Goal: Task Accomplishment & Management: Manage account settings

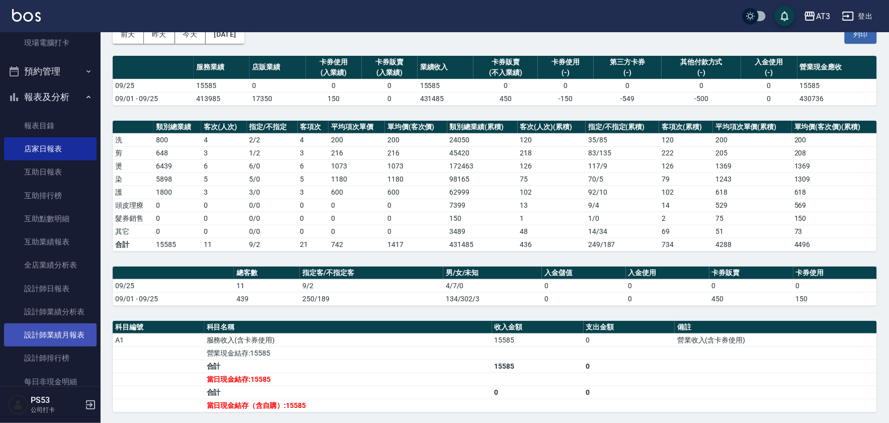
scroll to position [232, 0]
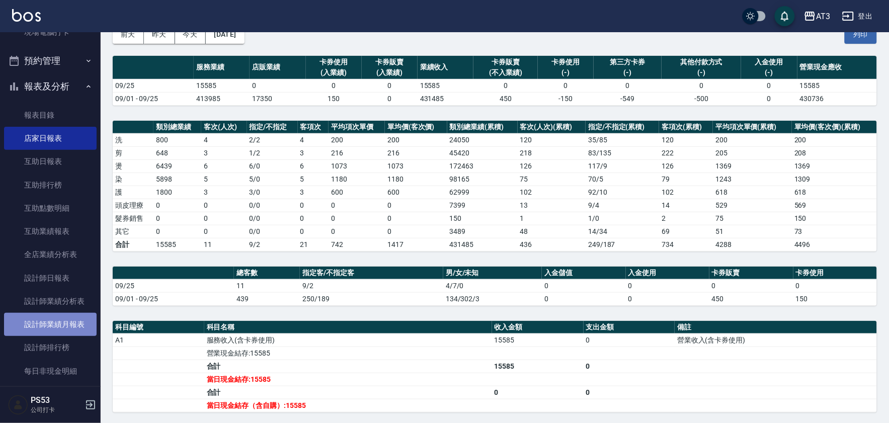
click at [71, 325] on link "設計師業績月報表" at bounding box center [50, 324] width 93 height 23
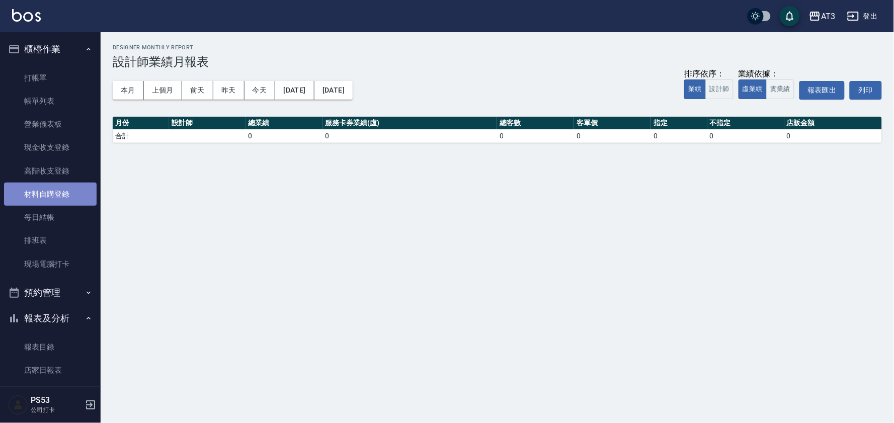
click at [58, 199] on link "材料自購登錄" at bounding box center [50, 194] width 93 height 23
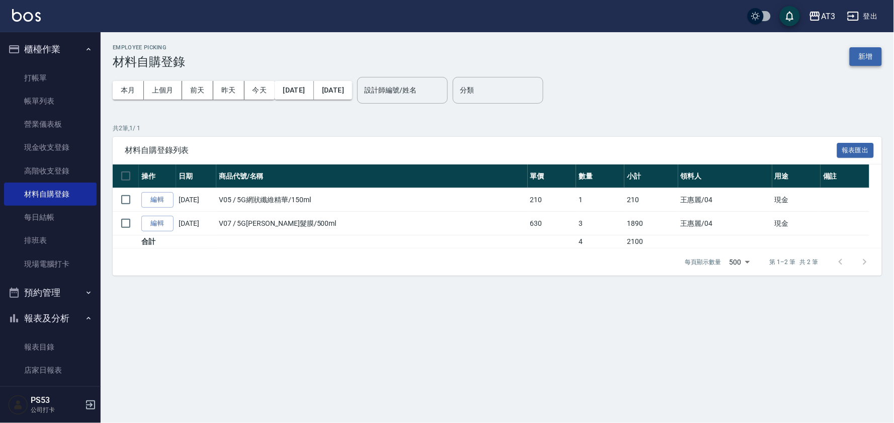
click at [856, 57] on button "新增" at bounding box center [866, 56] width 32 height 19
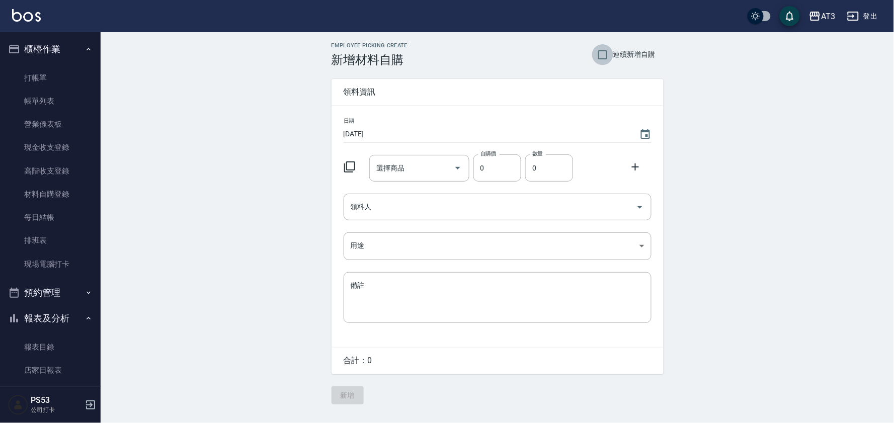
click at [599, 51] on input "連續新增自購" at bounding box center [602, 54] width 21 height 21
checkbox input "true"
click at [402, 172] on div "選擇商品 選擇商品" at bounding box center [419, 168] width 100 height 27
click at [349, 169] on icon at bounding box center [350, 167] width 12 height 12
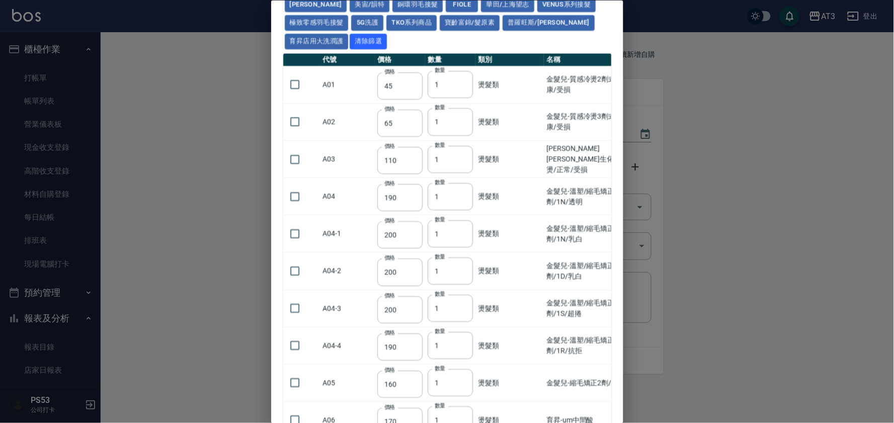
scroll to position [112, 0]
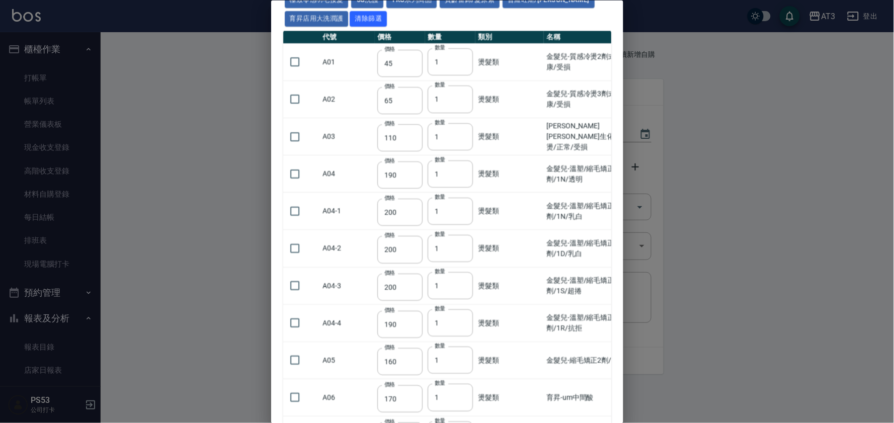
drag, startPoint x: 300, startPoint y: 265, endPoint x: 330, endPoint y: 255, distance: 31.8
click at [299, 275] on input "checkbox" at bounding box center [294, 285] width 21 height 21
click at [297, 275] on input "checkbox" at bounding box center [294, 285] width 21 height 21
click at [293, 275] on input "checkbox" at bounding box center [294, 285] width 21 height 21
checkbox input "true"
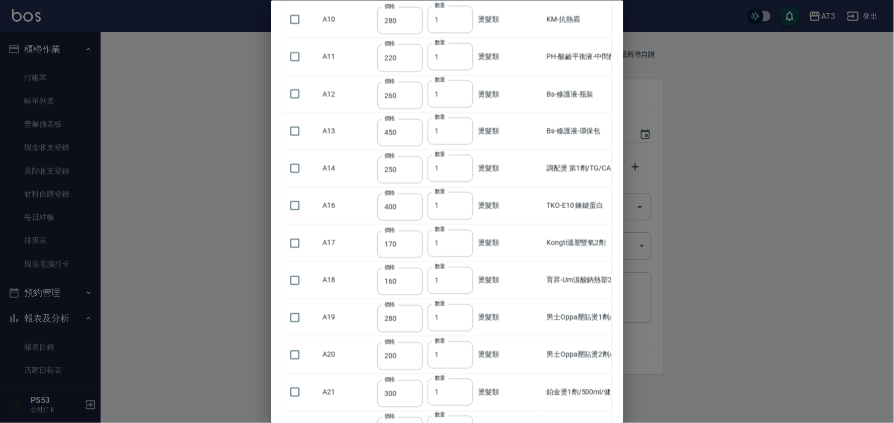
scroll to position [615, 0]
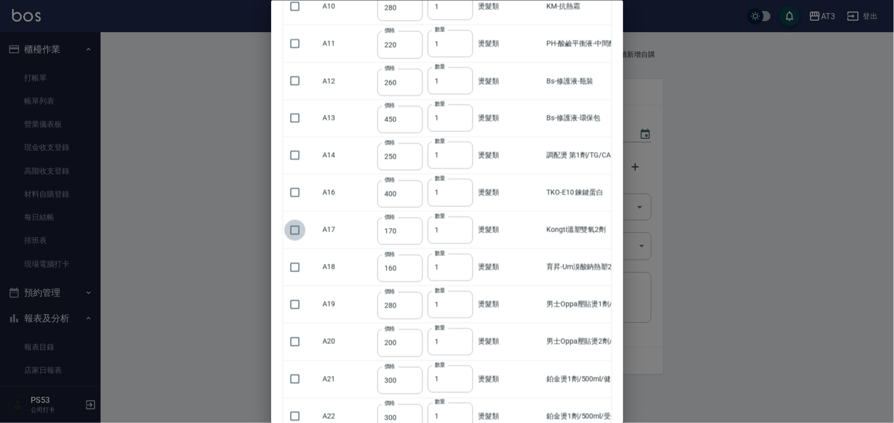
click at [292, 219] on input "checkbox" at bounding box center [294, 229] width 21 height 21
checkbox input "true"
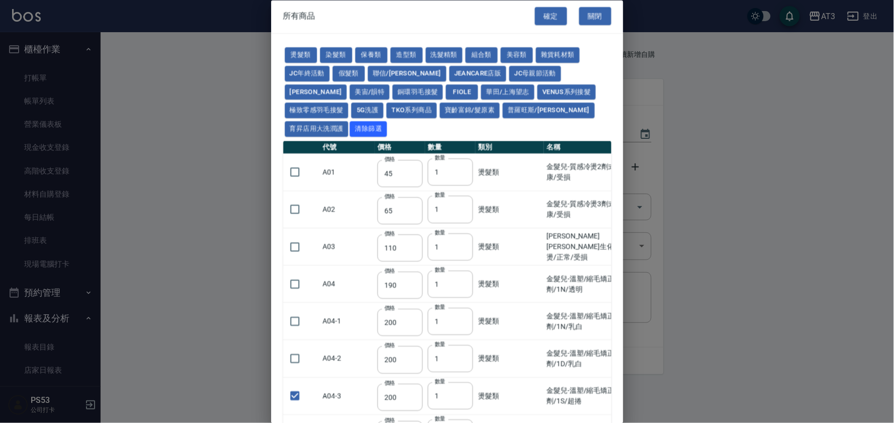
scroll to position [0, 0]
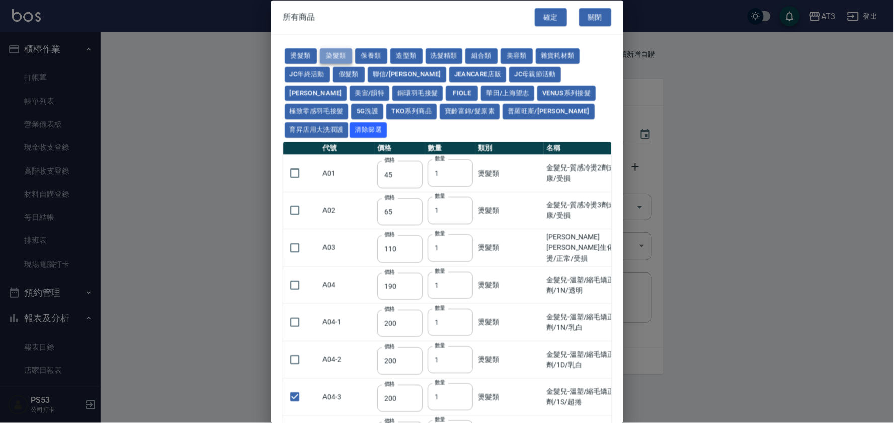
click at [340, 54] on button "染髮類" at bounding box center [336, 57] width 32 height 16
type input "110"
type input "105"
type input "250"
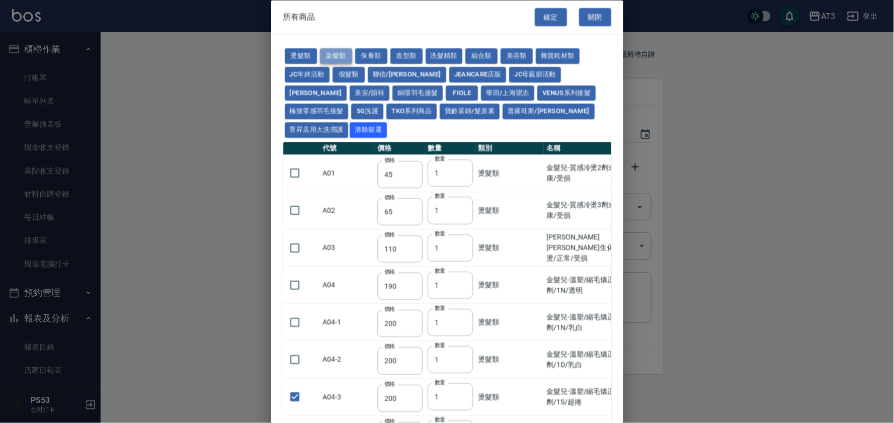
type input "110"
checkbox input "false"
type input "500"
type input "420"
type input "110"
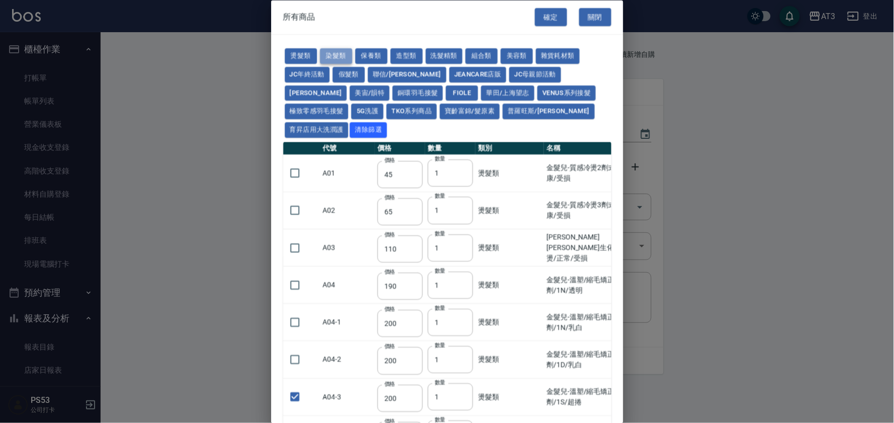
type input "360"
type input "105"
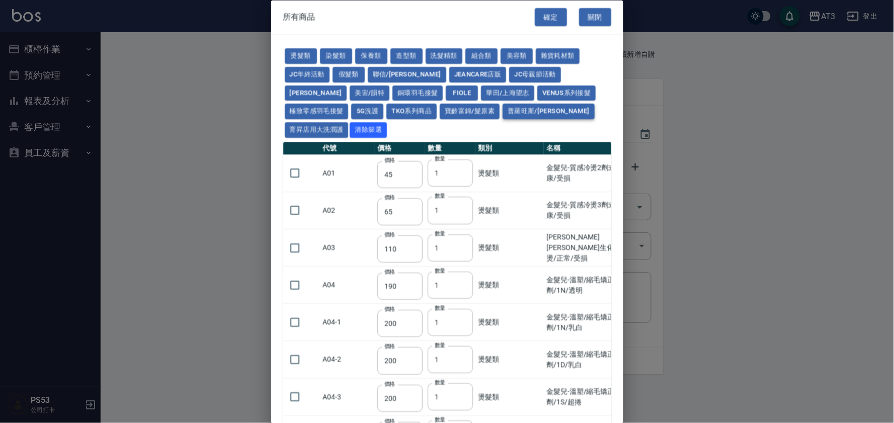
click at [503, 108] on button "普羅旺斯/[PERSON_NAME]" at bounding box center [549, 112] width 92 height 16
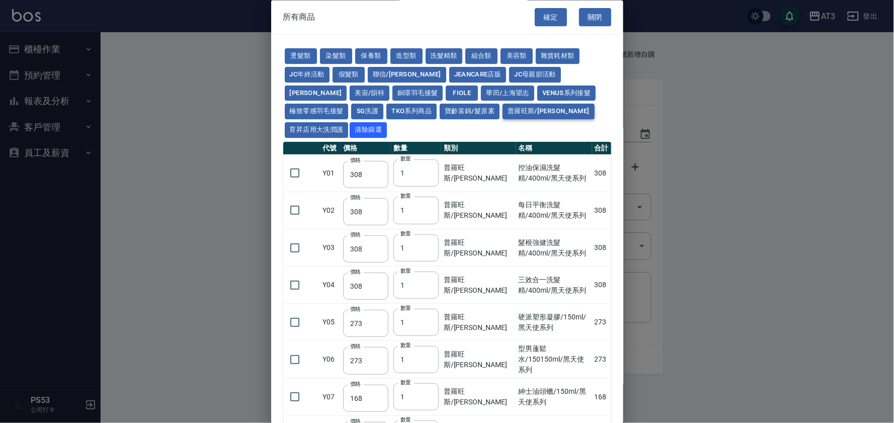
type input "308"
type input "273"
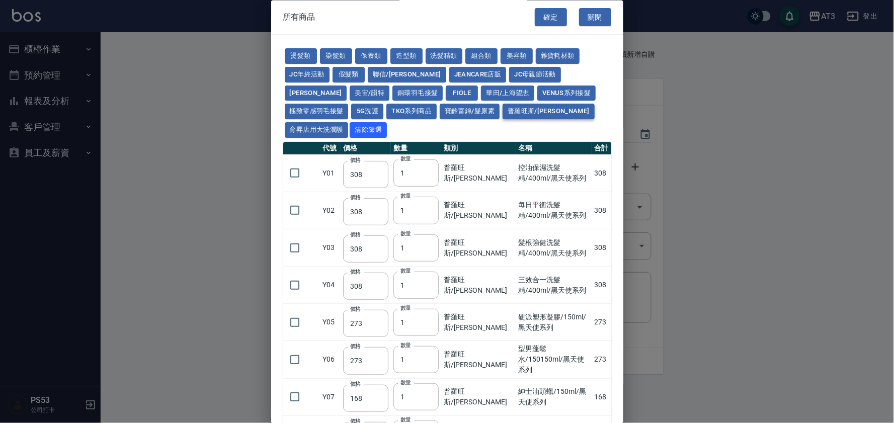
type input "273"
type input "168"
type input "378"
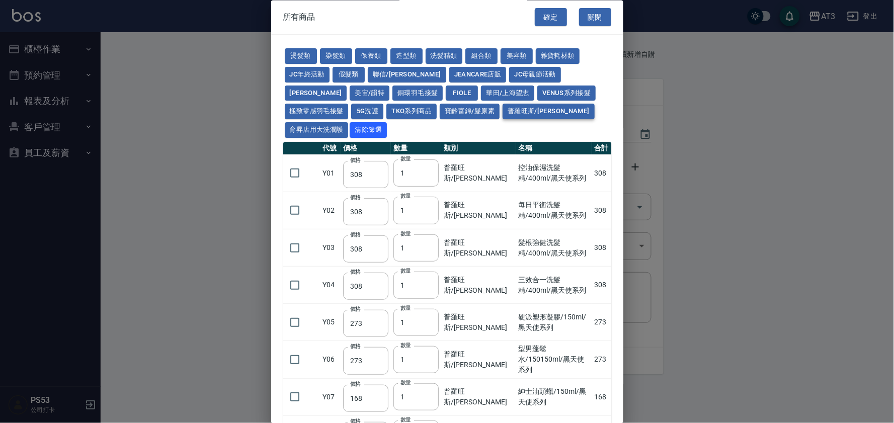
type input "518"
type input "525"
type input "518"
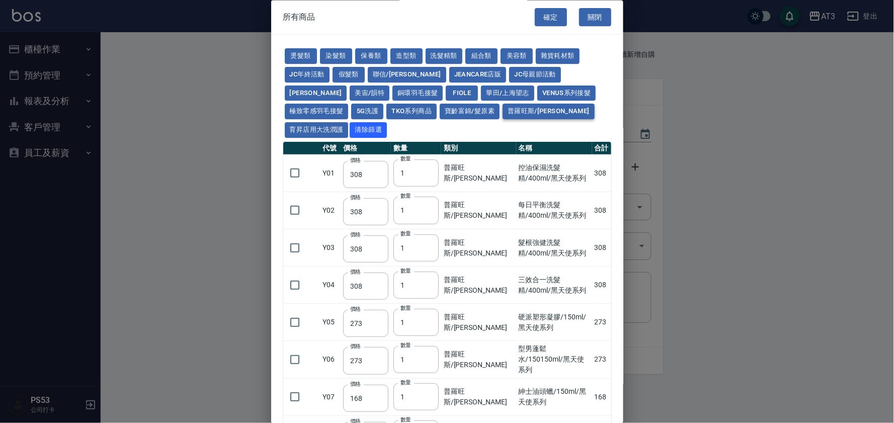
type input "518"
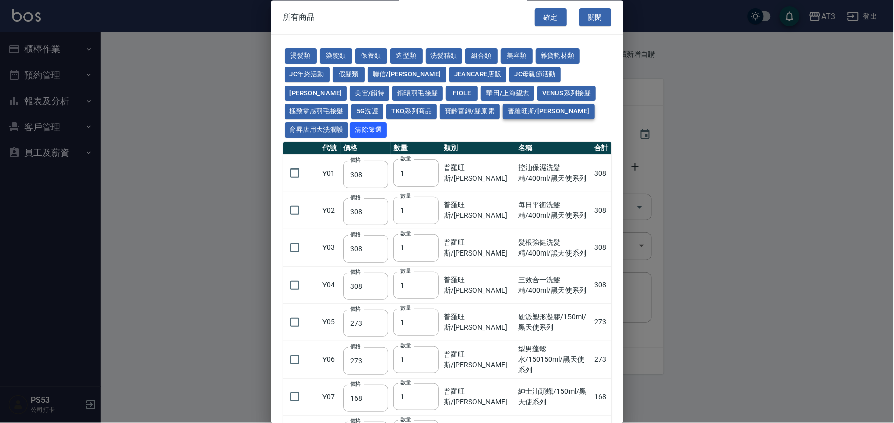
type input "518"
type input "483"
type input "413"
type input "448"
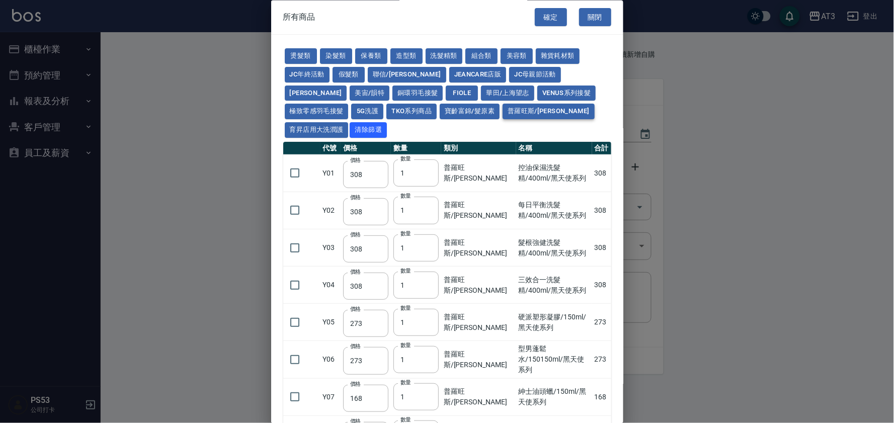
type input "483"
type input "448"
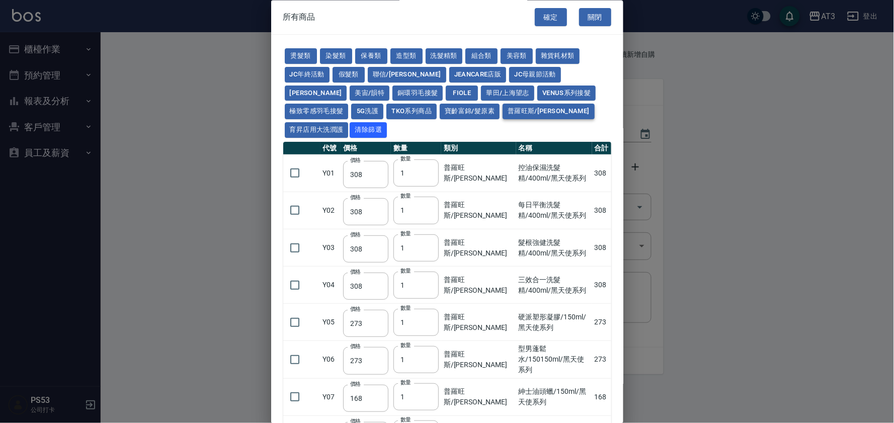
type input "315"
type input "245"
type input "385"
type input "322"
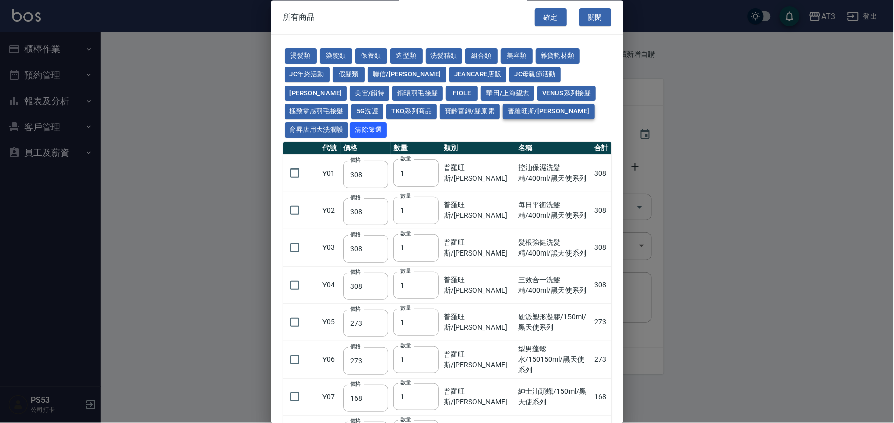
type input "413"
type input "322"
type input "343"
type input "224"
type input "228"
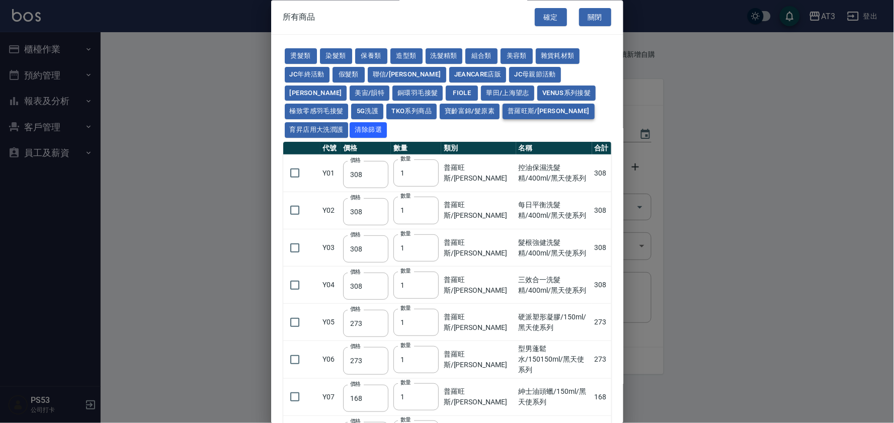
type input "378"
type input "308"
type input "378"
type input "308"
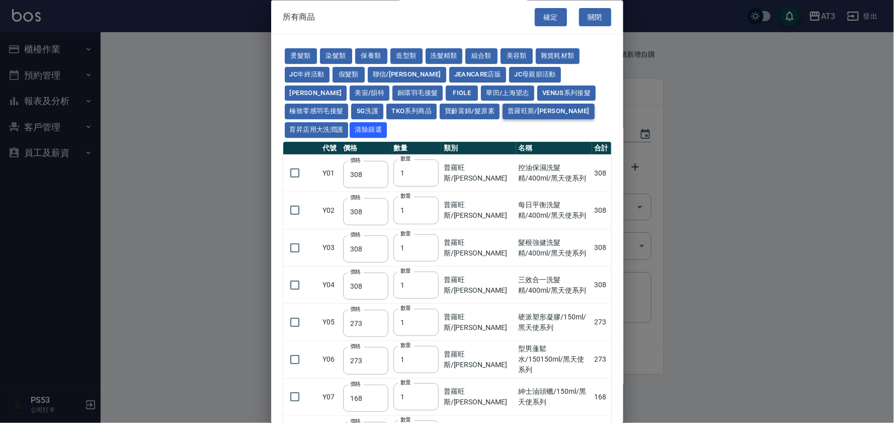
type input "175"
type input "343"
type input "238"
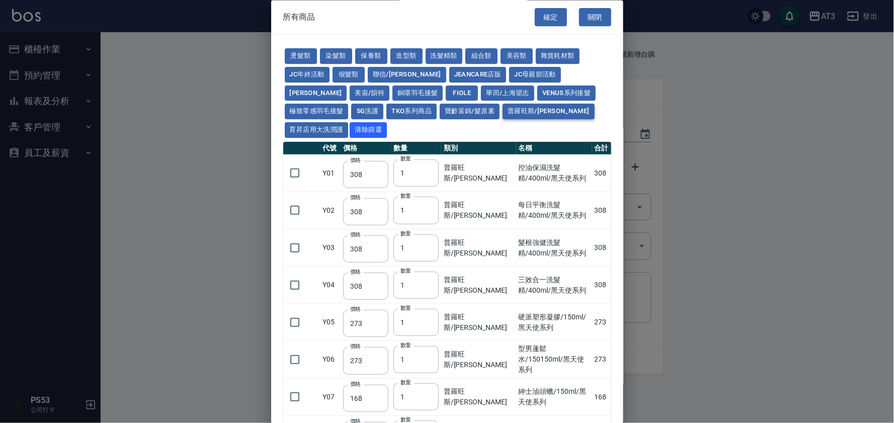
type input "280"
type input "110"
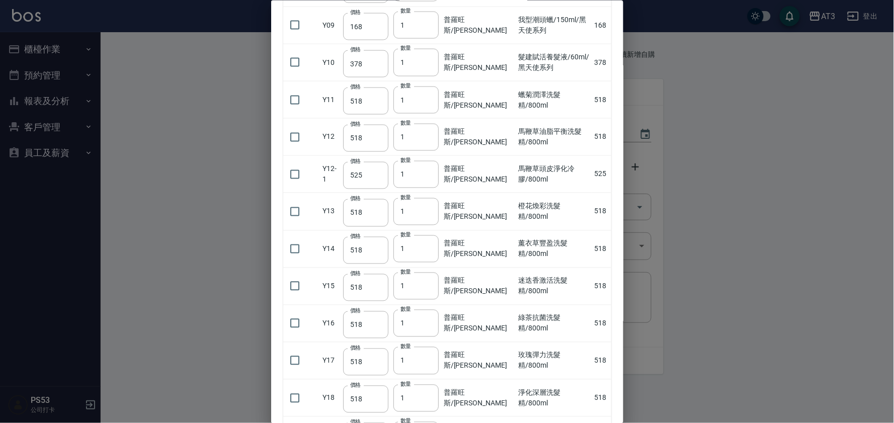
scroll to position [503, 0]
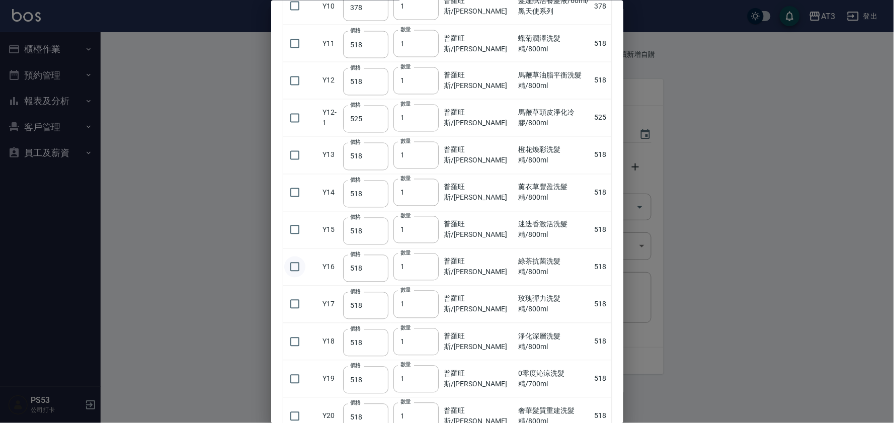
click at [298, 257] on input "checkbox" at bounding box center [294, 267] width 21 height 21
checkbox input "true"
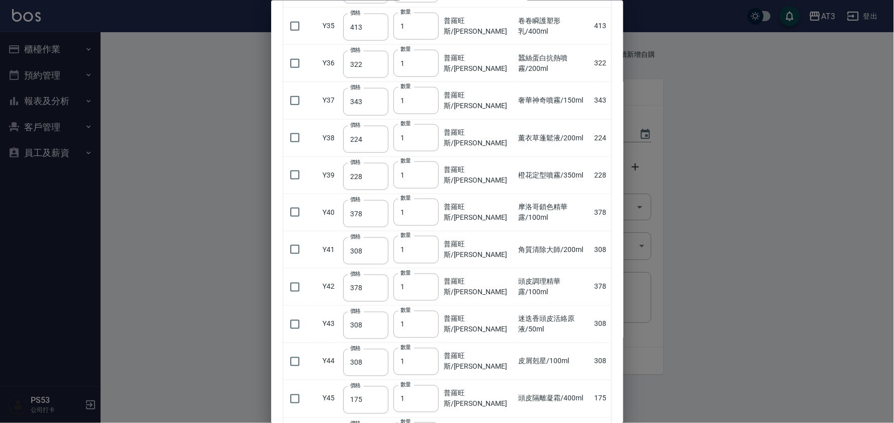
scroll to position [1717, 0]
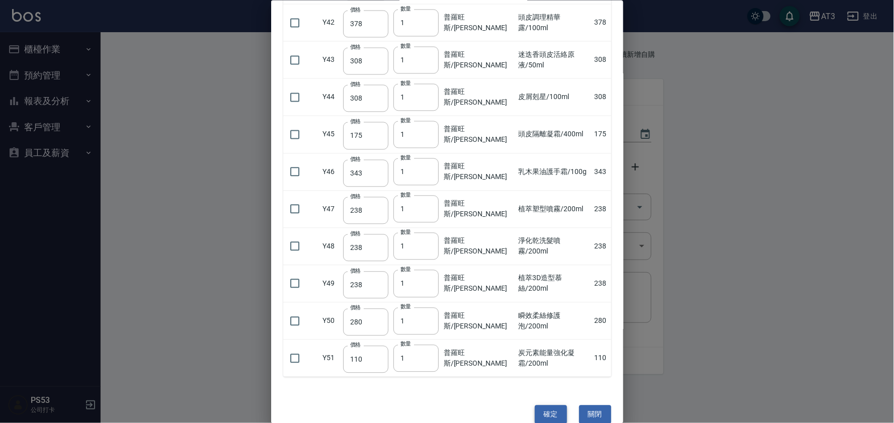
click at [543, 405] on button "確定" at bounding box center [551, 414] width 32 height 19
type input "綠茶抗菌洗髮精/800ml"
type input "518"
type input "1"
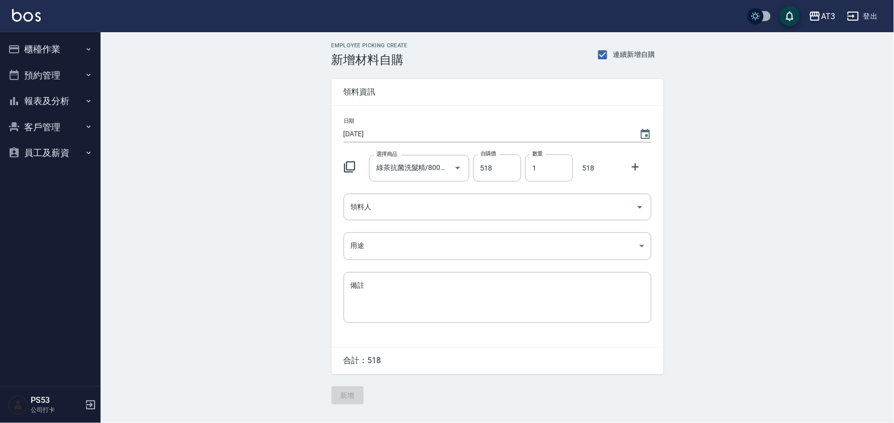
click at [351, 159] on div at bounding box center [353, 166] width 26 height 18
click at [363, 210] on div "領料人 領料人" at bounding box center [498, 207] width 308 height 27
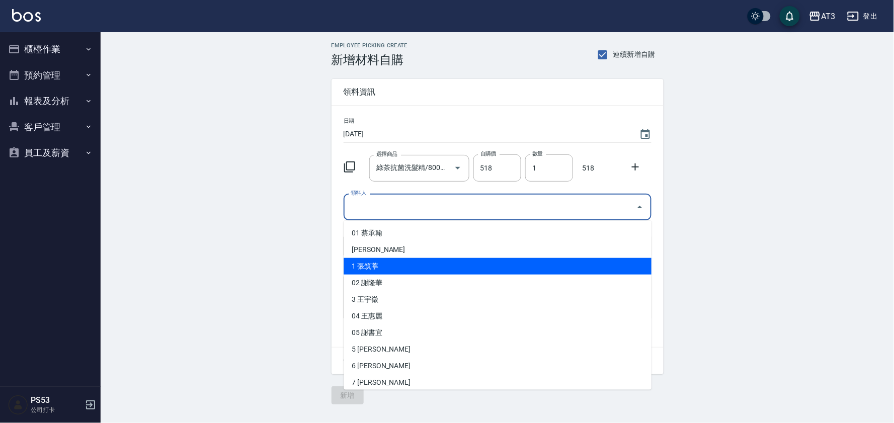
click at [383, 264] on li "1 張筑葶" at bounding box center [498, 266] width 308 height 17
type input "張筑葶"
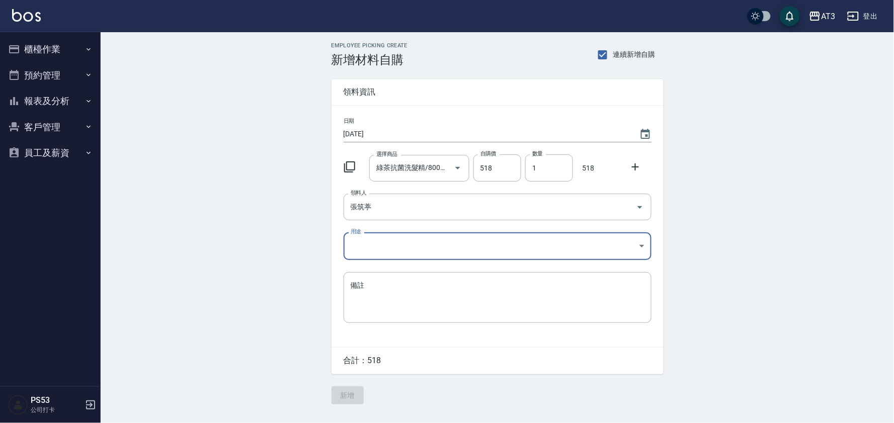
click at [385, 249] on body "AT3 登出 櫃檯作業 打帳單 帳單列表 營業儀表板 現金收支登錄 高階收支登錄 材料自購登錄 每日結帳 排班表 現場電腦打卡 預約管理 預約管理 單日預約紀…" at bounding box center [447, 211] width 894 height 423
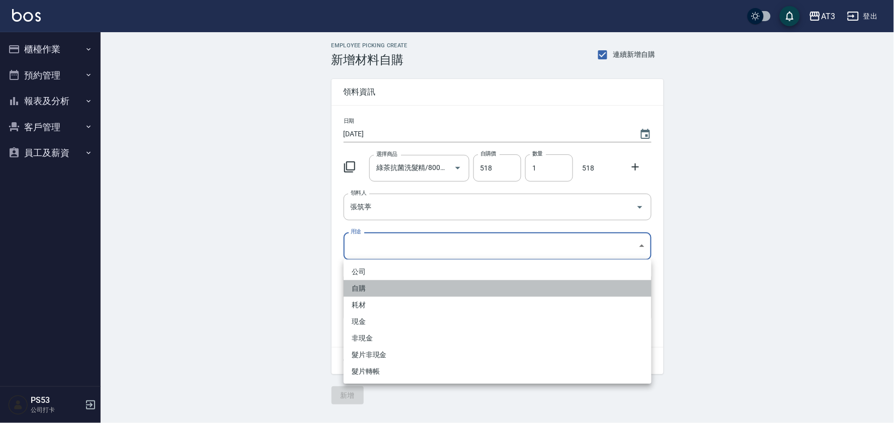
click at [371, 292] on li "自購" at bounding box center [498, 288] width 308 height 17
type input "自購"
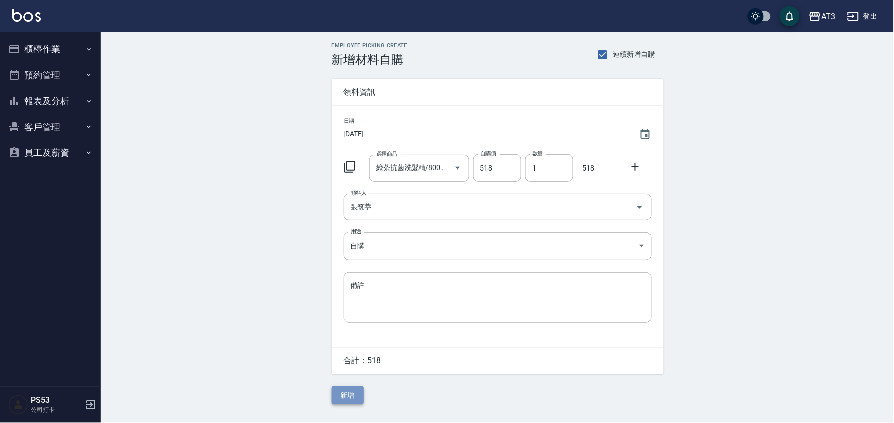
click at [351, 404] on button "新增" at bounding box center [348, 395] width 32 height 19
click at [353, 167] on icon at bounding box center [350, 167] width 12 height 12
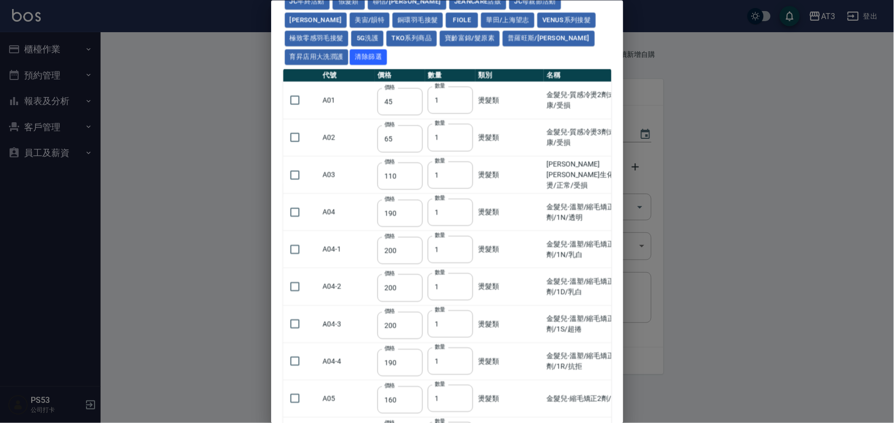
scroll to position [112, 0]
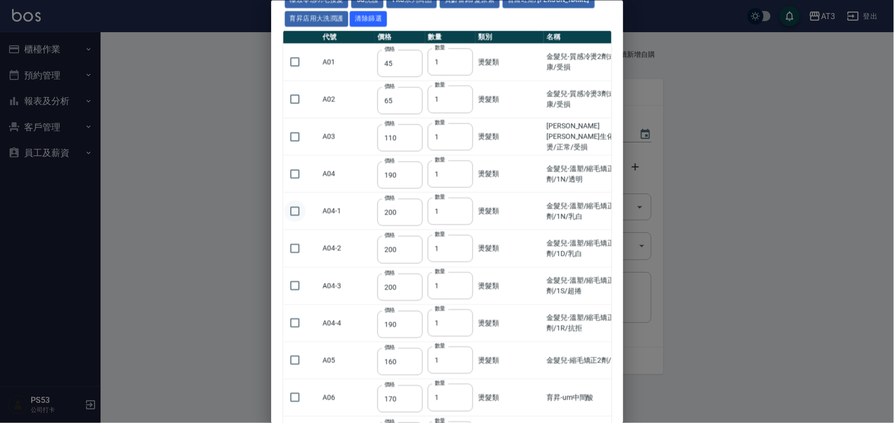
click at [295, 200] on input "checkbox" at bounding box center [294, 210] width 21 height 21
checkbox input "true"
type input "2"
click at [461, 197] on input "2" at bounding box center [450, 210] width 45 height 27
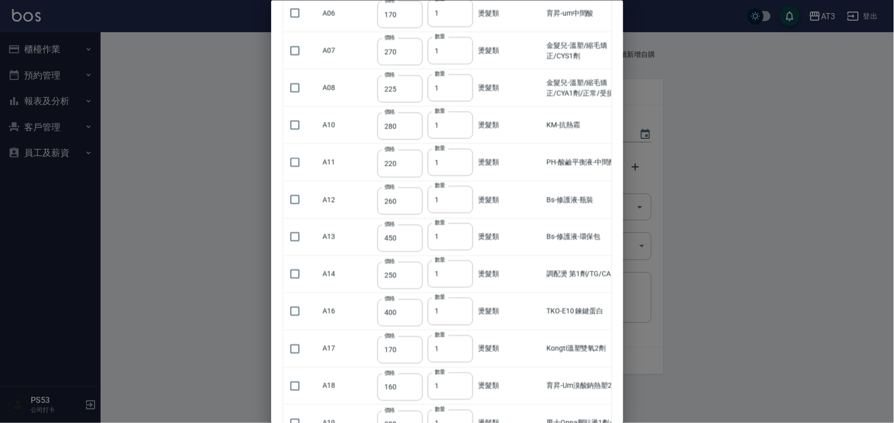
scroll to position [503, 0]
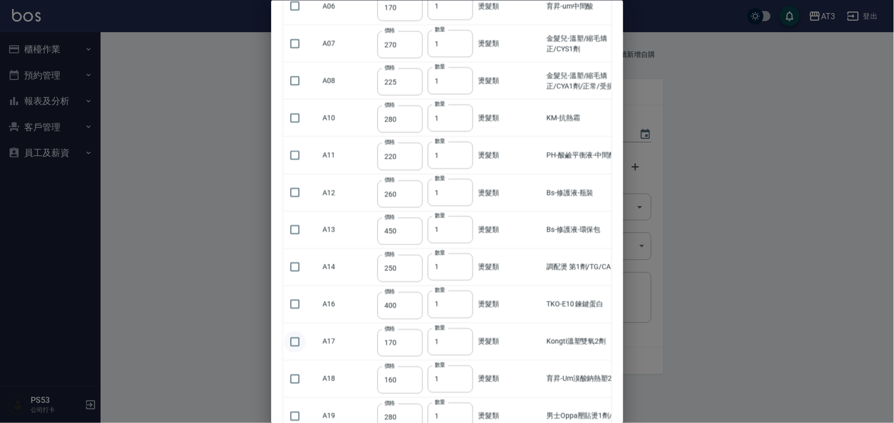
click at [289, 331] on input "checkbox" at bounding box center [294, 341] width 21 height 21
checkbox input "true"
click at [461, 328] on input "2" at bounding box center [450, 341] width 45 height 27
type input "3"
click at [461, 328] on input "3" at bounding box center [450, 341] width 45 height 27
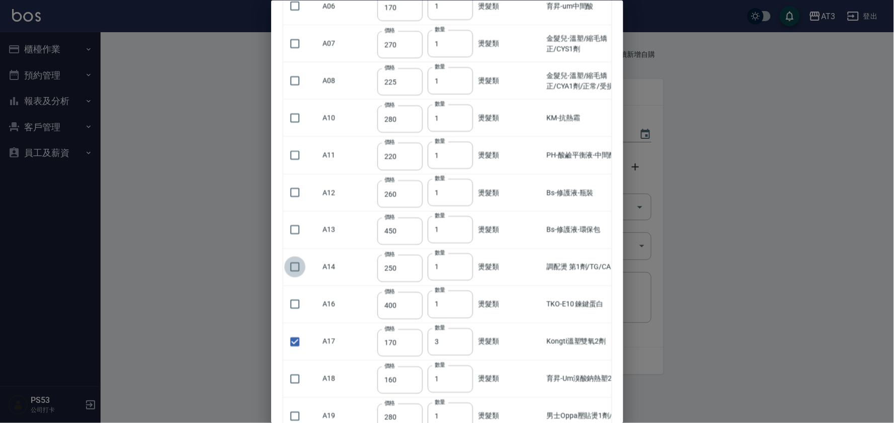
click at [296, 257] on input "checkbox" at bounding box center [294, 267] width 21 height 21
checkbox input "true"
click at [461, 254] on input "2" at bounding box center [450, 267] width 45 height 27
type input "3"
click at [461, 254] on input "3" at bounding box center [450, 267] width 45 height 27
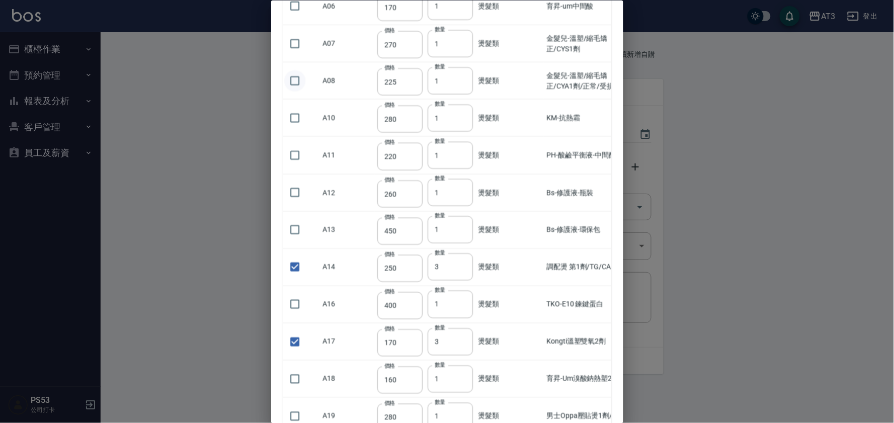
click at [293, 70] on input "checkbox" at bounding box center [294, 80] width 21 height 21
checkbox input "true"
type input "2"
click at [461, 67] on input "2" at bounding box center [450, 80] width 45 height 27
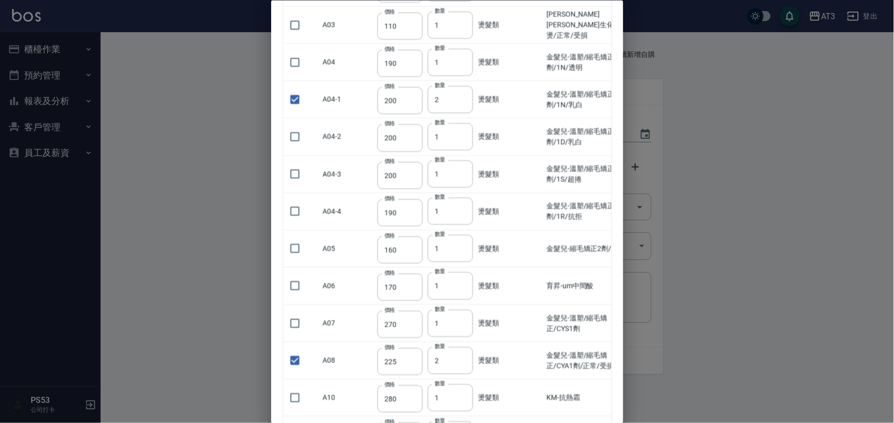
scroll to position [168, 0]
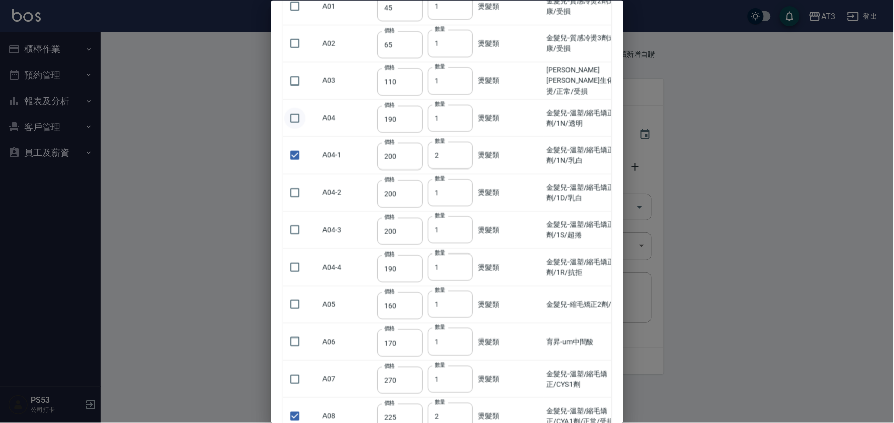
click at [298, 107] on input "checkbox" at bounding box center [294, 117] width 21 height 21
checkbox input "true"
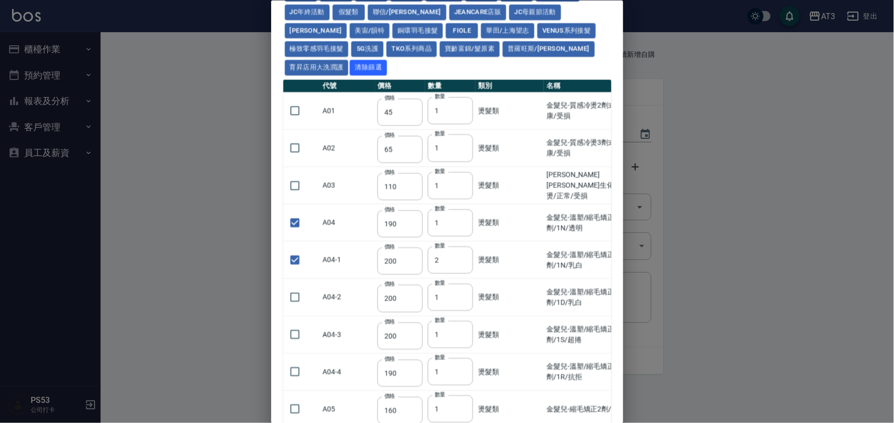
scroll to position [0, 0]
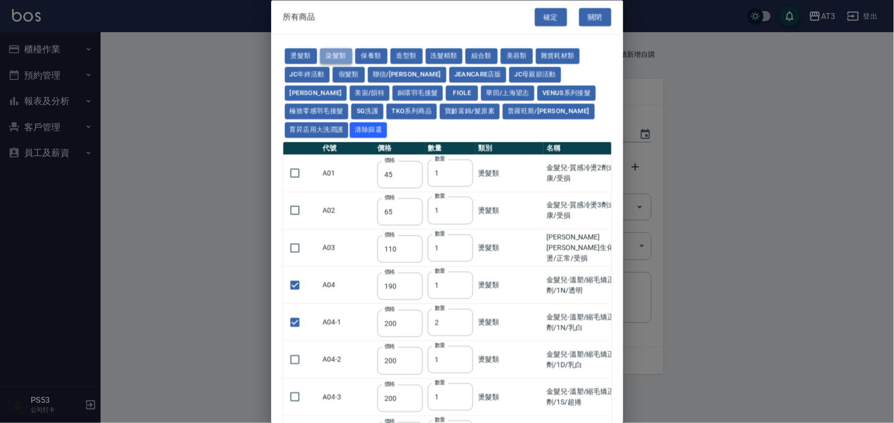
click at [343, 57] on button "染髮類" at bounding box center [336, 57] width 32 height 16
type input "110"
type input "105"
checkbox input "false"
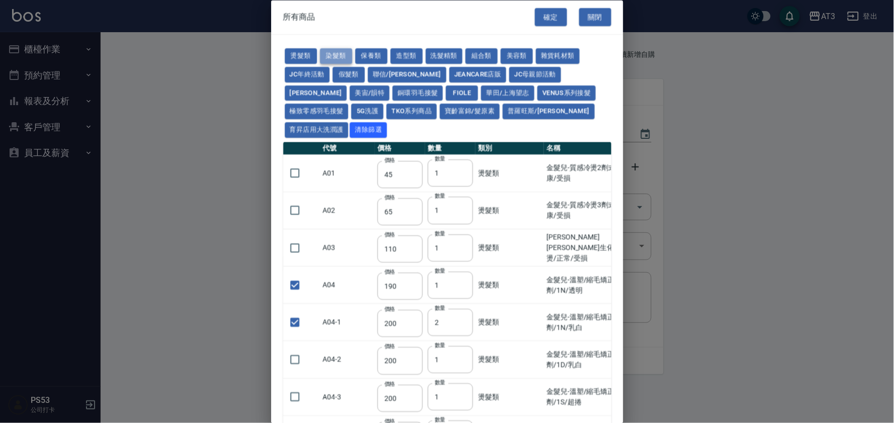
type input "250"
checkbox input "false"
type input "110"
type input "1"
type input "500"
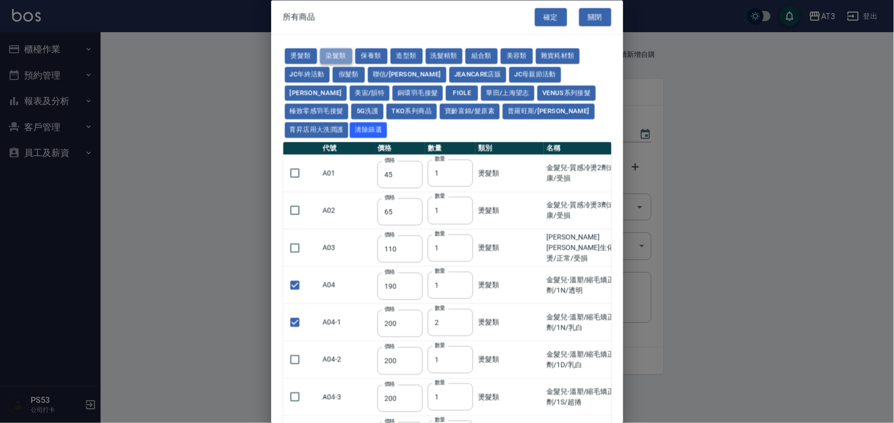
type input "420"
type input "110"
type input "360"
type input "105"
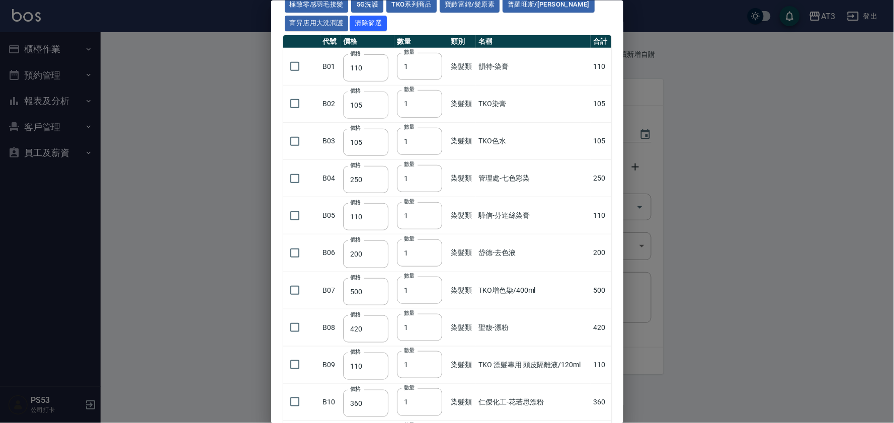
scroll to position [112, 0]
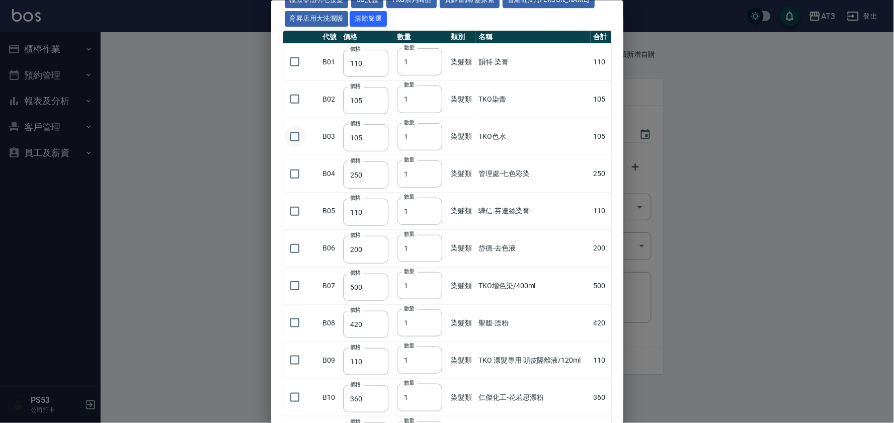
click at [290, 126] on input "checkbox" at bounding box center [294, 136] width 21 height 21
checkbox input "true"
drag, startPoint x: 410, startPoint y: 118, endPoint x: 386, endPoint y: 119, distance: 23.7
click at [386, 119] on tr "B03 價格 105 價格 數量 1 數量 染髮類 TKO色水 105" at bounding box center [447, 136] width 328 height 37
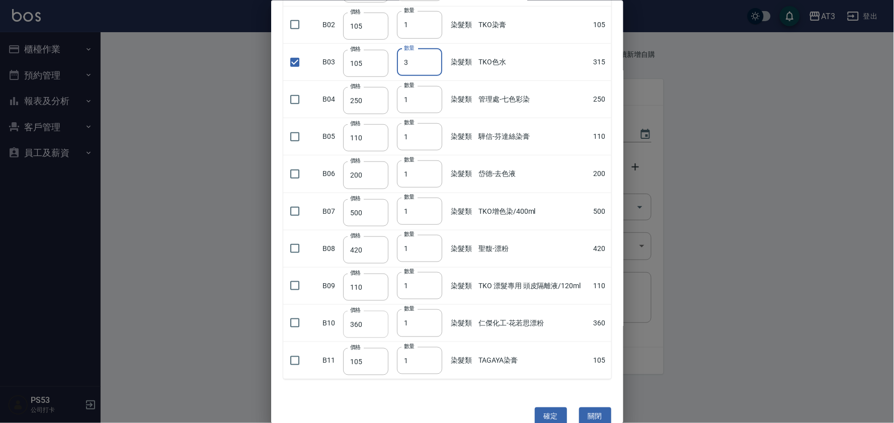
scroll to position [187, 0]
type input "3"
click at [296, 349] on input "checkbox" at bounding box center [294, 359] width 21 height 21
checkbox input "true"
drag, startPoint x: 418, startPoint y: 342, endPoint x: 385, endPoint y: 337, distance: 33.6
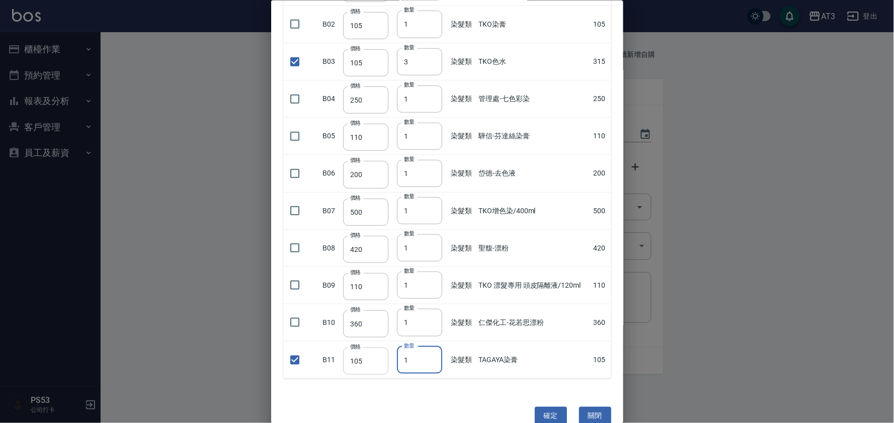
click at [385, 341] on tr "B11 價格 105 價格 數量 1 數量 染髮類 TAGAYA染膏 105" at bounding box center [447, 359] width 328 height 37
type input "11"
click at [293, 237] on input "checkbox" at bounding box center [294, 247] width 21 height 21
checkbox input "true"
drag, startPoint x: 366, startPoint y: 227, endPoint x: 341, endPoint y: 228, distance: 25.7
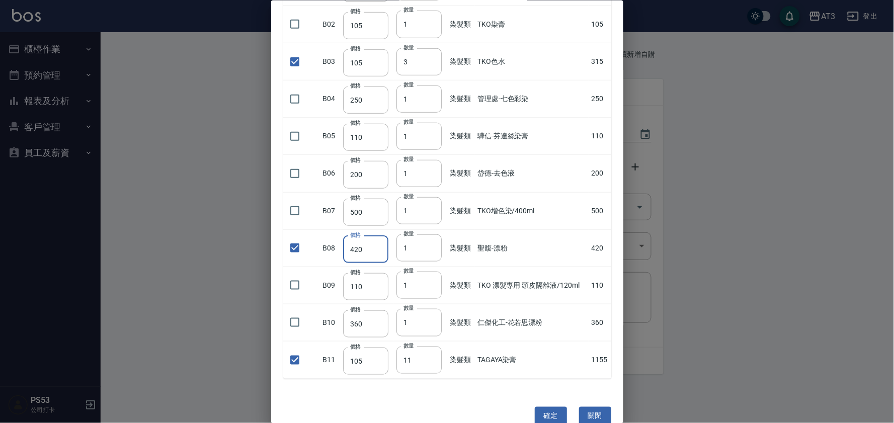
click at [341, 229] on td "價格 420 價格" at bounding box center [367, 247] width 53 height 37
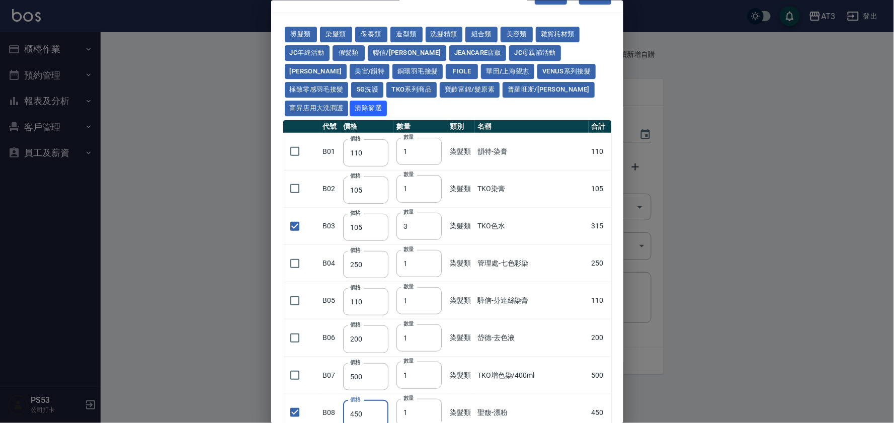
scroll to position [0, 0]
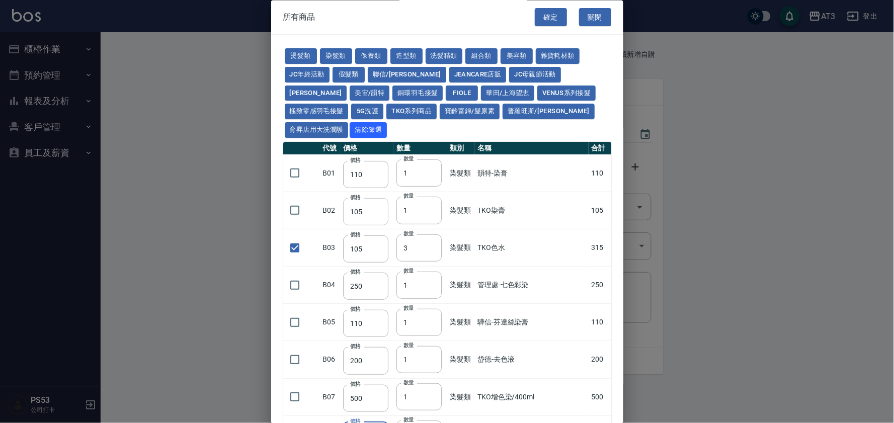
type input "450"
click at [293, 57] on button "燙髮類" at bounding box center [301, 57] width 32 height 16
type input "45"
type input "65"
checkbox input "false"
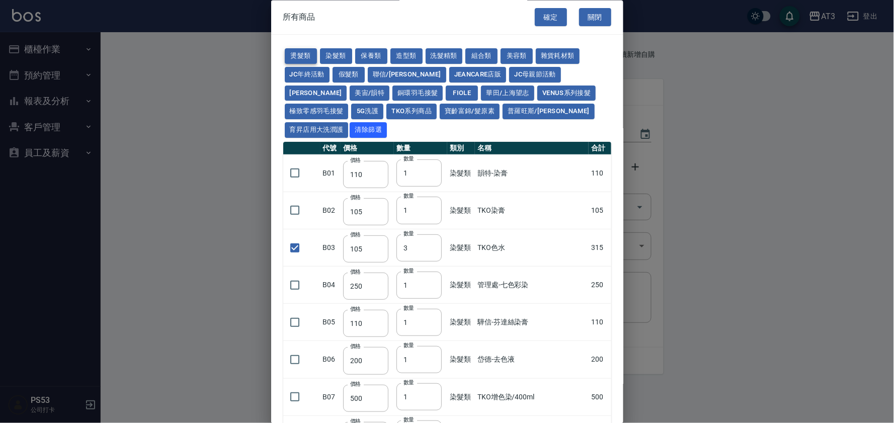
type input "110"
type input "1"
checkbox input "true"
type input "190"
checkbox input "true"
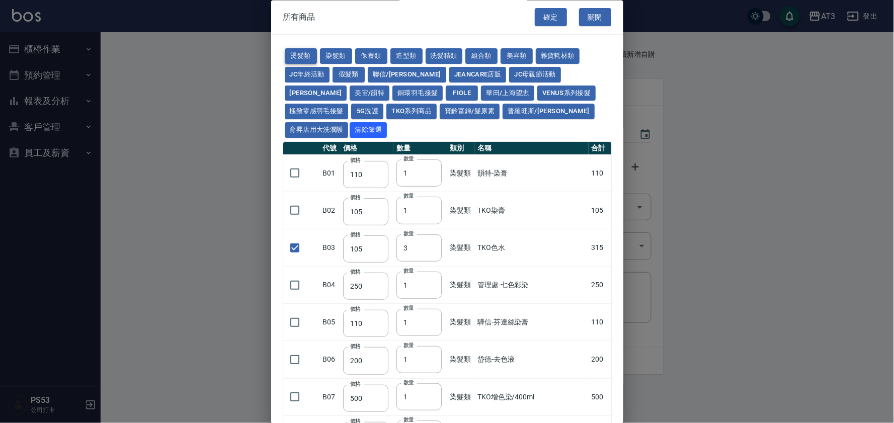
type input "200"
type input "2"
type input "200"
checkbox input "false"
type input "190"
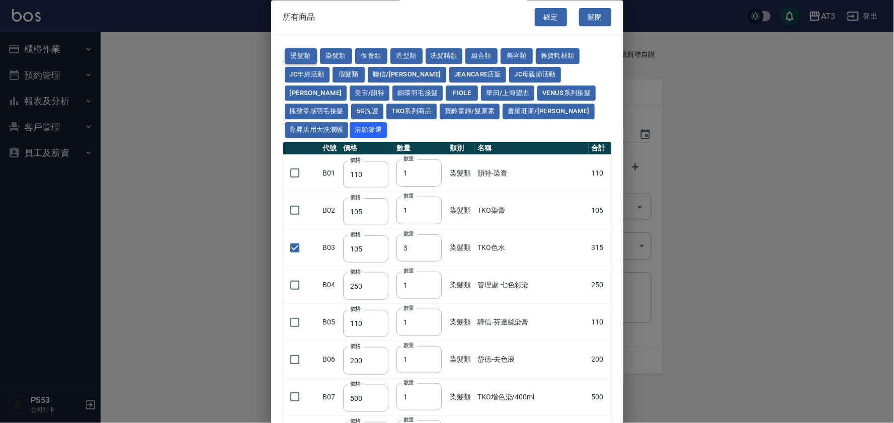
type input "160"
type input "170"
checkbox input "false"
type input "270"
type input "1"
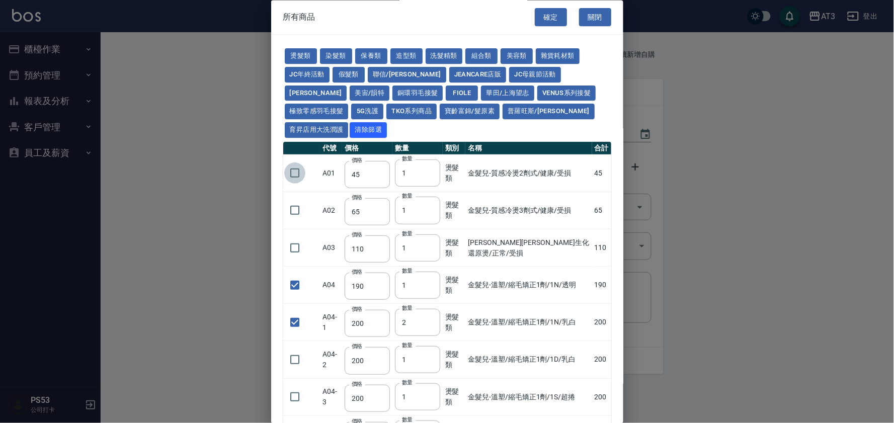
click at [293, 163] on input "checkbox" at bounding box center [294, 173] width 21 height 21
checkbox input "true"
drag, startPoint x: 415, startPoint y: 154, endPoint x: 387, endPoint y: 161, distance: 28.1
click at [387, 161] on tr "A01 價格 45 價格 數量 1 數量 燙髮類 金髮兒-質感冷燙2劑式/健康/受損 45" at bounding box center [447, 173] width 328 height 37
type input "2"
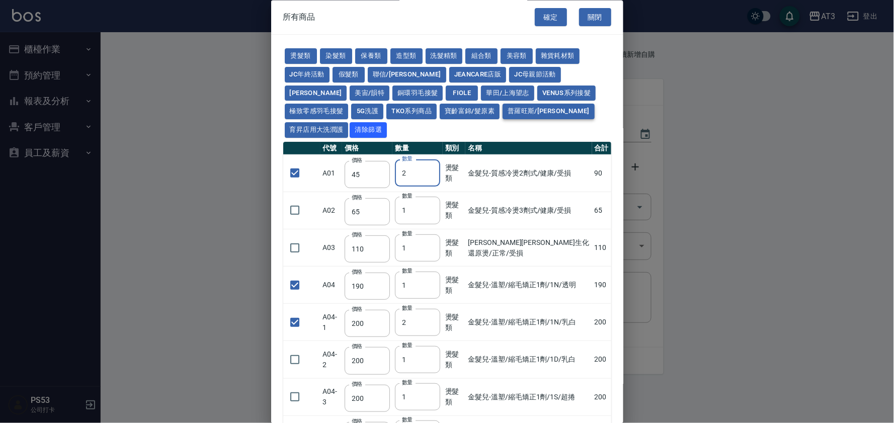
click at [503, 112] on button "普羅旺斯/[PERSON_NAME]" at bounding box center [549, 112] width 92 height 16
checkbox input "false"
type input "308"
type input "1"
type input "308"
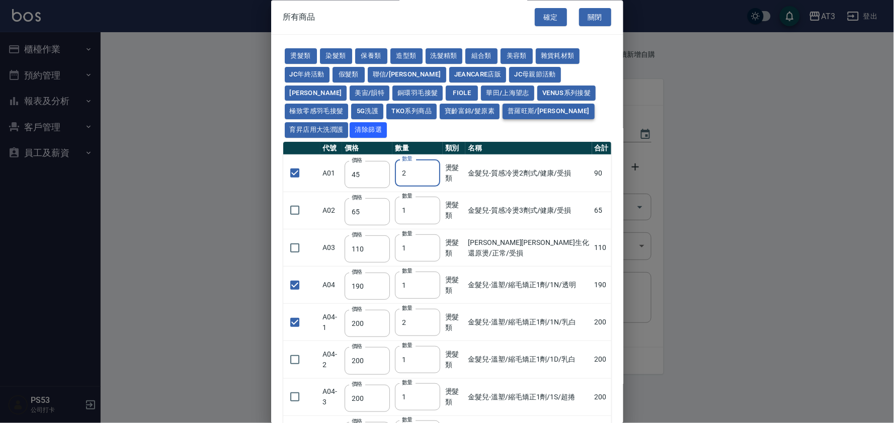
type input "308"
checkbox input "false"
type input "308"
checkbox input "false"
type input "273"
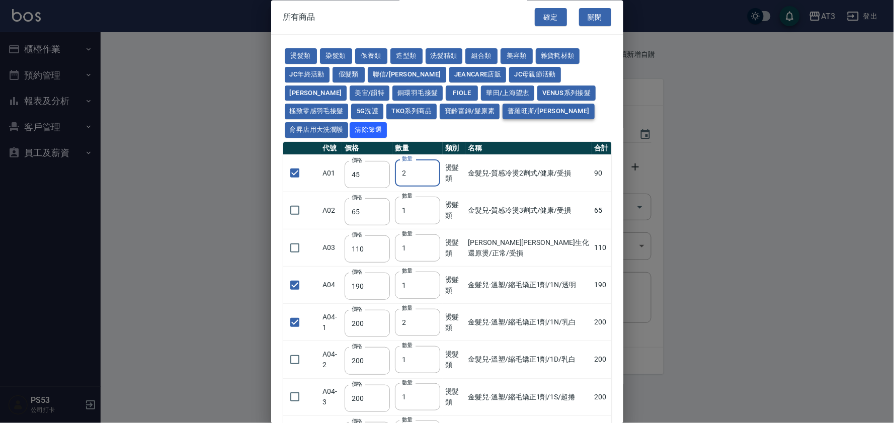
type input "1"
type input "273"
type input "168"
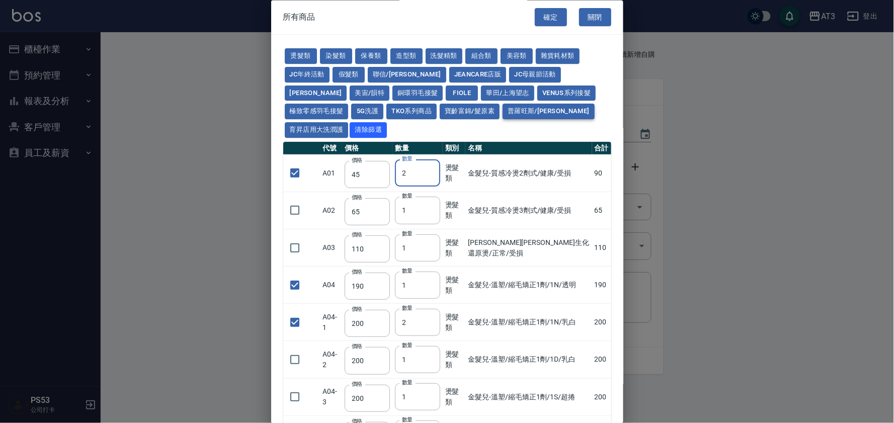
type input "378"
type input "518"
checkbox input "false"
type input "518"
type input "1"
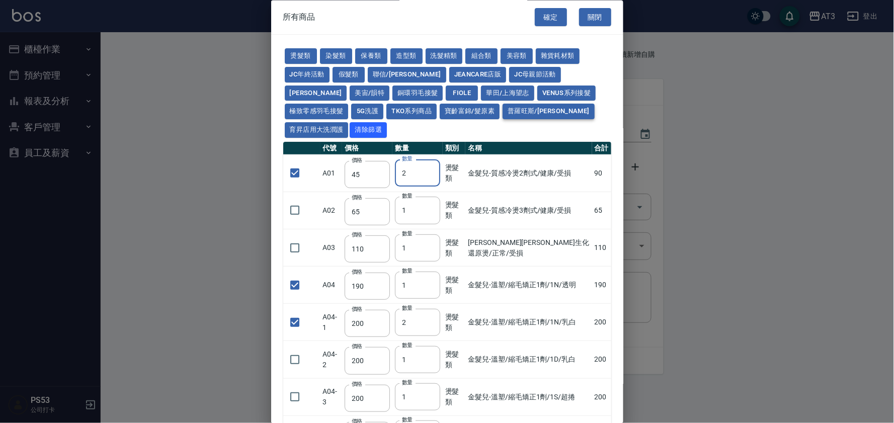
type input "525"
type input "518"
checkbox input "false"
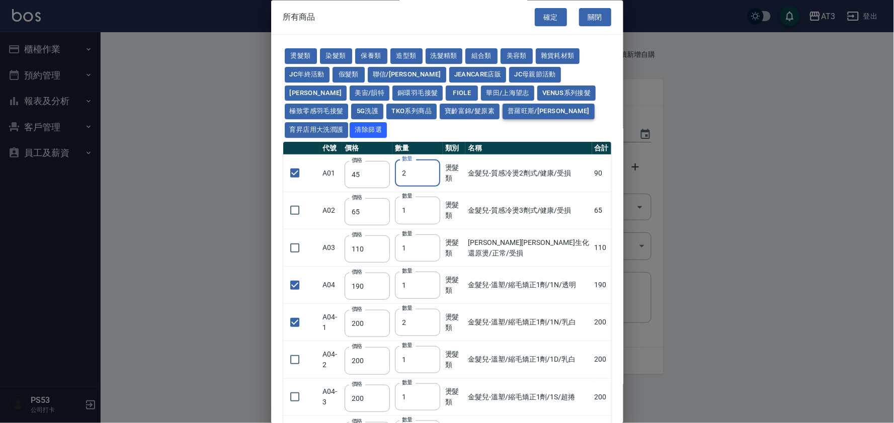
type input "518"
type input "1"
type input "518"
checkbox input "false"
type input "518"
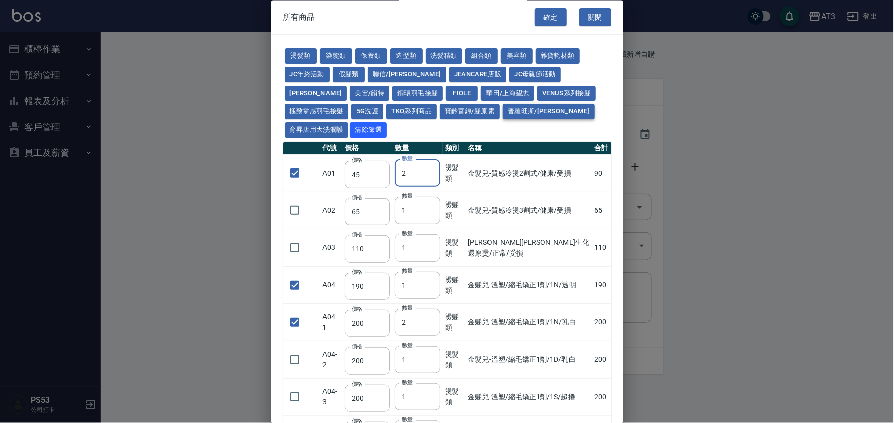
type input "1"
type input "518"
type input "483"
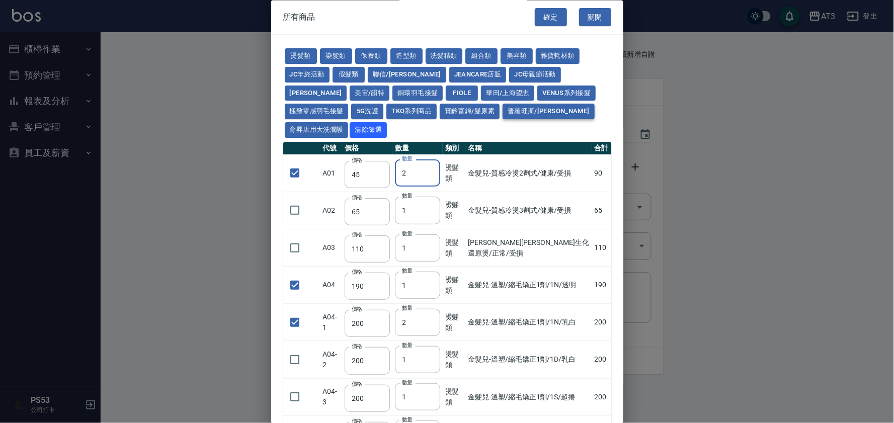
type input "413"
type input "448"
type input "483"
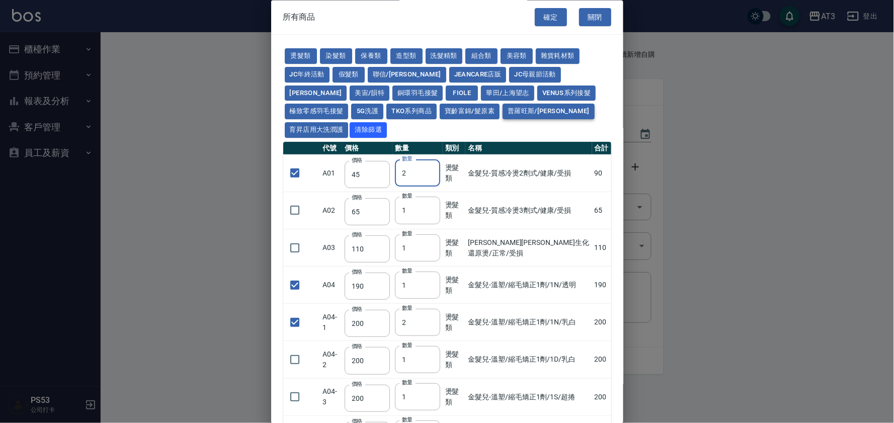
type input "448"
type input "315"
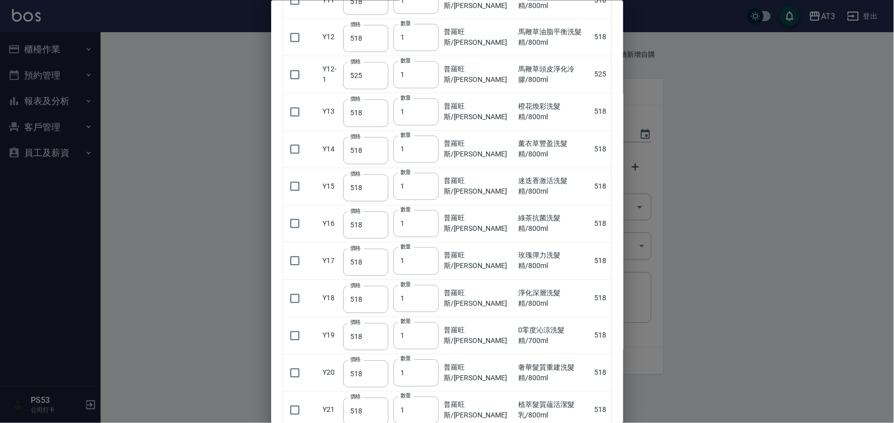
scroll to position [559, 0]
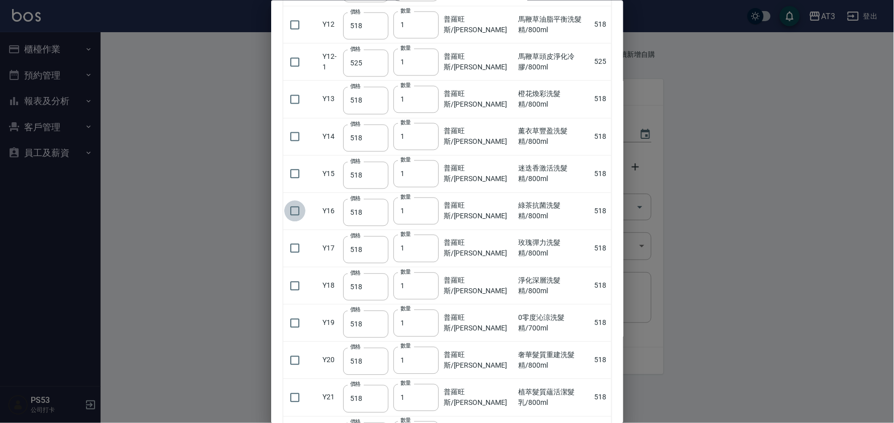
click at [295, 201] on input "checkbox" at bounding box center [294, 211] width 21 height 21
checkbox input "true"
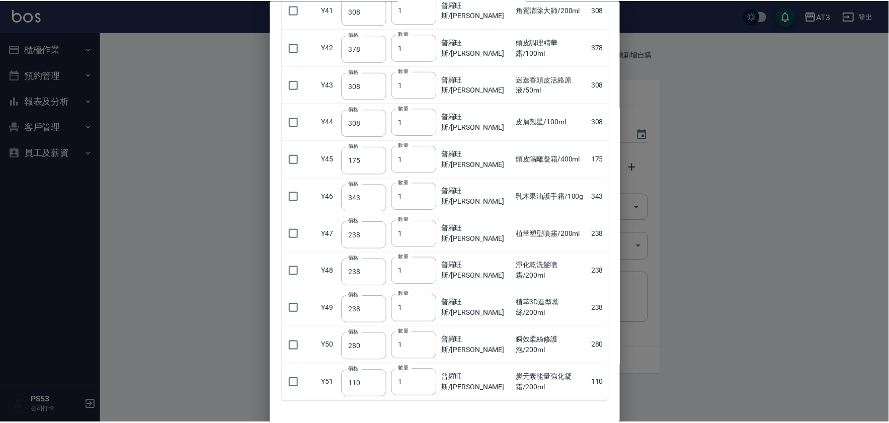
scroll to position [1717, 0]
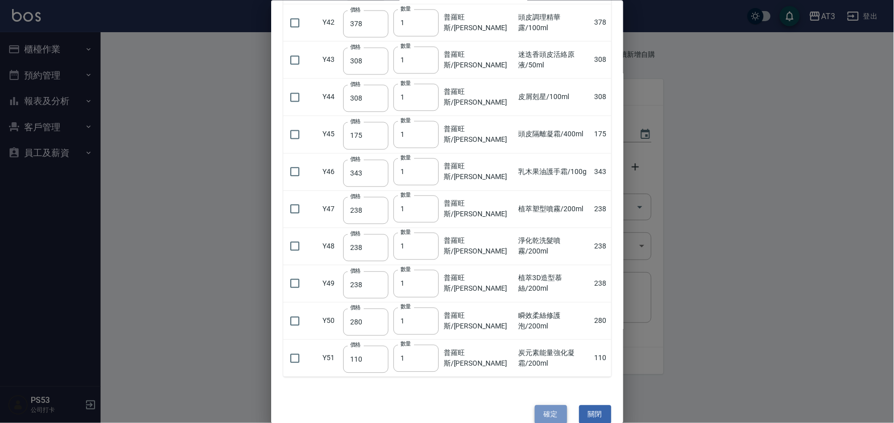
click at [539, 405] on button "確定" at bounding box center [551, 414] width 32 height 19
type input "金髮兒-溫塑/縮毛矯正1劑/1N/乳白"
type input "200"
type input "2"
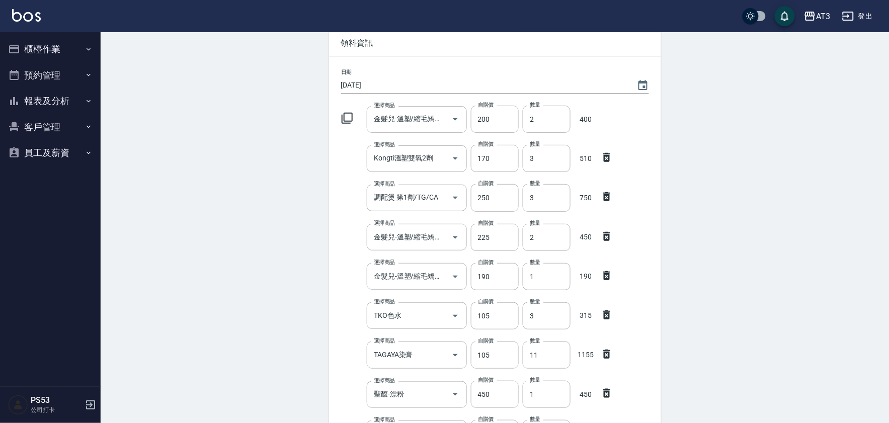
scroll to position [279, 0]
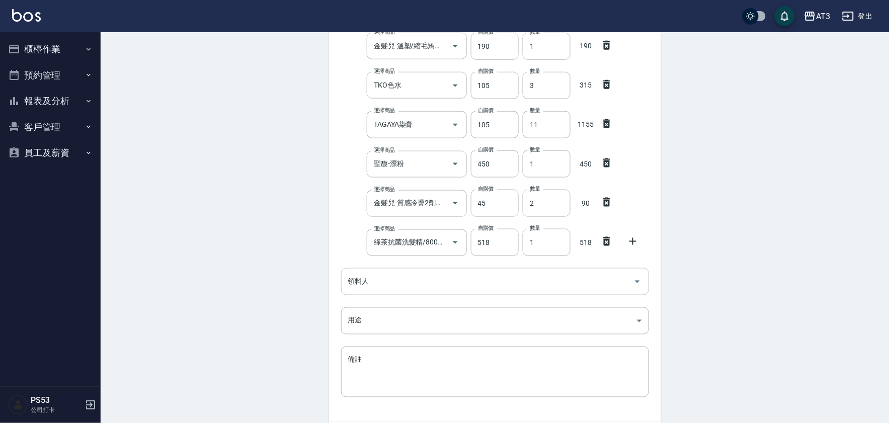
click at [456, 283] on input "領料人" at bounding box center [488, 282] width 284 height 18
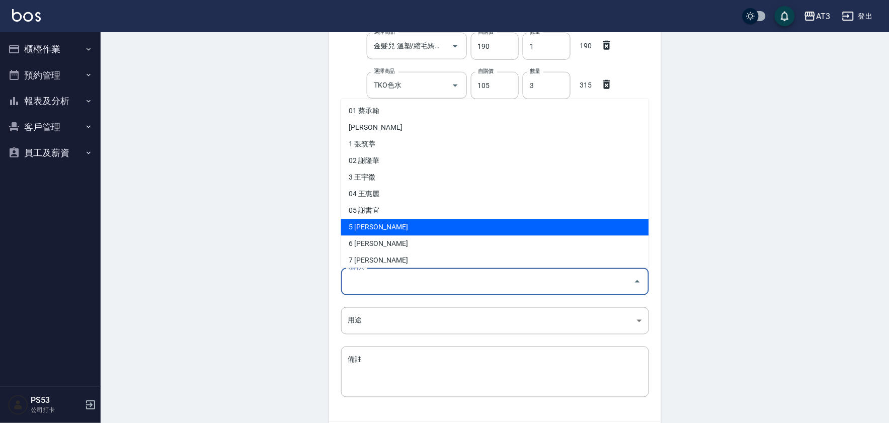
click at [394, 223] on li "5 許淑文" at bounding box center [495, 227] width 308 height 17
type input "[PERSON_NAME]"
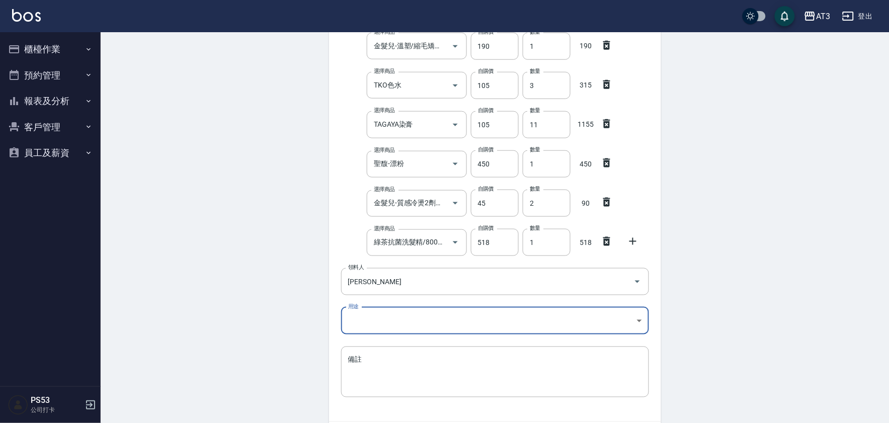
click at [400, 314] on body "AT3 登出 櫃檯作業 打帳單 帳單列表 營業儀表板 現金收支登錄 高階收支登錄 材料自購登錄 每日結帳 排班表 現場電腦打卡 預約管理 預約管理 單日預約紀…" at bounding box center [444, 105] width 889 height 768
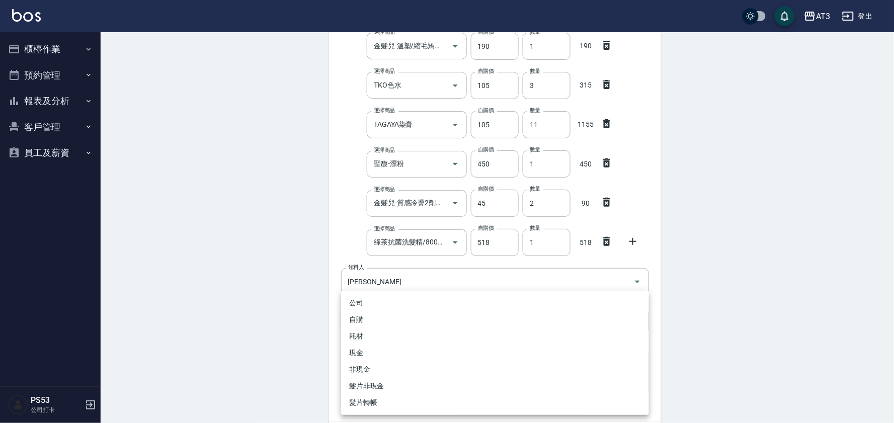
click at [381, 322] on li "自購" at bounding box center [495, 319] width 308 height 17
type input "自購"
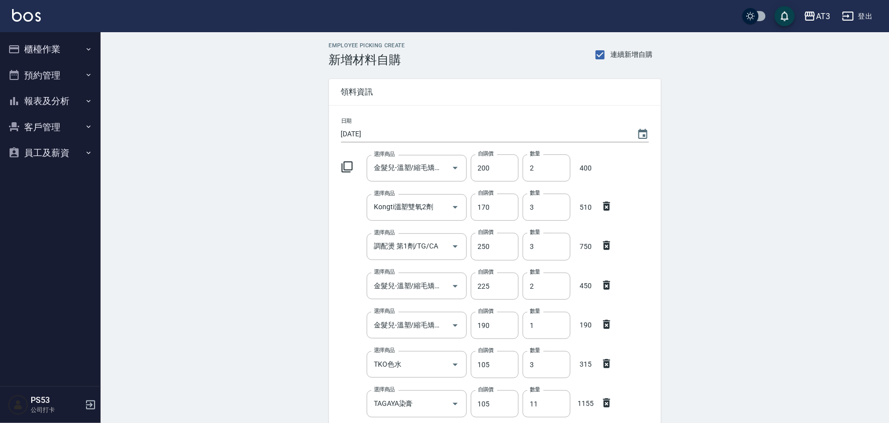
scroll to position [335, 0]
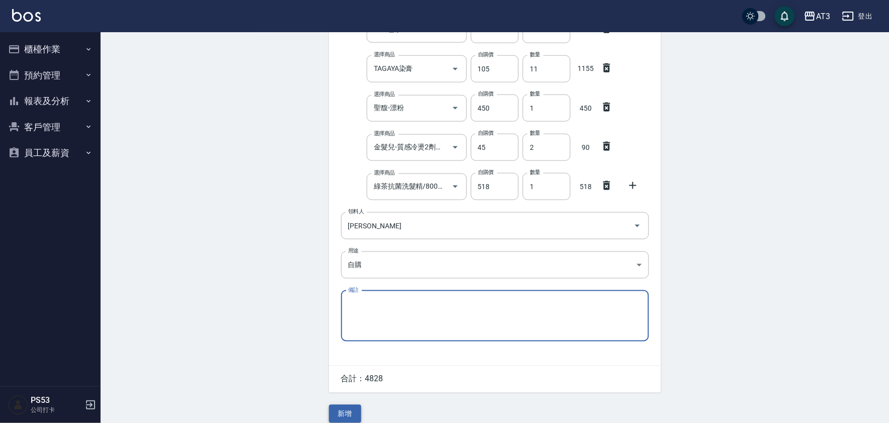
click at [346, 413] on button "新增" at bounding box center [345, 414] width 32 height 19
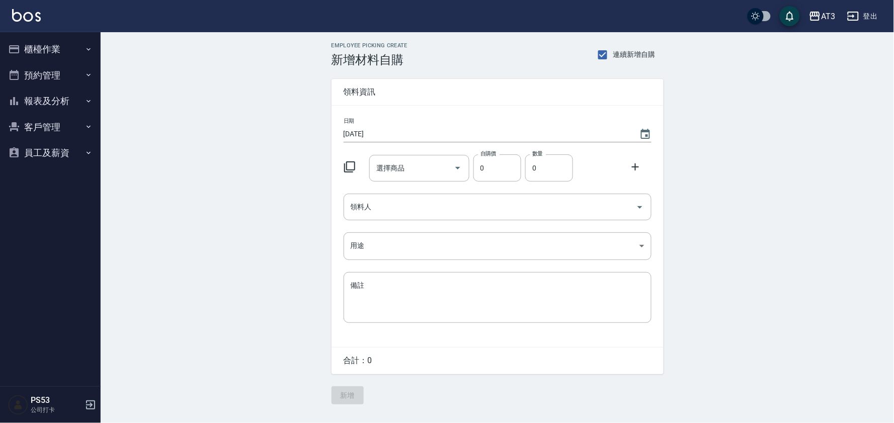
click at [351, 164] on icon at bounding box center [350, 167] width 12 height 12
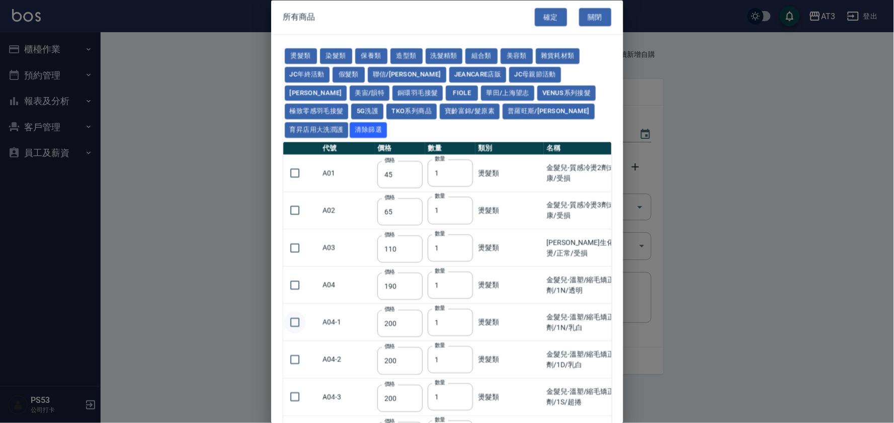
click at [297, 312] on input "checkbox" at bounding box center [294, 322] width 21 height 21
checkbox input "true"
click at [330, 59] on button "染髮類" at bounding box center [336, 57] width 32 height 16
type input "110"
type input "105"
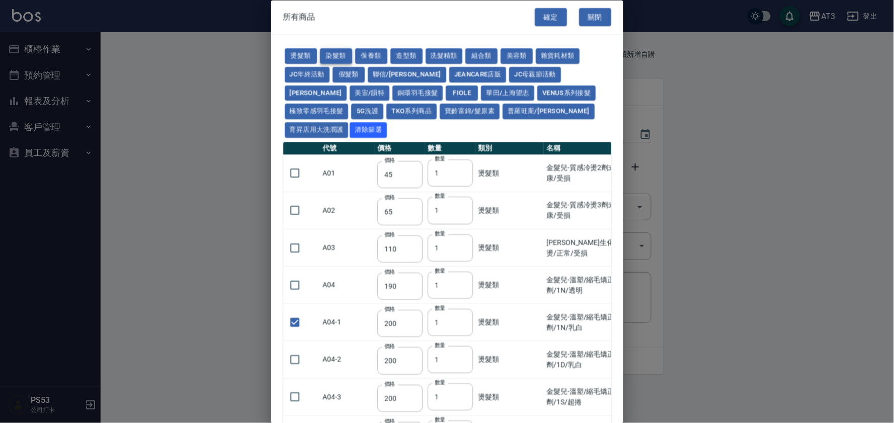
type input "105"
type input "250"
checkbox input "false"
type input "110"
type input "500"
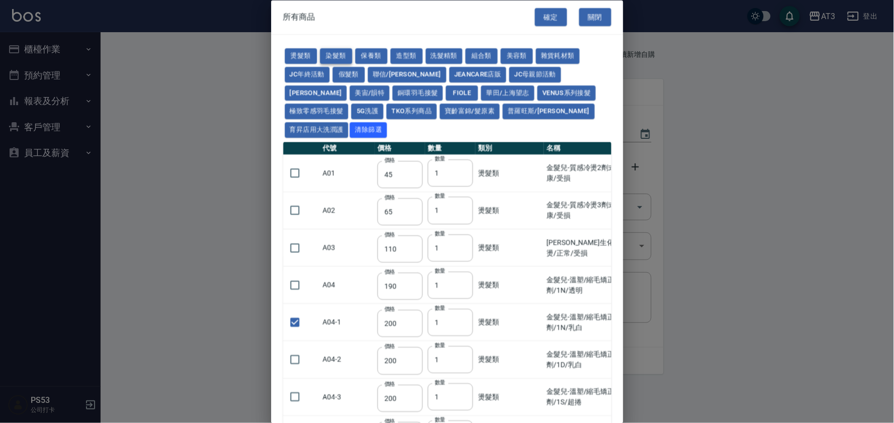
type input "420"
type input "110"
type input "360"
type input "105"
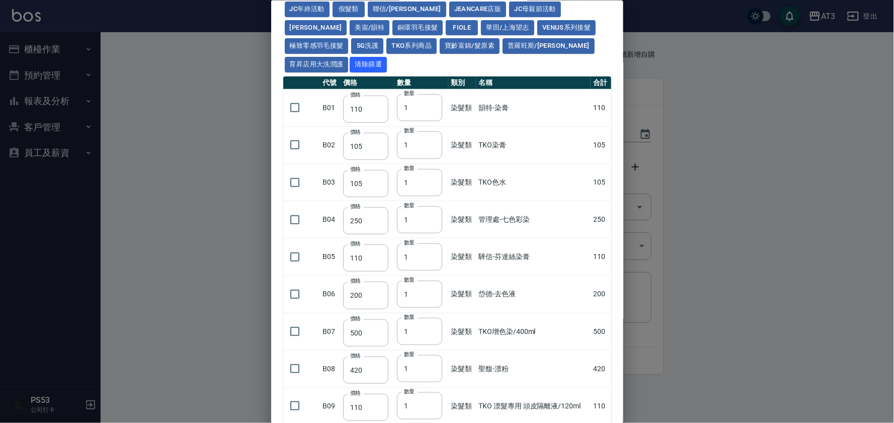
scroll to position [187, 0]
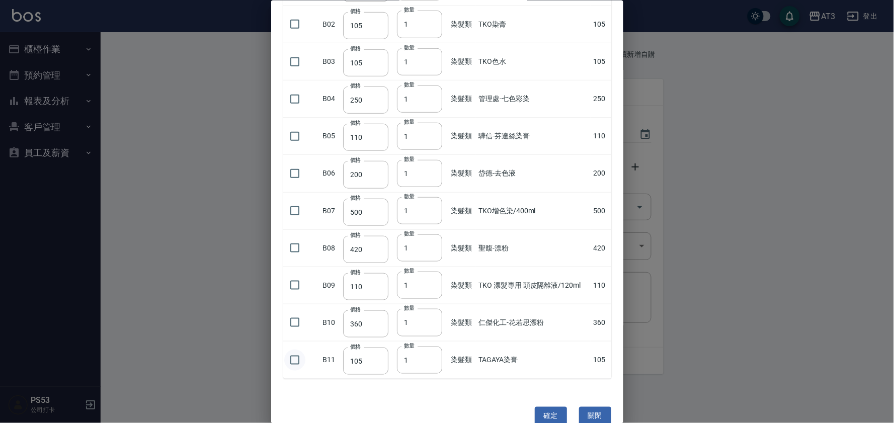
click at [300, 349] on input "checkbox" at bounding box center [294, 359] width 21 height 21
checkbox input "true"
click at [428, 346] on input "1" at bounding box center [419, 359] width 45 height 27
click at [423, 346] on input "1" at bounding box center [419, 359] width 45 height 27
drag, startPoint x: 421, startPoint y: 341, endPoint x: 395, endPoint y: 339, distance: 26.2
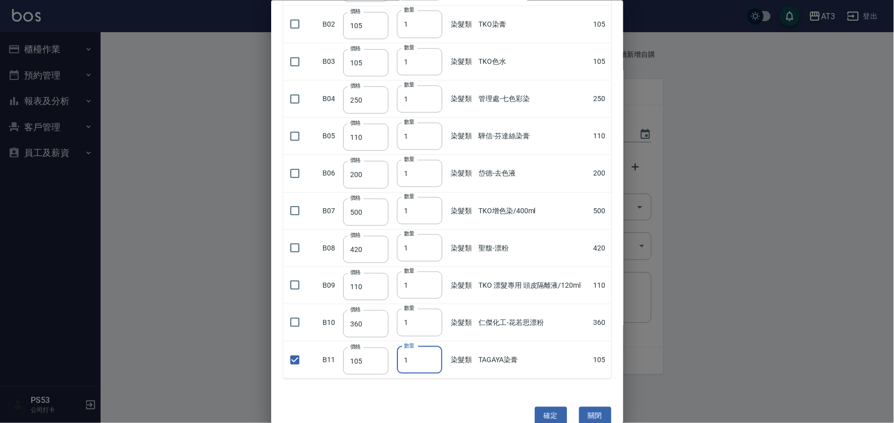
click at [397, 346] on input "1" at bounding box center [419, 359] width 45 height 27
type input "18"
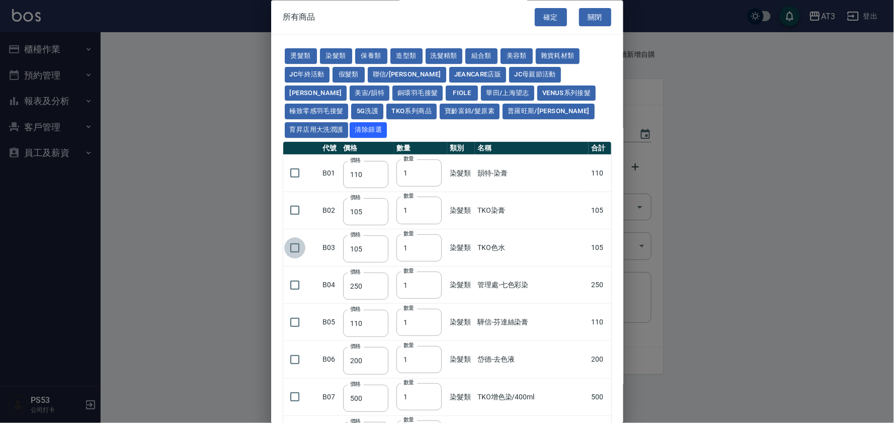
click at [298, 237] on input "checkbox" at bounding box center [294, 247] width 21 height 21
checkbox input "true"
click at [378, 58] on button "保養類" at bounding box center [371, 57] width 32 height 16
type input "60"
type input "100"
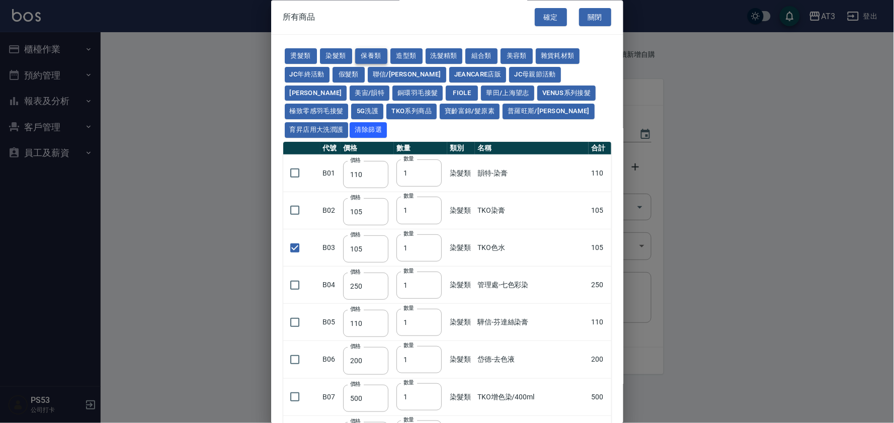
checkbox input "false"
type input "60"
type input "1170"
type input "1300"
type input "50"
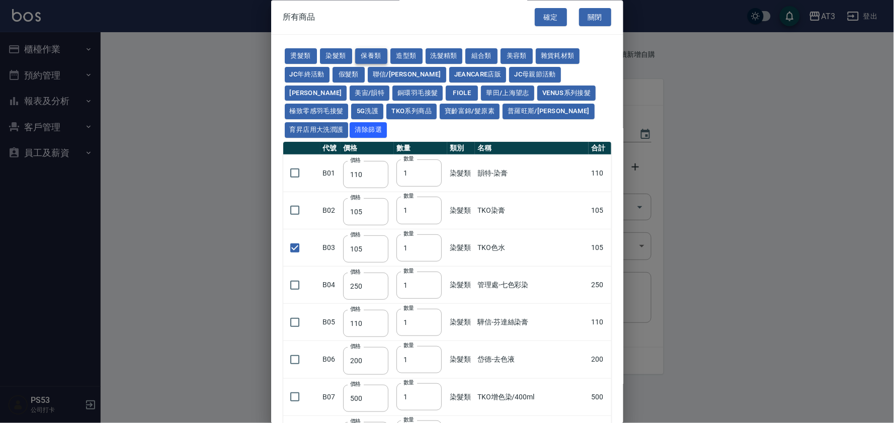
type input "150"
type input "1620"
type input "700"
checkbox input "false"
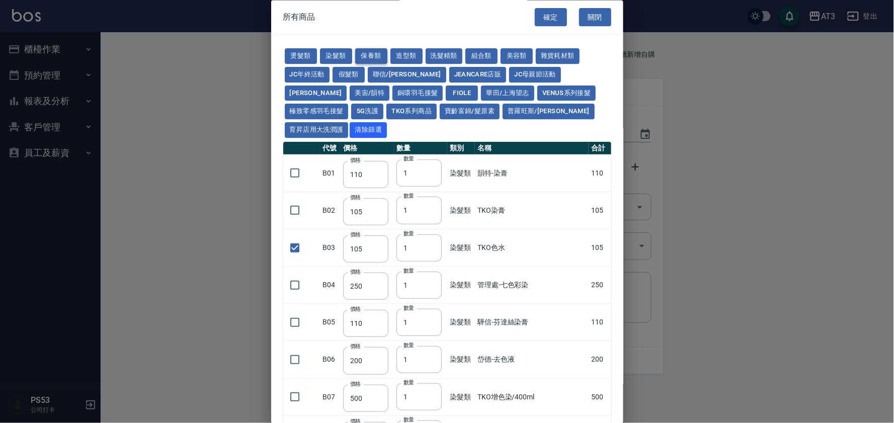
type input "450"
type input "1"
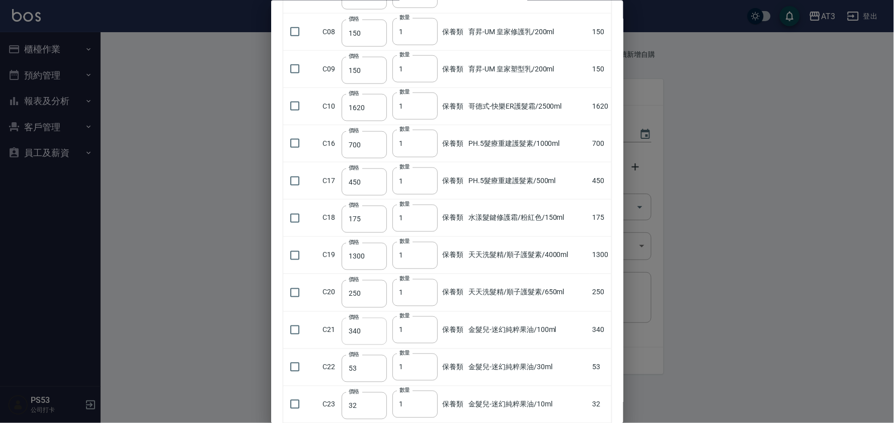
scroll to position [391, 0]
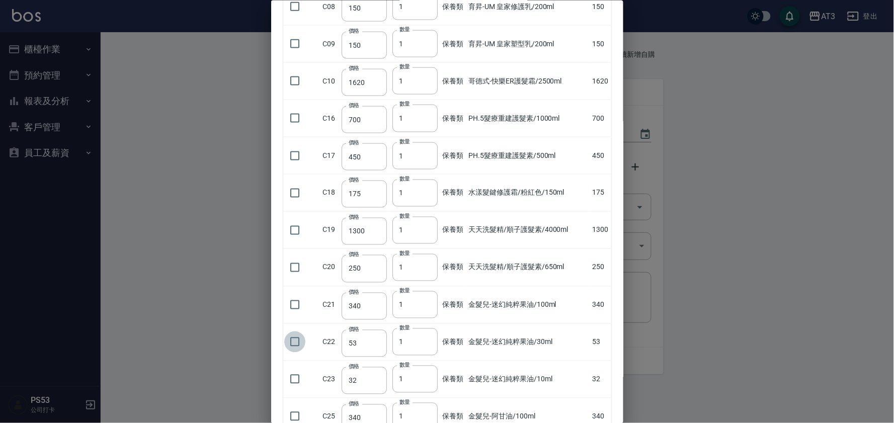
click at [295, 332] on input "checkbox" at bounding box center [294, 342] width 21 height 21
checkbox input "true"
drag, startPoint x: 409, startPoint y: 323, endPoint x: 394, endPoint y: 321, distance: 15.3
click at [395, 328] on input "1" at bounding box center [414, 341] width 45 height 27
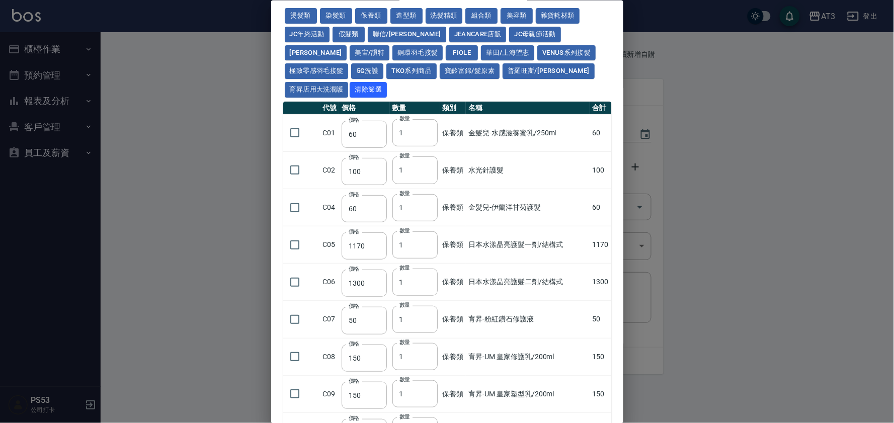
scroll to position [0, 0]
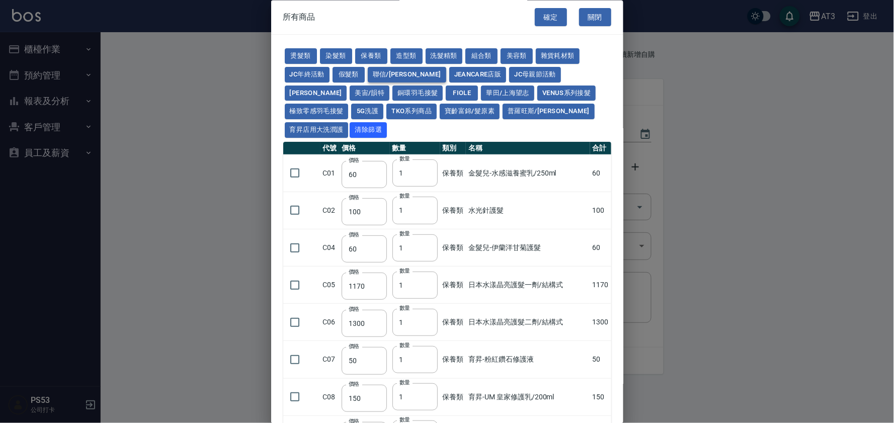
type input "2"
click at [383, 77] on button "聯信/[PERSON_NAME]" at bounding box center [407, 75] width 78 height 16
type input "500"
type input "324"
type input "250"
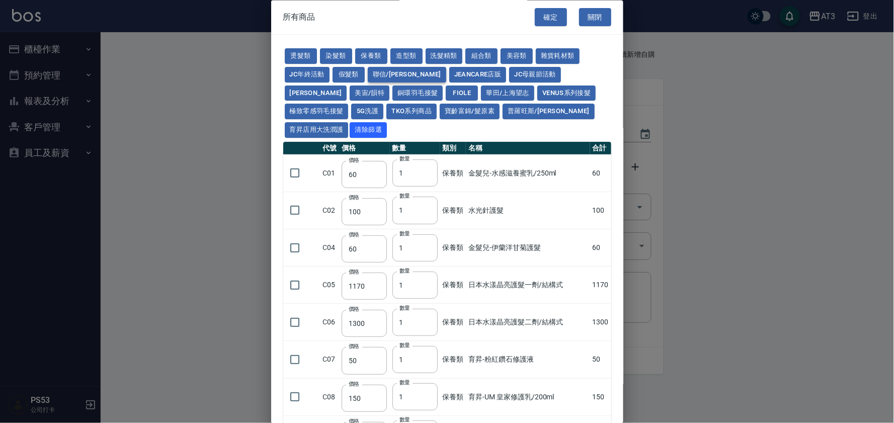
type input "2520"
type input "700"
type input "420"
type input "280"
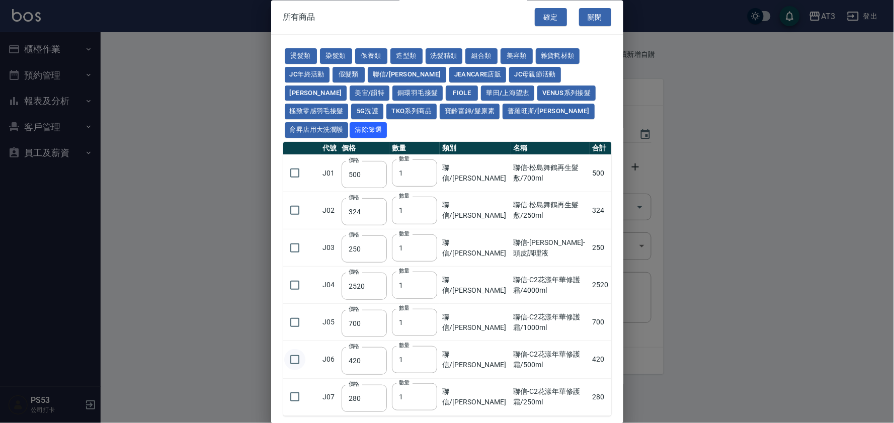
click at [293, 349] on input "checkbox" at bounding box center [294, 359] width 21 height 21
checkbox input "true"
drag, startPoint x: 413, startPoint y: 341, endPoint x: 383, endPoint y: 341, distance: 29.7
click at [383, 341] on tr "J06 價格 420 價格 數量 1 數量 聯信/鳥慧 聯信-C2花漾年華修護霜/500ml 420" at bounding box center [447, 359] width 328 height 37
type input "2"
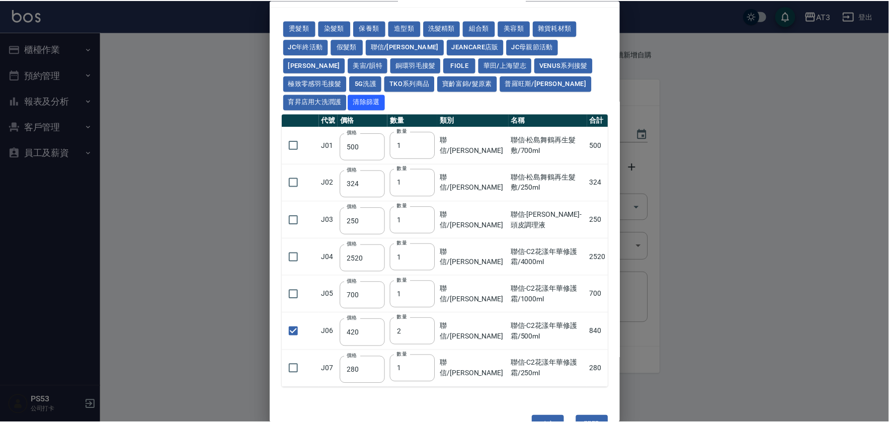
scroll to position [37, 0]
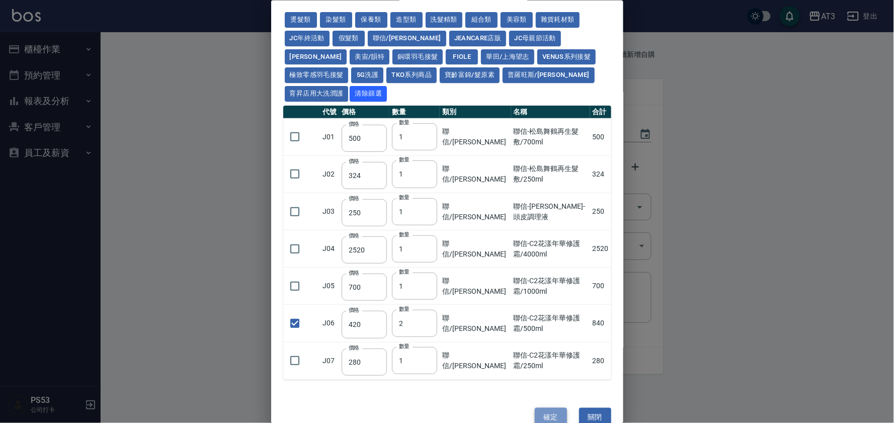
click at [549, 407] on button "確定" at bounding box center [551, 416] width 32 height 19
type input "金髮兒-溫塑/縮毛矯正1劑/1N/乳白"
type input "200"
type input "1"
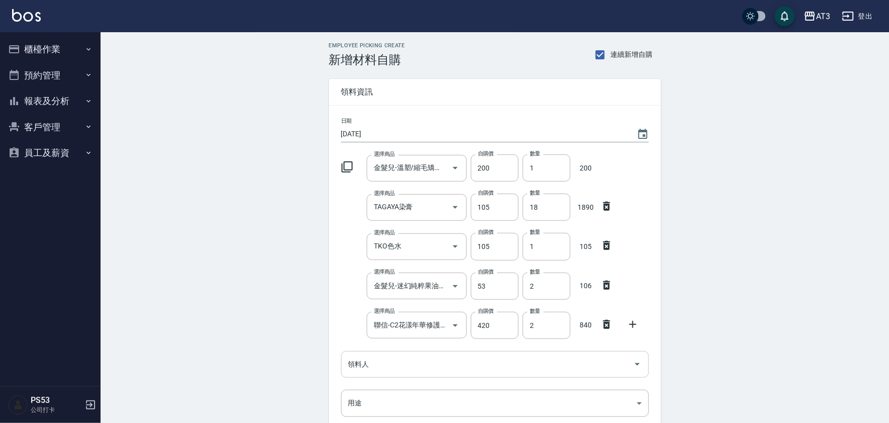
click at [396, 368] on input "領料人" at bounding box center [488, 365] width 284 height 18
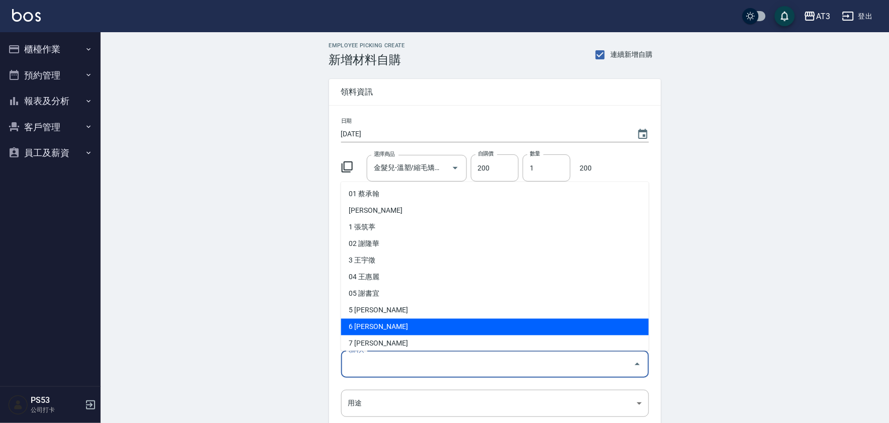
click at [398, 322] on li "6 [PERSON_NAME]" at bounding box center [495, 326] width 308 height 17
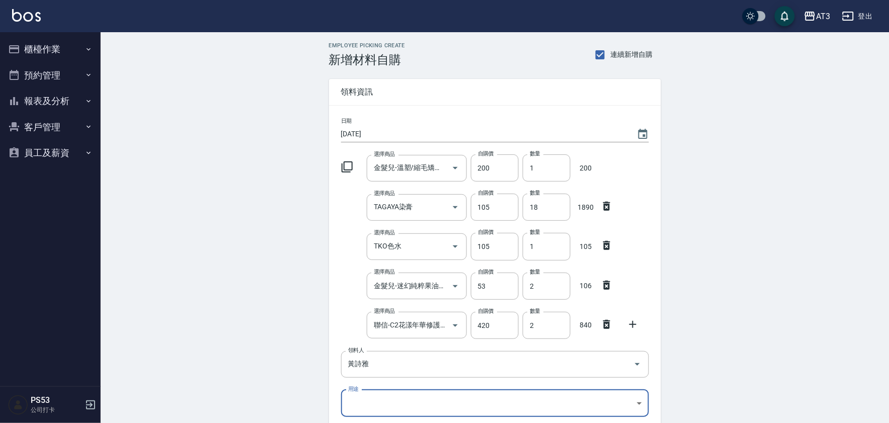
type input "黃詩雅"
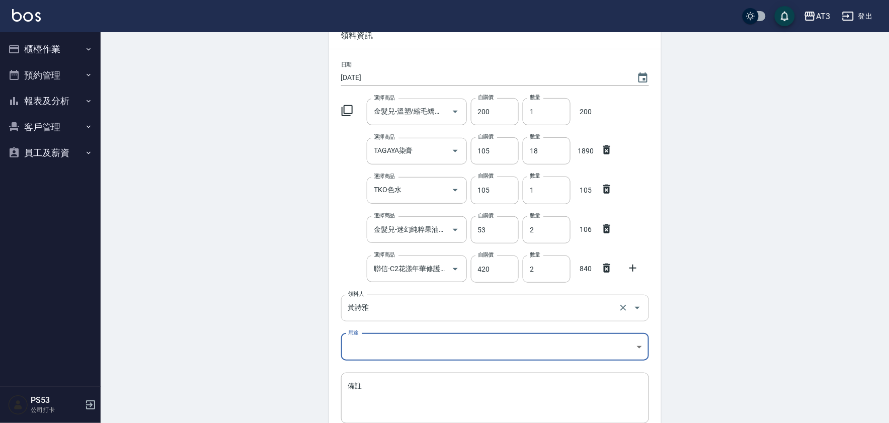
scroll to position [112, 0]
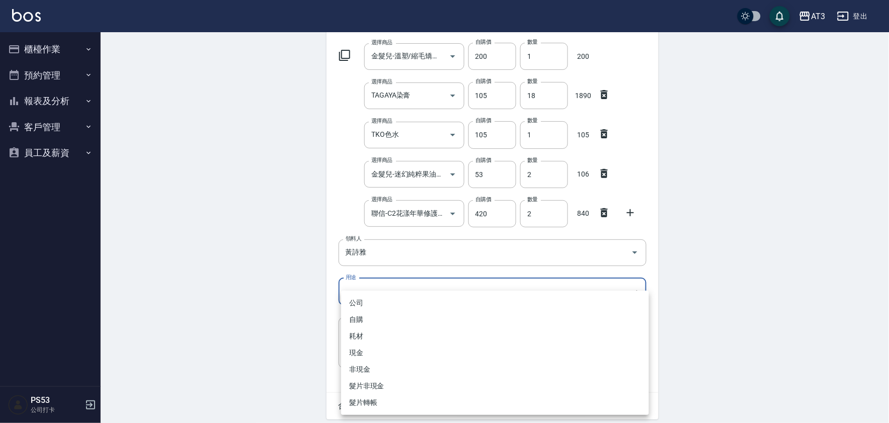
click at [386, 290] on body "AT3 登出 櫃檯作業 打帳單 帳單列表 營業儀表板 現金收支登錄 高階收支登錄 材料自購登錄 每日結帳 排班表 現場電腦打卡 預約管理 預約管理 單日預約紀…" at bounding box center [444, 174] width 889 height 572
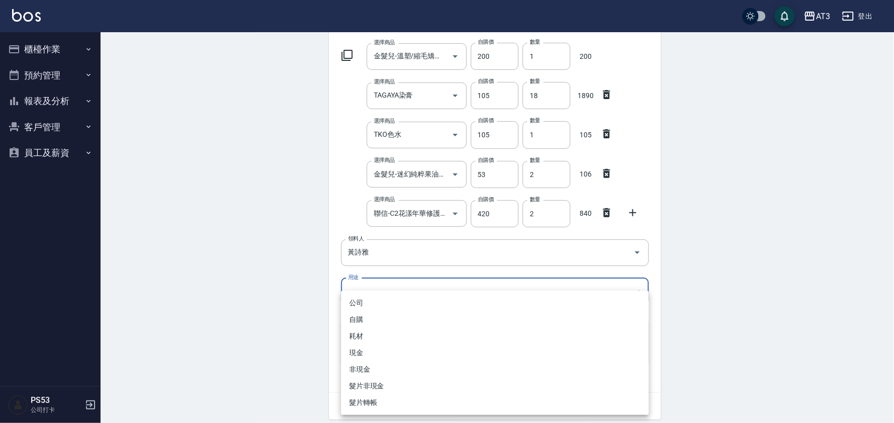
click at [382, 320] on li "自購" at bounding box center [495, 319] width 308 height 17
type input "自購"
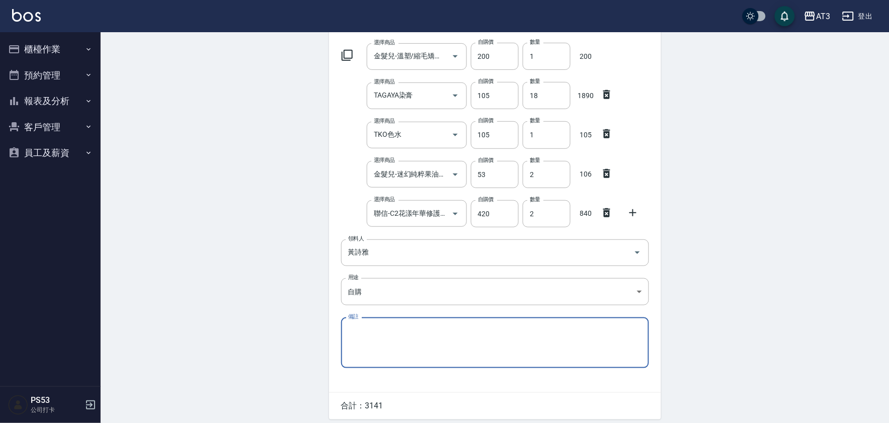
scroll to position [149, 0]
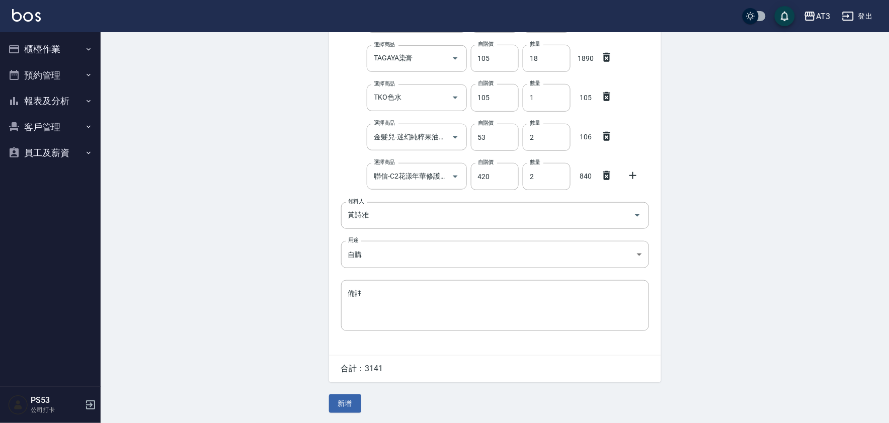
click at [342, 394] on div "Employee Picking Create 新增材料自購 連續新增自購 領料資訊 日期 2025/09/26 選擇商品 金髮兒-溫塑/縮毛矯正1劑/1N/…" at bounding box center [495, 153] width 352 height 540
click at [344, 401] on button "新增" at bounding box center [345, 403] width 32 height 19
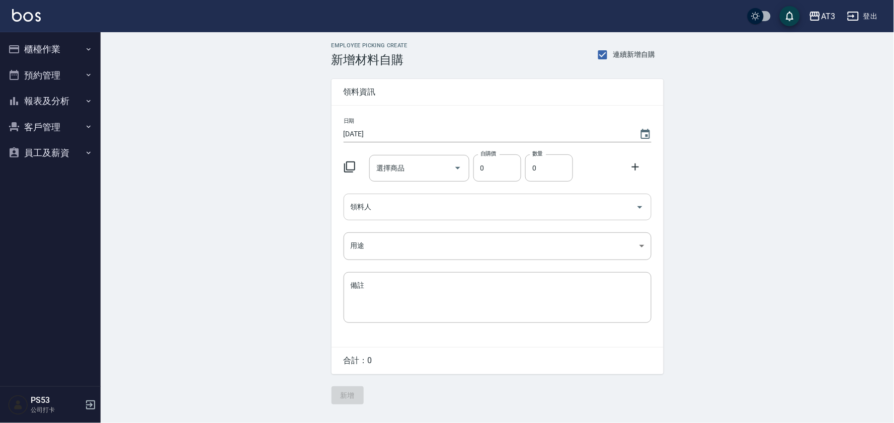
click at [386, 200] on input "領料人" at bounding box center [490, 207] width 284 height 18
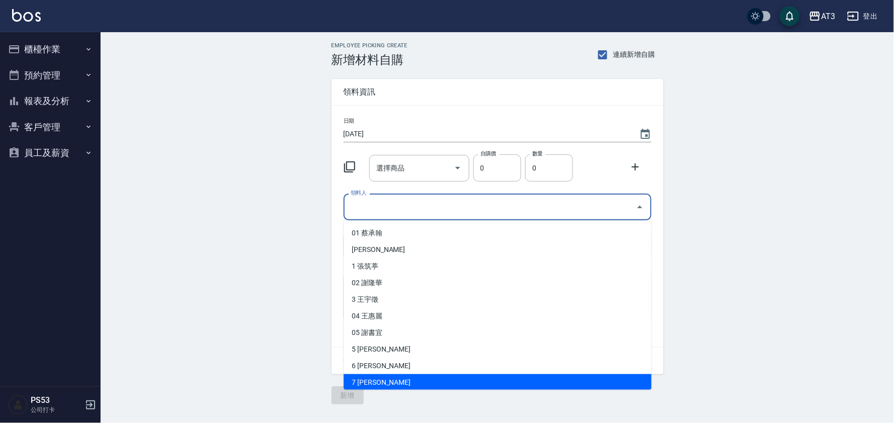
click at [374, 377] on li "7 [PERSON_NAME]" at bounding box center [498, 382] width 308 height 17
type input "呂子晴"
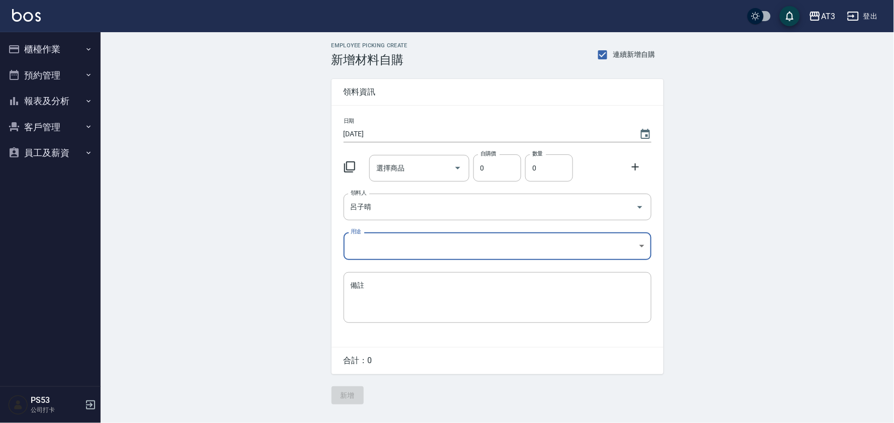
click at [358, 250] on body "AT3 登出 櫃檯作業 打帳單 帳單列表 營業儀表板 現金收支登錄 高階收支登錄 材料自購登錄 每日結帳 排班表 現場電腦打卡 預約管理 預約管理 單日預約紀…" at bounding box center [447, 211] width 894 height 423
click at [364, 290] on li "自購" at bounding box center [498, 288] width 308 height 17
type input "自購"
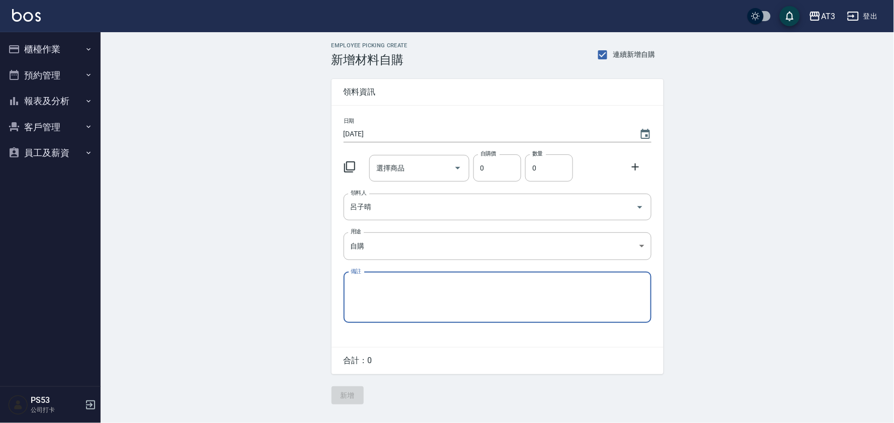
click at [348, 164] on icon at bounding box center [350, 167] width 12 height 12
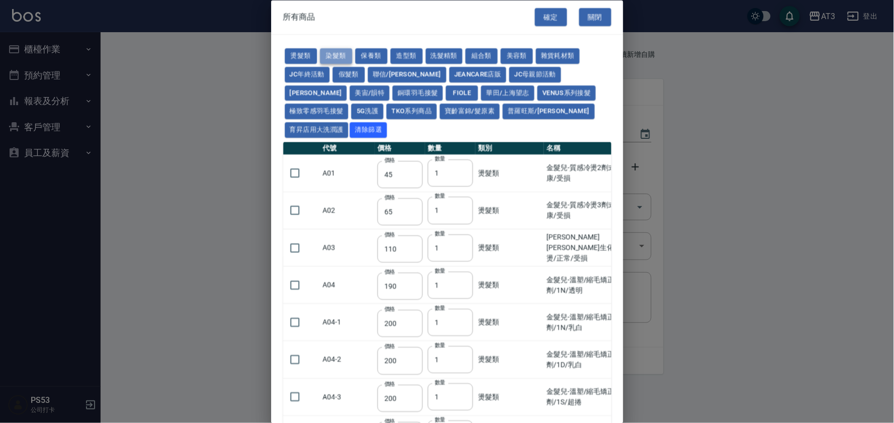
click at [327, 59] on button "染髮類" at bounding box center [336, 57] width 32 height 16
type input "110"
type input "105"
type input "250"
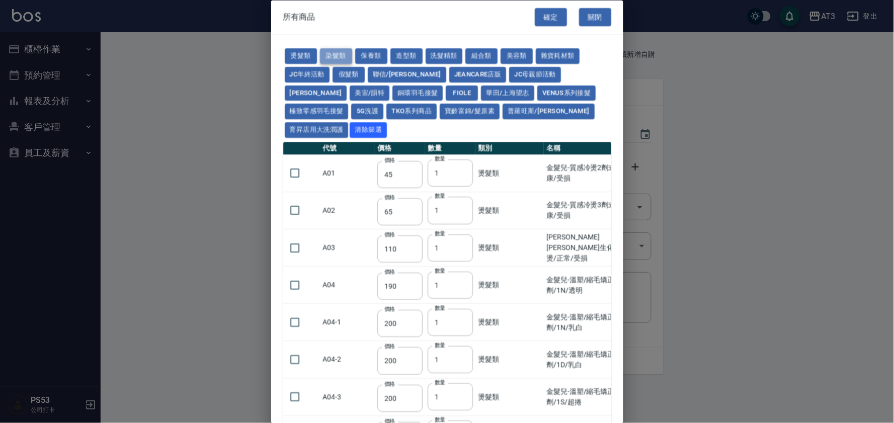
type input "110"
type input "500"
type input "420"
type input "110"
type input "360"
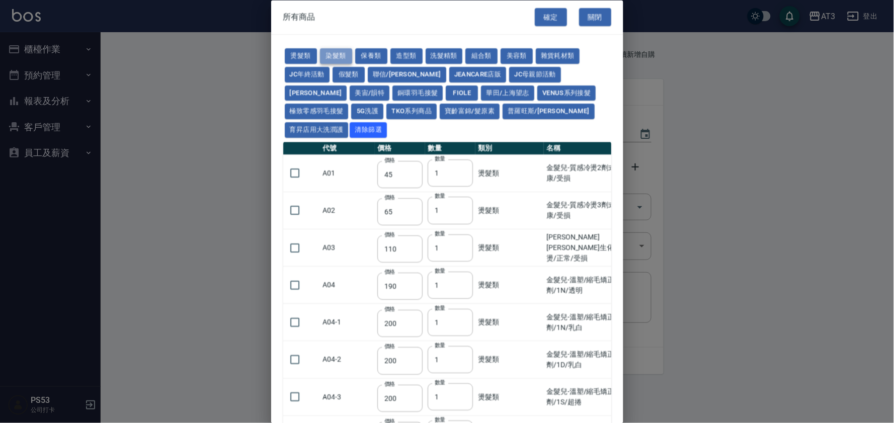
type input "105"
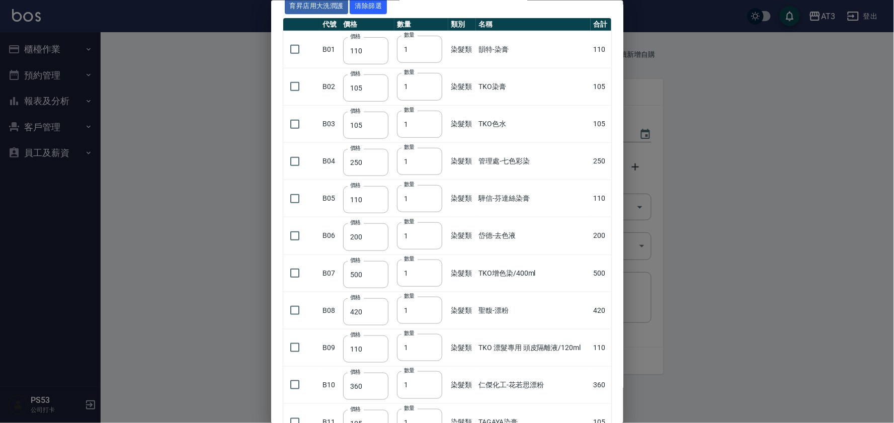
scroll to position [168, 0]
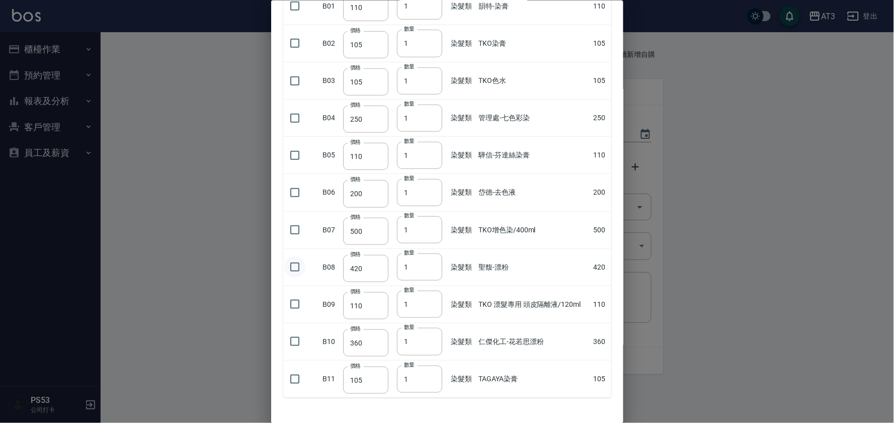
click at [298, 257] on input "checkbox" at bounding box center [294, 267] width 21 height 21
checkbox input "true"
drag, startPoint x: 379, startPoint y: 248, endPoint x: 348, endPoint y: 254, distance: 31.2
click at [348, 255] on input "420" at bounding box center [365, 268] width 45 height 27
type input "450"
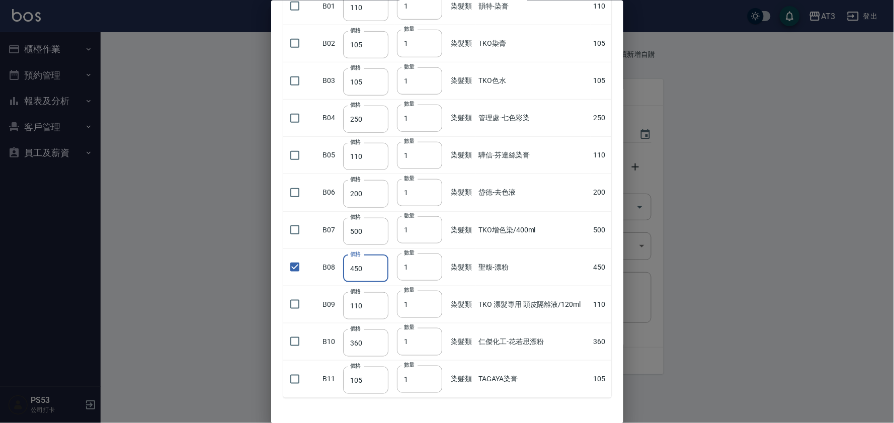
scroll to position [0, 0]
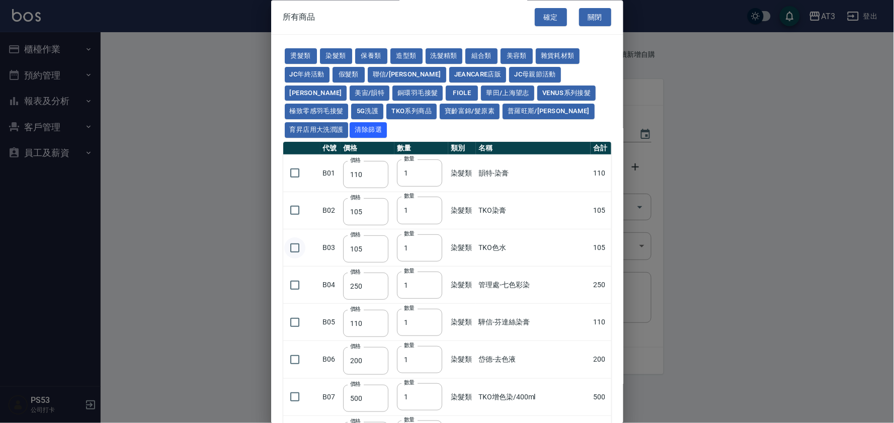
click at [295, 237] on input "checkbox" at bounding box center [294, 247] width 21 height 21
checkbox input "true"
drag, startPoint x: 414, startPoint y: 230, endPoint x: 389, endPoint y: 230, distance: 24.6
click at [391, 230] on tr "B03 價格 105 價格 數量 1 數量 染髮類 TKO色水 105" at bounding box center [447, 247] width 328 height 37
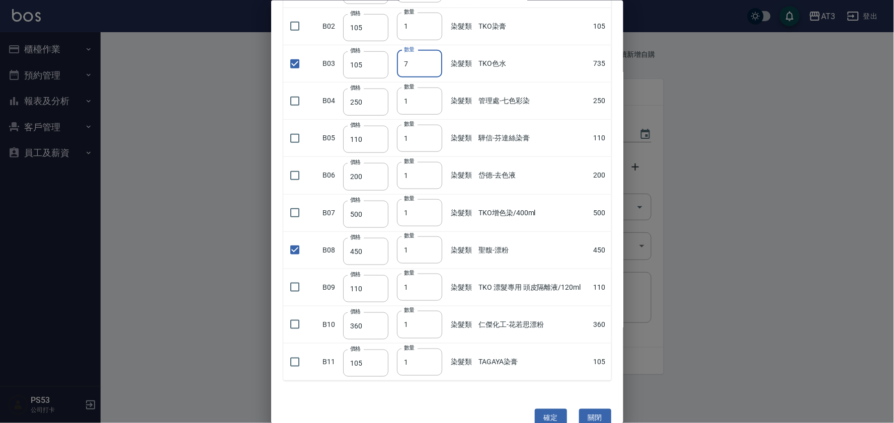
scroll to position [187, 0]
type input "7"
click at [295, 349] on input "checkbox" at bounding box center [294, 359] width 21 height 21
checkbox input "true"
drag, startPoint x: 408, startPoint y: 341, endPoint x: 381, endPoint y: 343, distance: 27.2
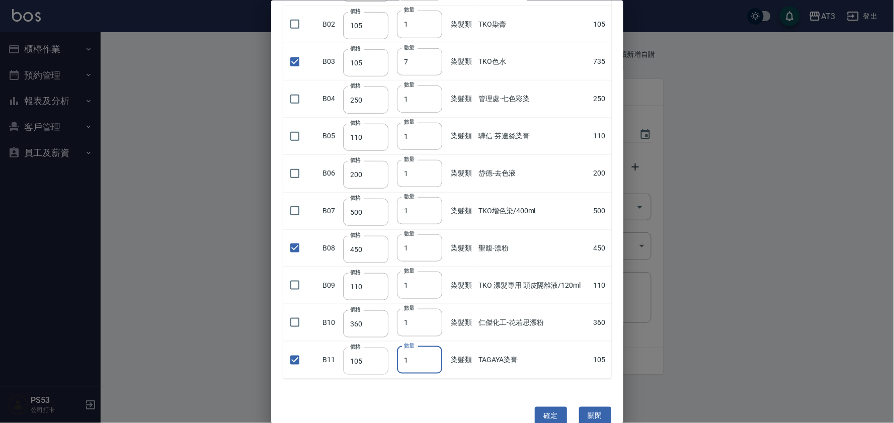
click at [381, 343] on tr "B11 價格 105 價格 數量 1 數量 染髮類 TAGAYA染膏 105" at bounding box center [447, 359] width 328 height 37
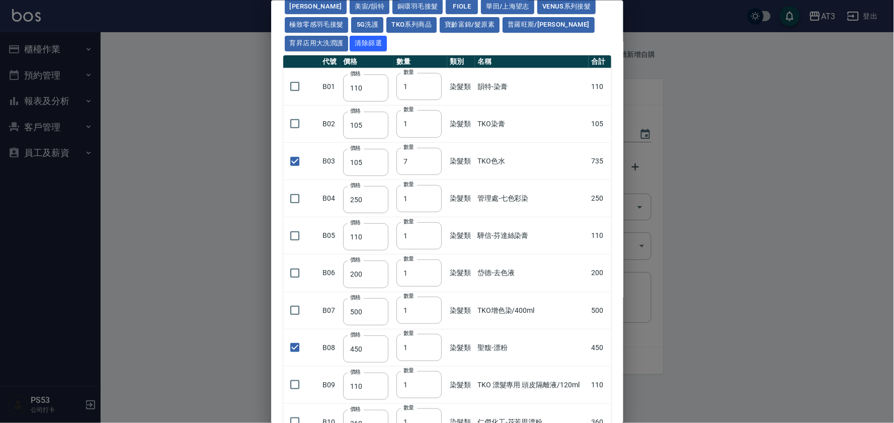
scroll to position [0, 0]
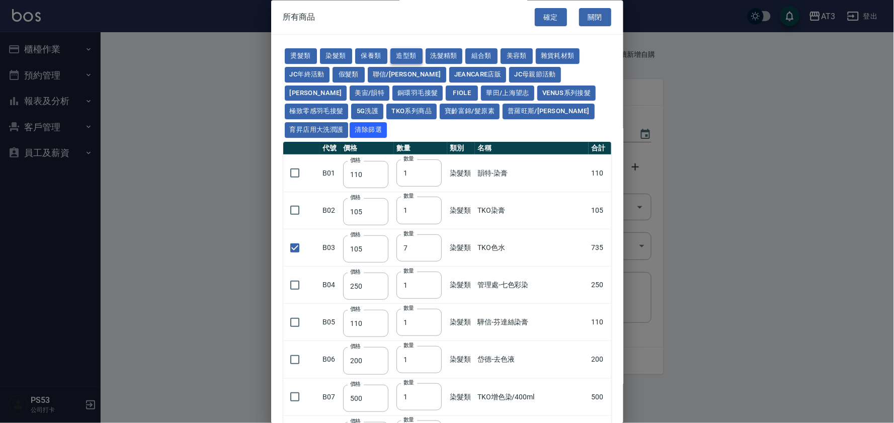
type input "30"
click at [402, 52] on button "造型類" at bounding box center [406, 57] width 32 height 16
type input "110"
checkbox input "false"
type input "65"
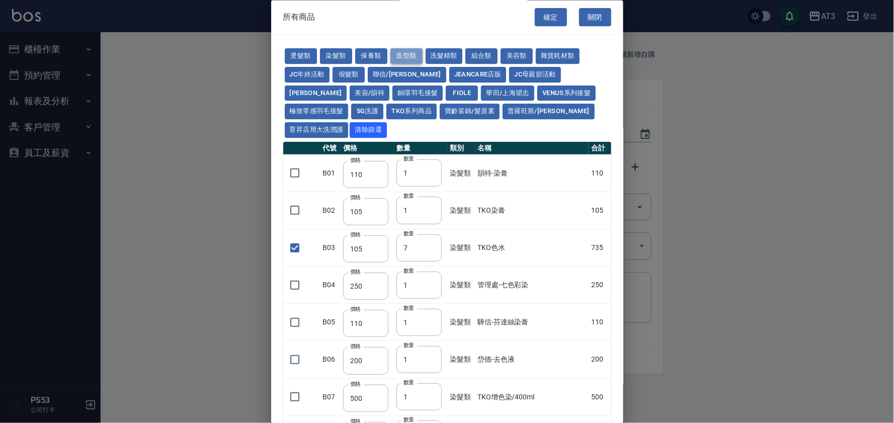
type input "1"
type input "338"
type input "280"
type input "130"
type input "70"
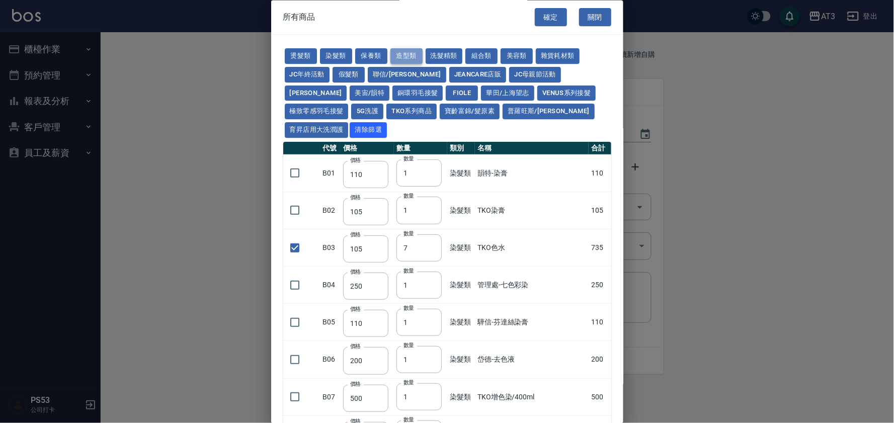
checkbox input "false"
type input "290"
type input "300"
type input "50"
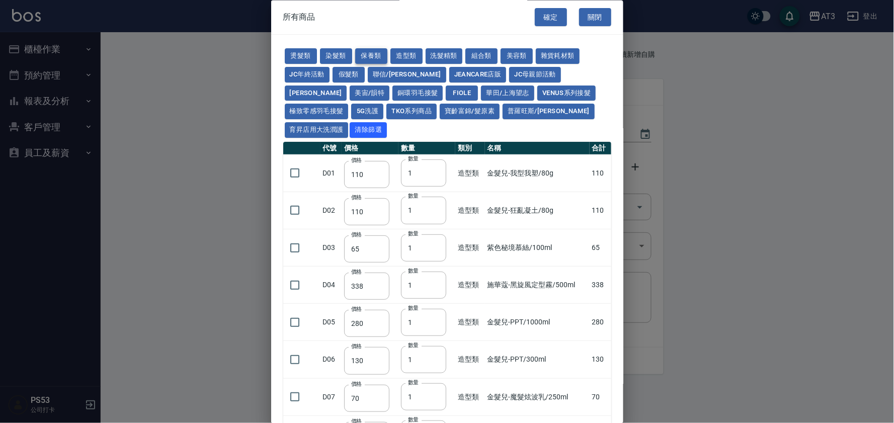
click at [372, 51] on button "保養類" at bounding box center [371, 57] width 32 height 16
type input "60"
type input "100"
type input "60"
type input "1170"
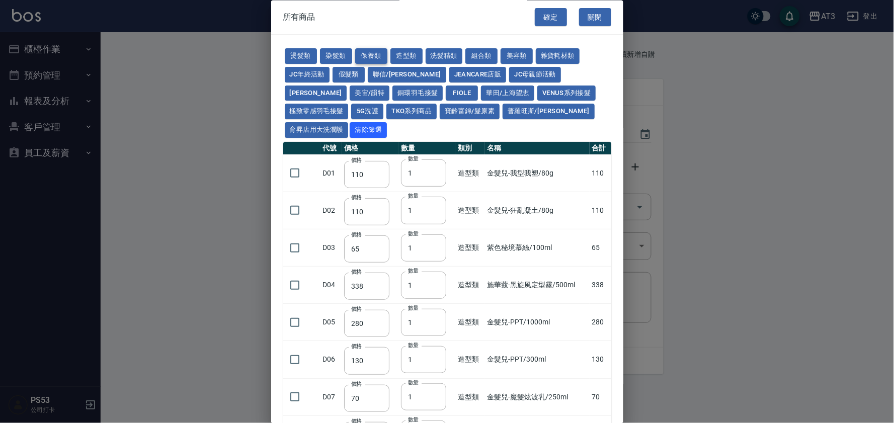
type input "1300"
type input "50"
type input "150"
type input "1620"
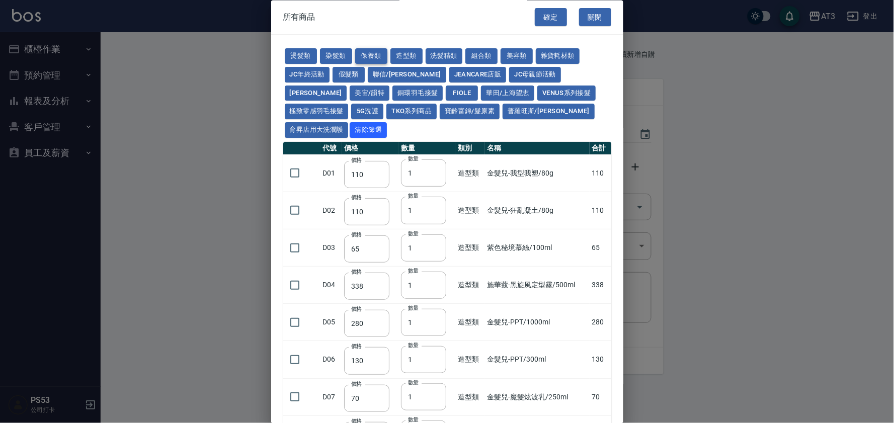
type input "700"
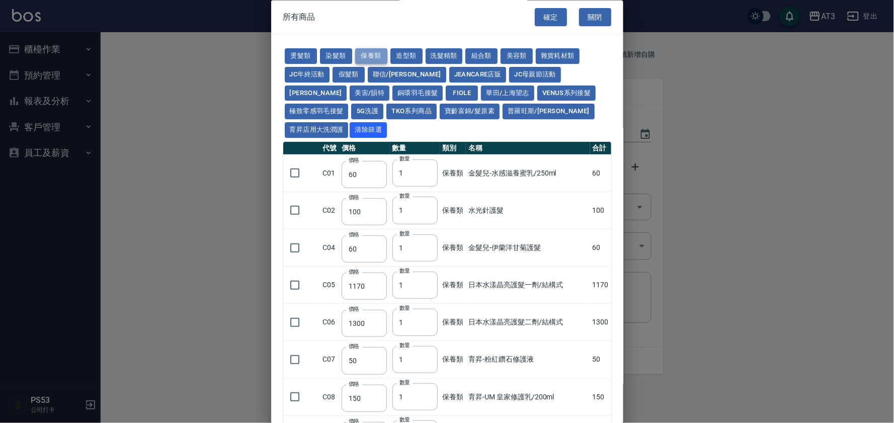
click at [372, 56] on button "保養類" at bounding box center [371, 57] width 32 height 16
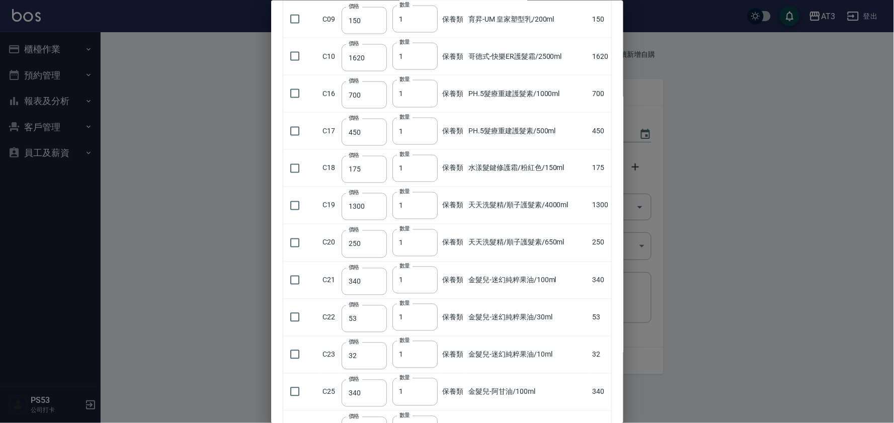
scroll to position [503, 0]
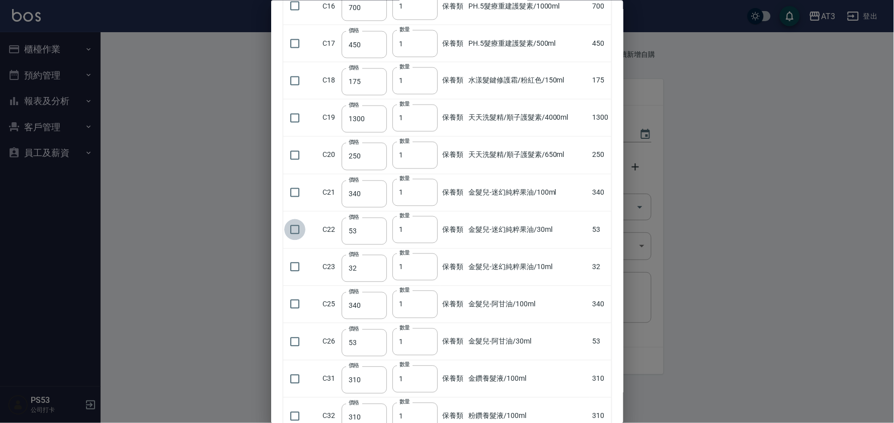
click at [294, 219] on input "checkbox" at bounding box center [294, 229] width 21 height 21
checkbox input "true"
drag, startPoint x: 412, startPoint y: 210, endPoint x: 396, endPoint y: 212, distance: 15.7
click at [396, 216] on input "1" at bounding box center [414, 229] width 45 height 27
type input "2"
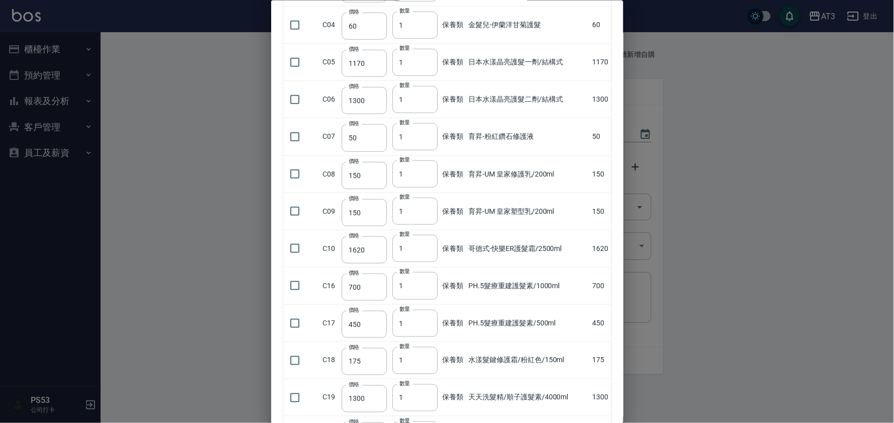
scroll to position [0, 0]
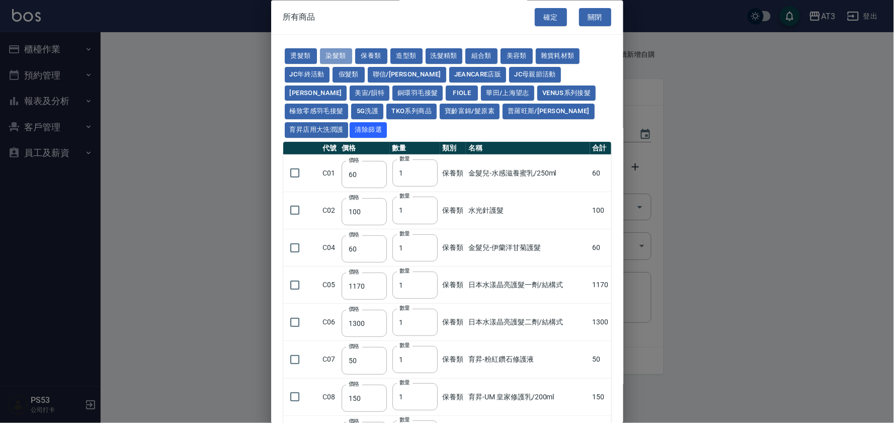
drag, startPoint x: 333, startPoint y: 54, endPoint x: 318, endPoint y: 54, distance: 14.6
click at [326, 57] on button "染髮類" at bounding box center [336, 57] width 32 height 16
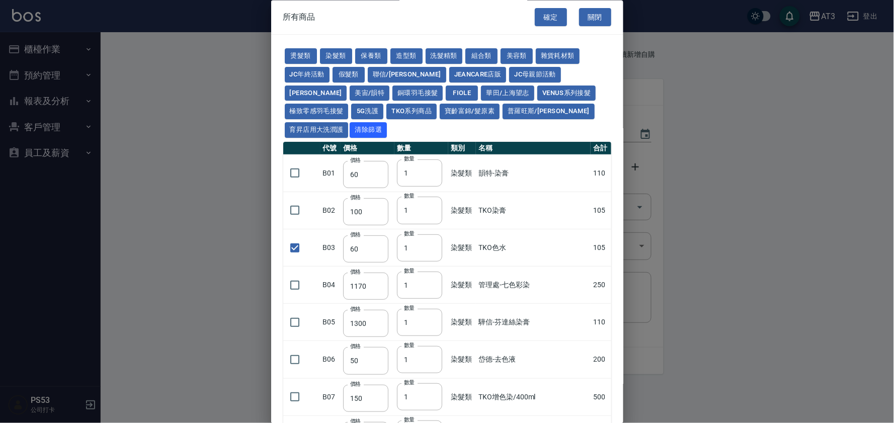
type input "110"
type input "105"
checkbox input "true"
type input "105"
type input "7"
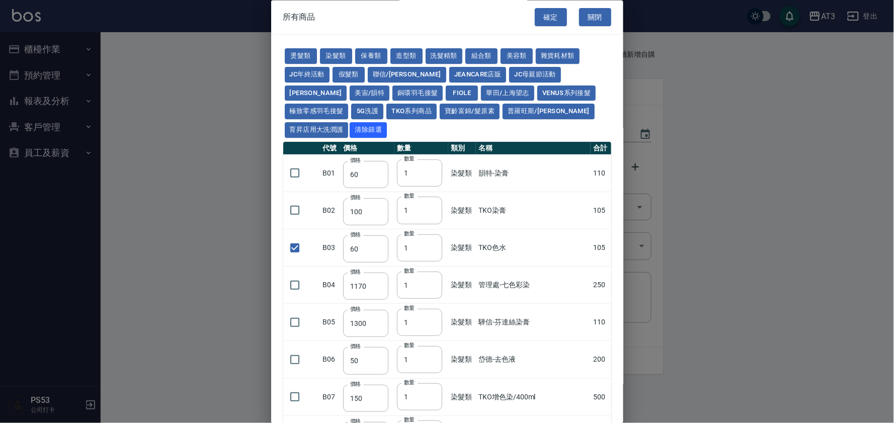
type input "250"
type input "110"
type input "200"
type input "500"
checkbox input "true"
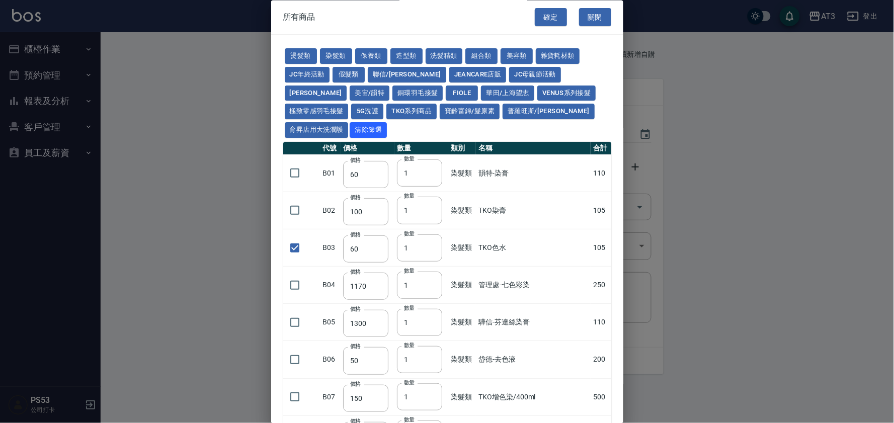
type input "450"
type input "110"
type input "360"
checkbox input "true"
type input "105"
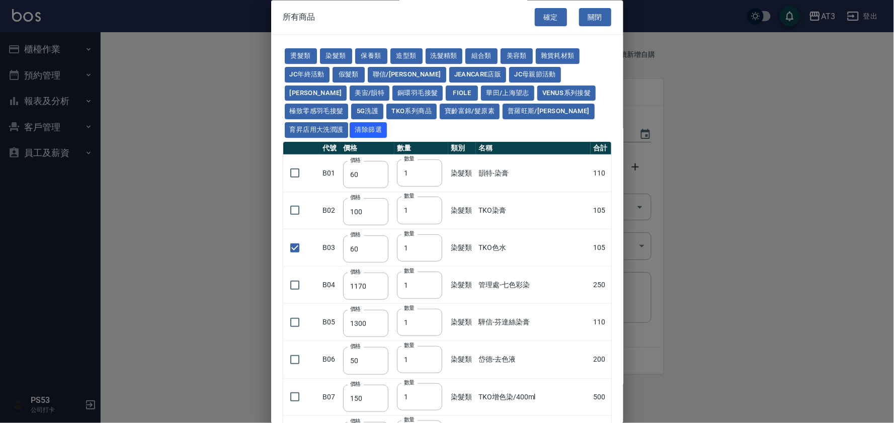
type input "30"
click at [296, 52] on button "燙髮類" at bounding box center [301, 57] width 32 height 16
type input "45"
type input "65"
checkbox input "false"
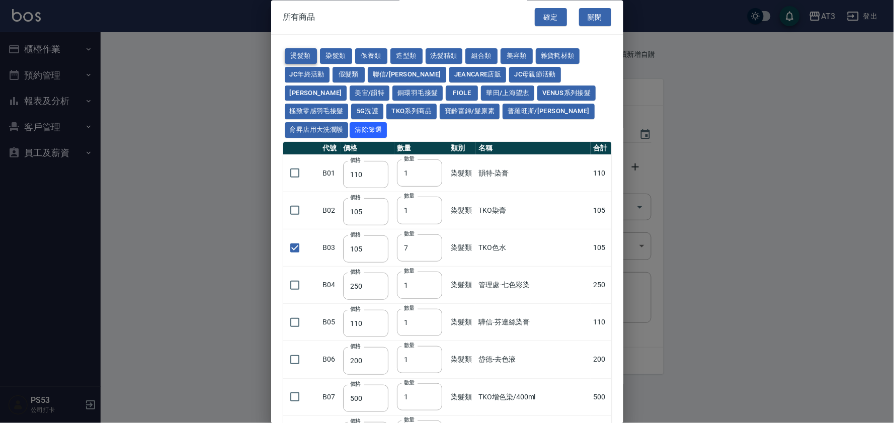
type input "110"
type input "1"
type input "190"
type input "200"
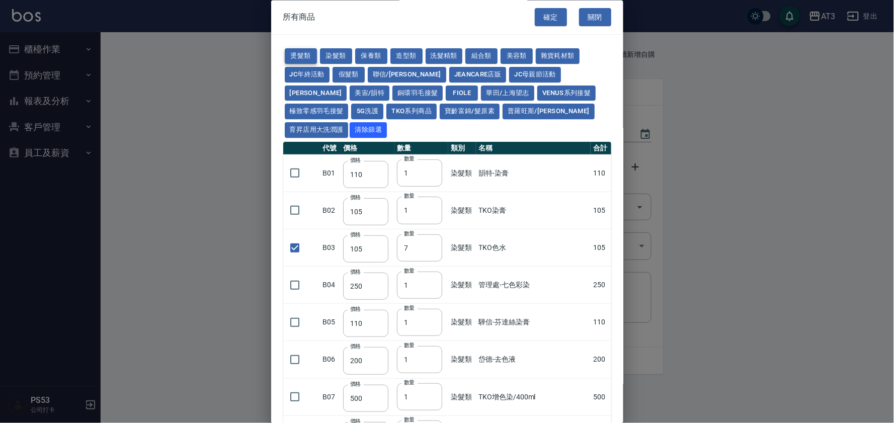
checkbox input "false"
type input "190"
type input "160"
type input "170"
checkbox input "false"
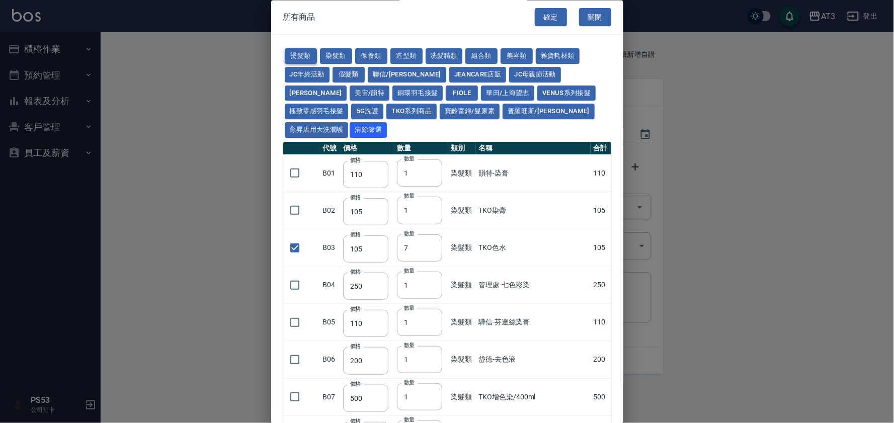
type input "270"
type input "1"
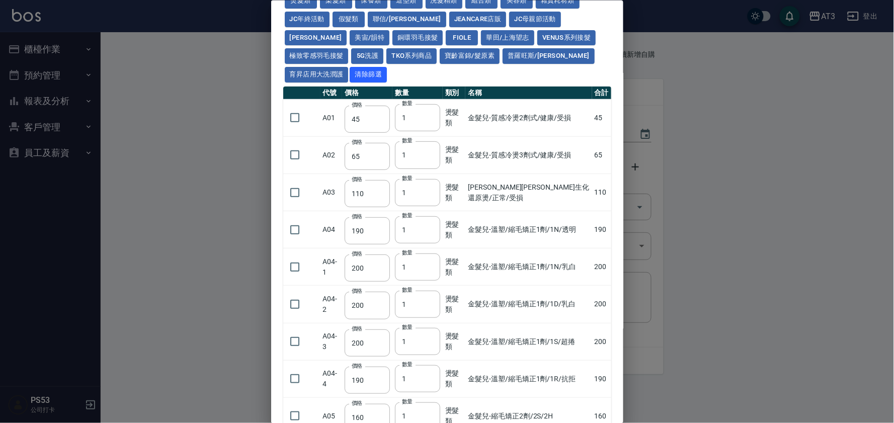
scroll to position [112, 0]
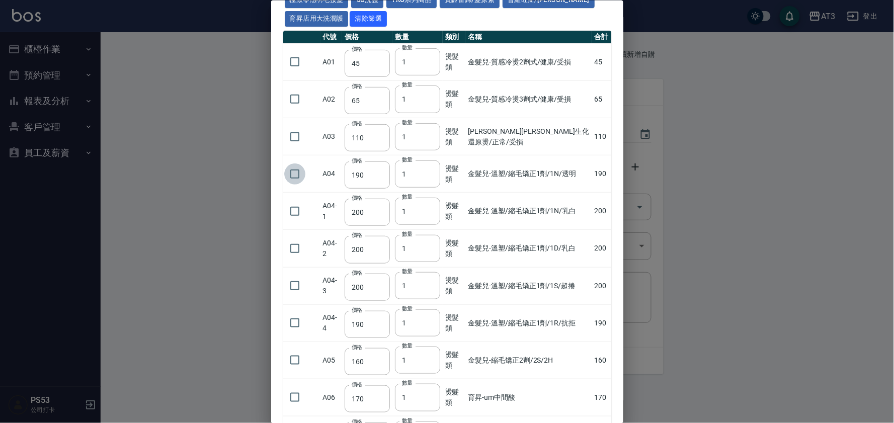
click at [295, 163] on input "checkbox" at bounding box center [294, 173] width 21 height 21
checkbox input "true"
click at [294, 200] on input "checkbox" at bounding box center [294, 210] width 21 height 21
checkbox input "true"
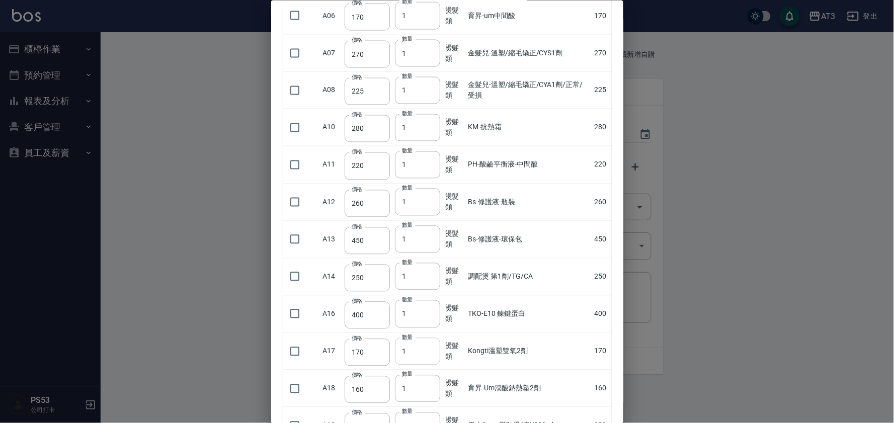
scroll to position [503, 0]
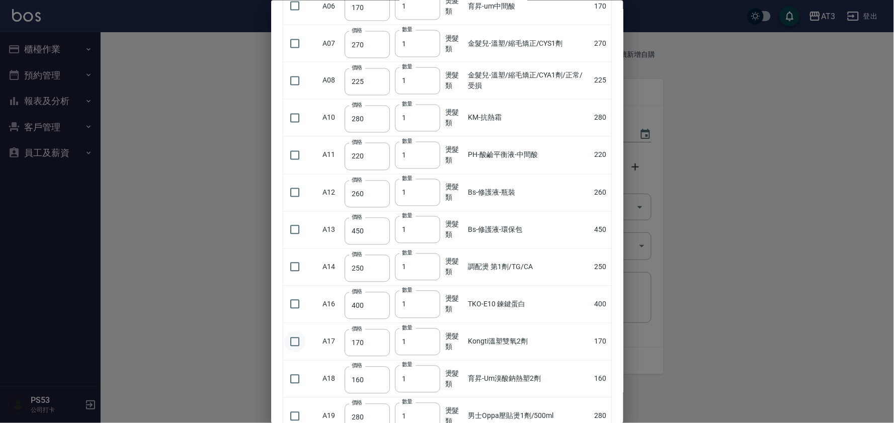
click at [295, 331] on input "checkbox" at bounding box center [294, 341] width 21 height 21
checkbox input "true"
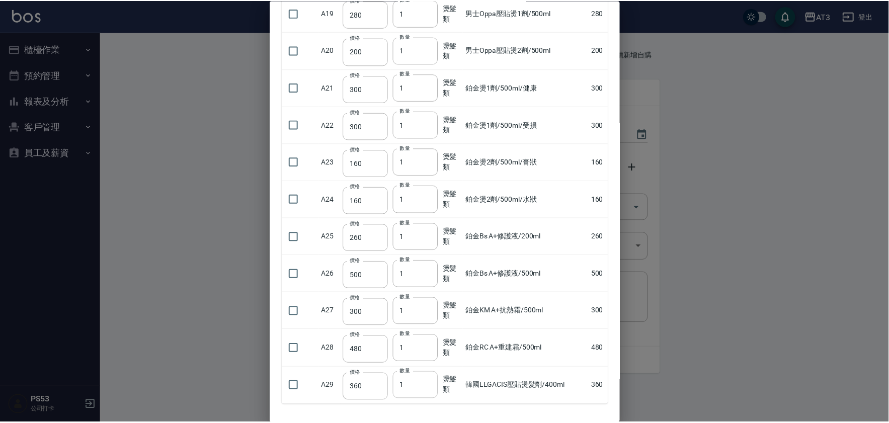
scroll to position [933, 0]
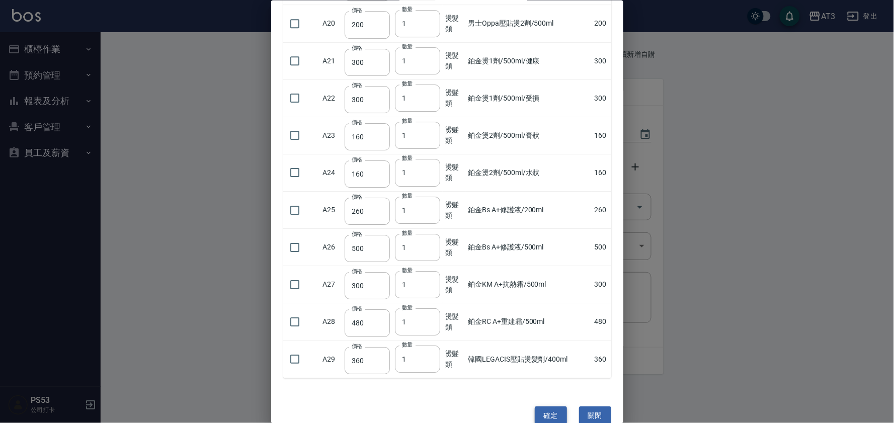
click at [544, 406] on button "確定" at bounding box center [551, 415] width 32 height 19
type input "聖馥-漂粉"
type input "450"
type input "1"
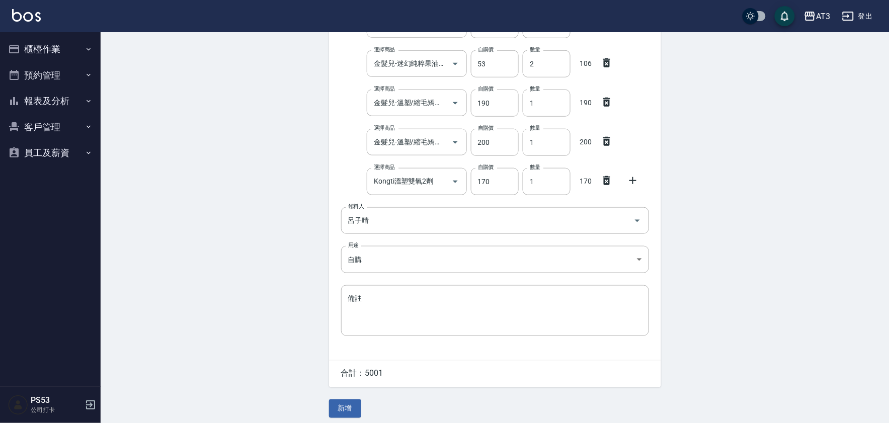
scroll to position [228, 0]
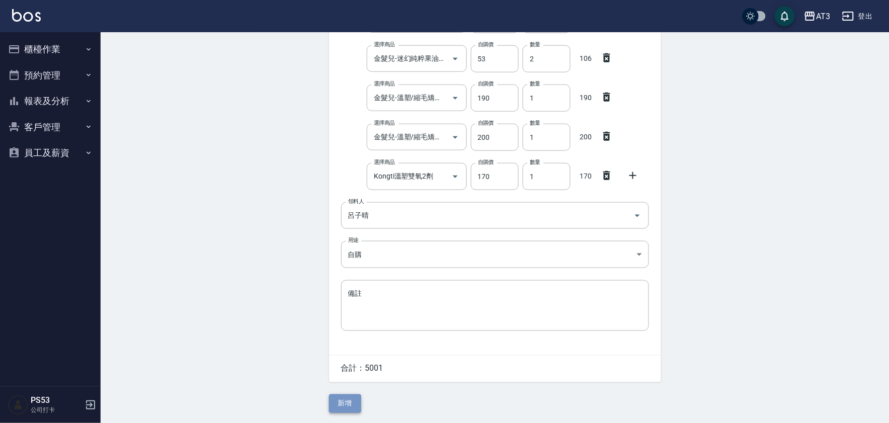
click at [345, 403] on button "新增" at bounding box center [345, 403] width 32 height 19
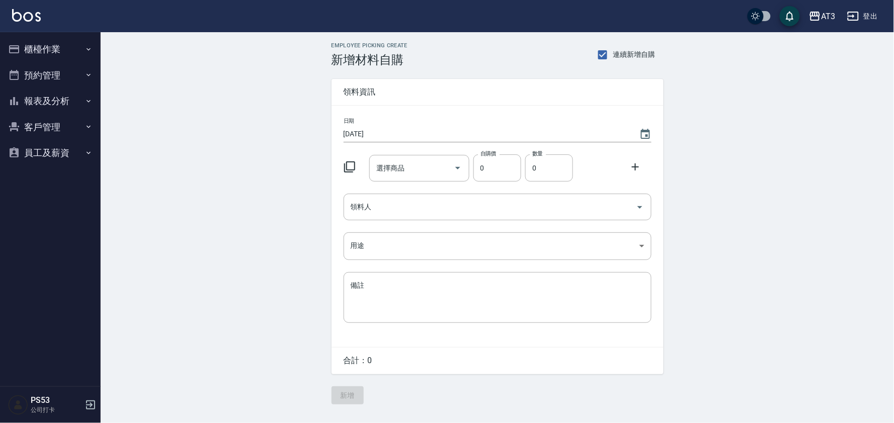
click at [347, 163] on icon at bounding box center [350, 167] width 12 height 12
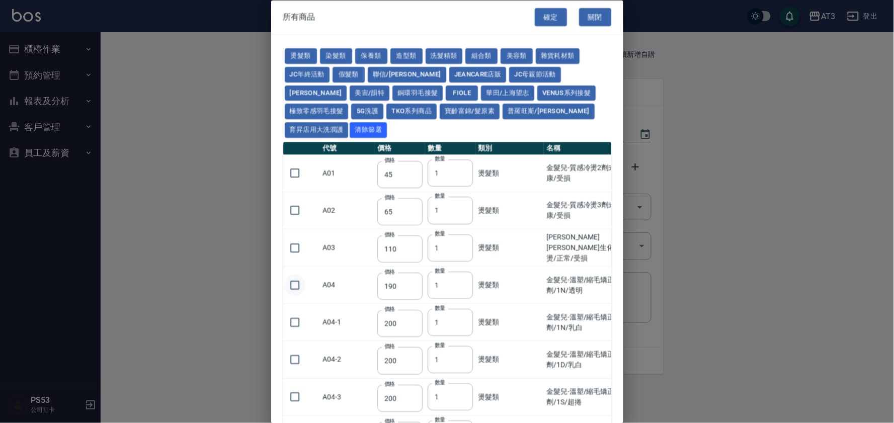
click at [293, 275] on input "checkbox" at bounding box center [294, 285] width 21 height 21
checkbox input "true"
click at [427, 267] on td "數量 1 數量" at bounding box center [450, 285] width 50 height 37
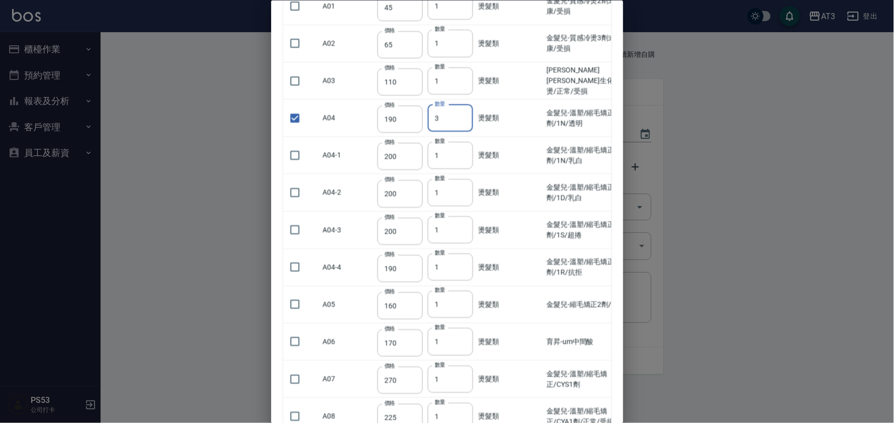
type input "3"
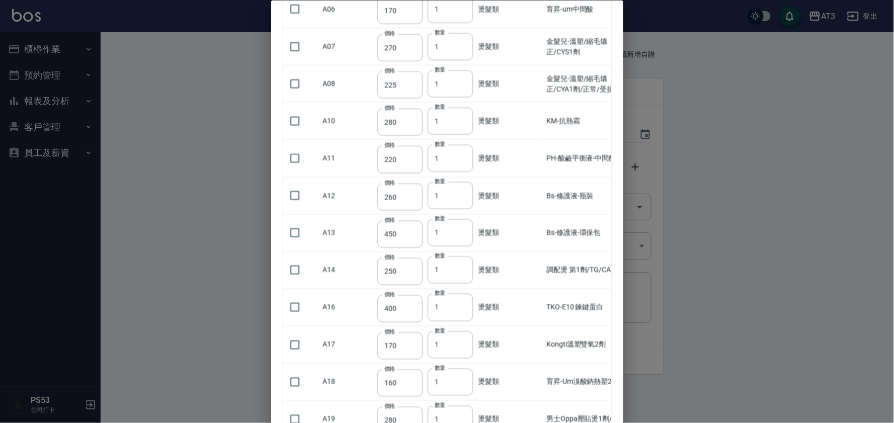
scroll to position [503, 0]
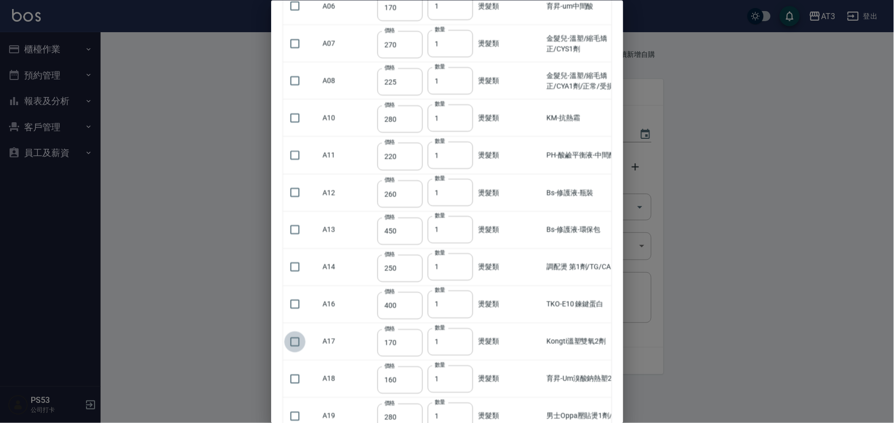
click at [298, 331] on input "checkbox" at bounding box center [294, 341] width 21 height 21
checkbox input "true"
click at [425, 326] on tr "A17 價格 170 價格 數量 1 數量 燙髮類 Kongti溫塑雙氧2劑 170" at bounding box center [469, 341] width 373 height 37
type input "4"
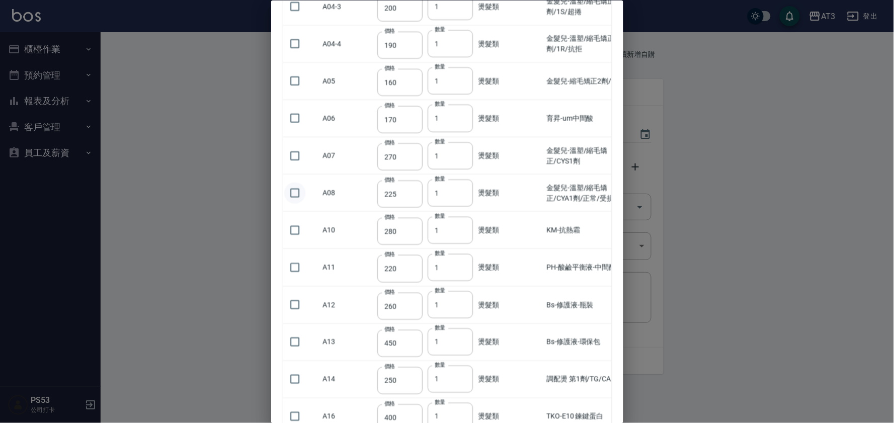
click at [295, 182] on input "checkbox" at bounding box center [294, 192] width 21 height 21
checkbox input "true"
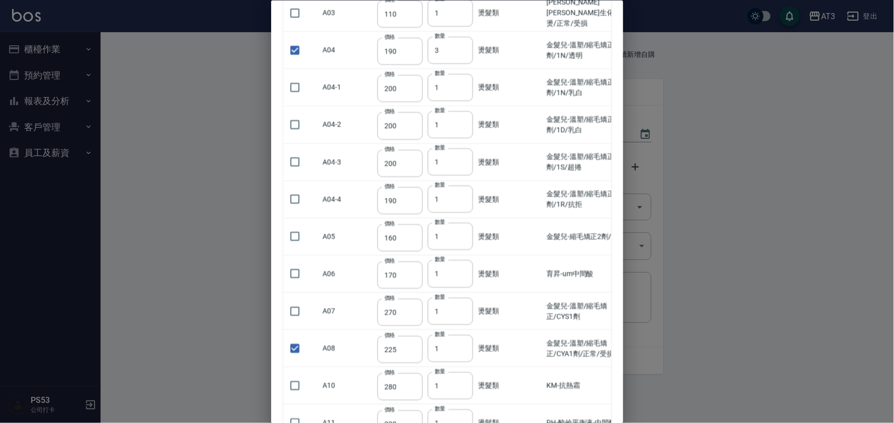
scroll to position [223, 0]
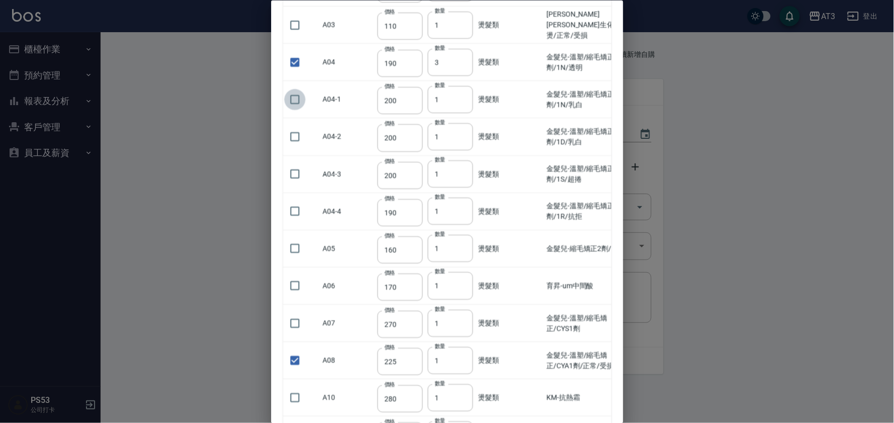
click at [293, 89] on input "checkbox" at bounding box center [294, 99] width 21 height 21
checkbox input "true"
click at [418, 86] on tr "A04-1 價格 200 價格 數量 1 數量 燙髮類 金髮兒-溫塑/縮毛矯正1劑/1N/乳白 200" at bounding box center [469, 98] width 373 height 37
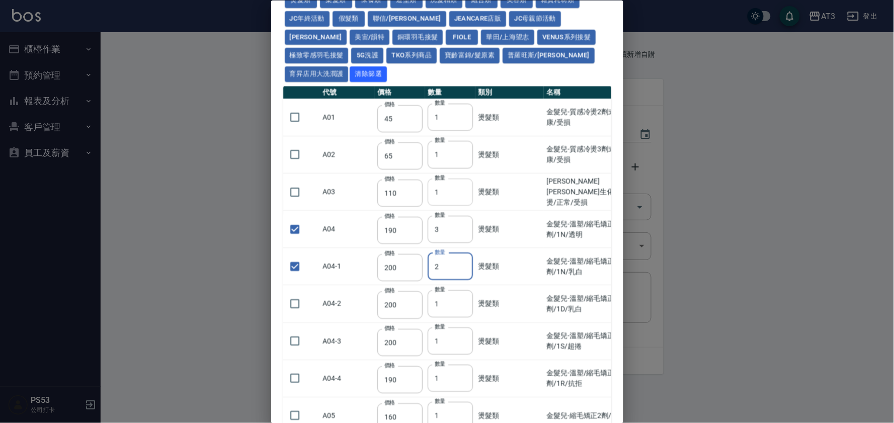
scroll to position [56, 0]
type input "2"
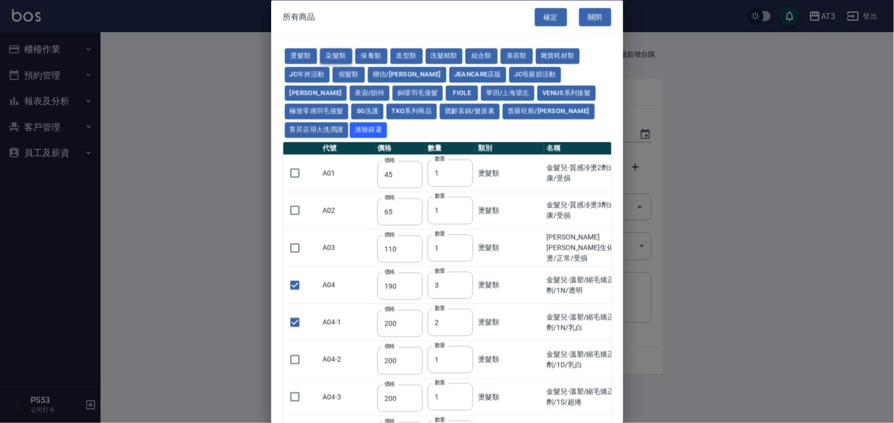
click at [338, 54] on button "染髮類" at bounding box center [336, 57] width 32 height 16
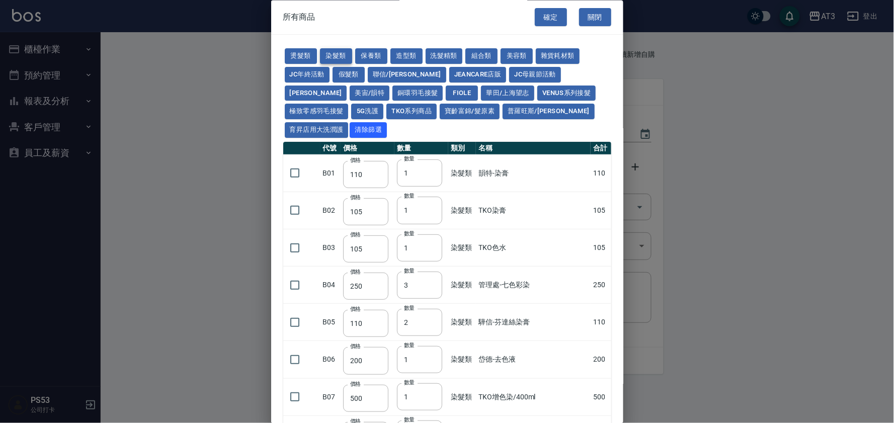
type input "110"
type input "105"
checkbox input "false"
type input "250"
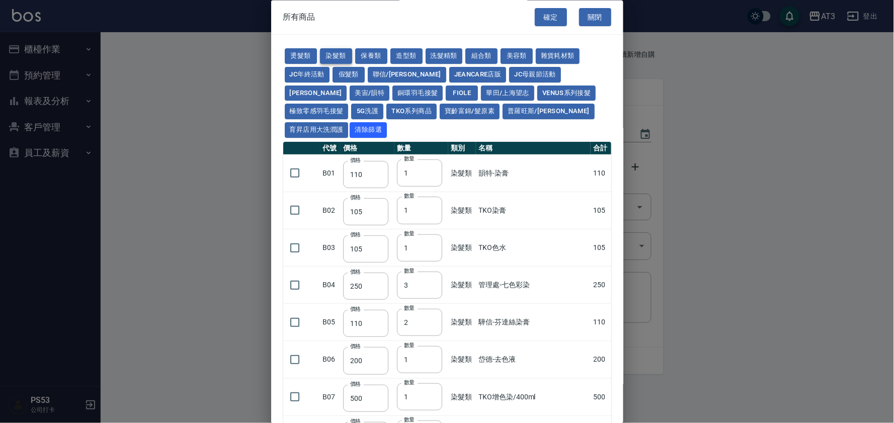
type input "1"
checkbox input "false"
type input "110"
type input "1"
type input "500"
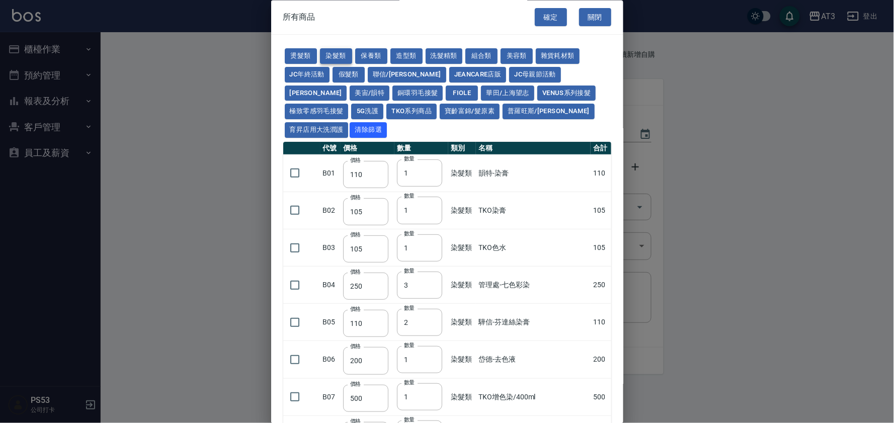
type input "420"
type input "110"
type input "360"
type input "105"
click at [293, 163] on input "checkbox" at bounding box center [294, 173] width 21 height 21
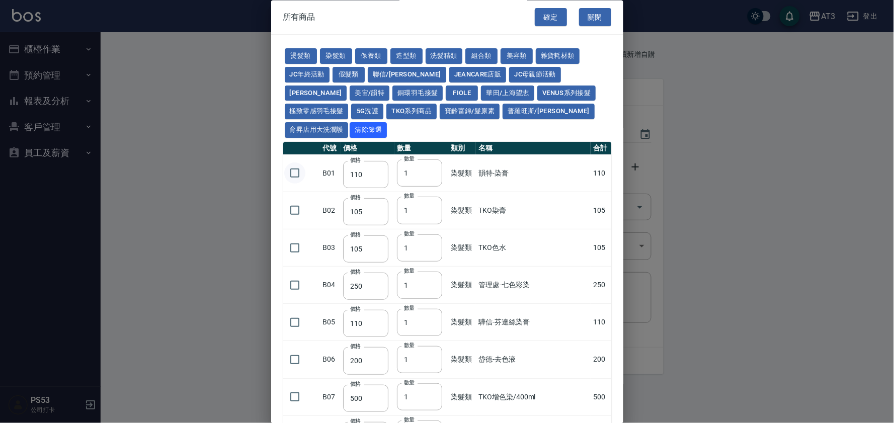
checkbox input "true"
drag, startPoint x: 405, startPoint y: 156, endPoint x: 393, endPoint y: 155, distance: 11.6
click at [391, 155] on tr "B01 價格 110 價格 數量 1 數量 染髮類 韻特-染膏 110" at bounding box center [447, 173] width 328 height 37
type input "3"
click at [295, 237] on input "checkbox" at bounding box center [294, 247] width 21 height 21
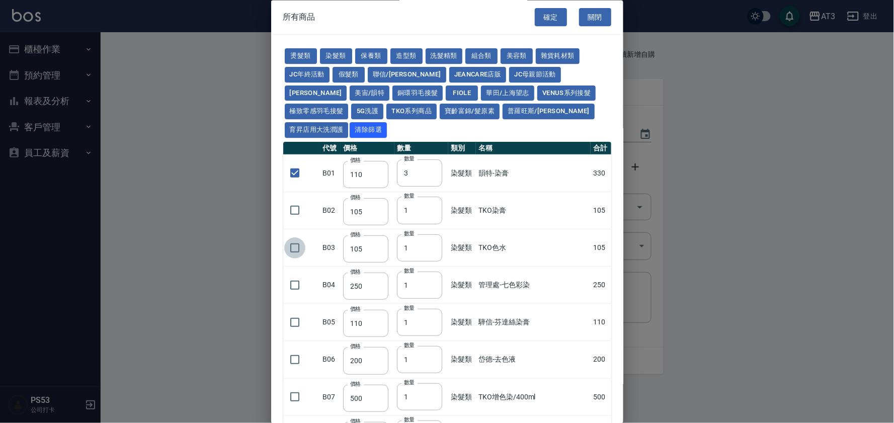
checkbox input "true"
drag, startPoint x: 418, startPoint y: 229, endPoint x: 394, endPoint y: 230, distance: 23.7
click at [394, 230] on td "數量 1 數量" at bounding box center [421, 247] width 54 height 37
type input "5"
click at [440, 114] on button "寶齡富錦/髮原素" at bounding box center [470, 112] width 60 height 16
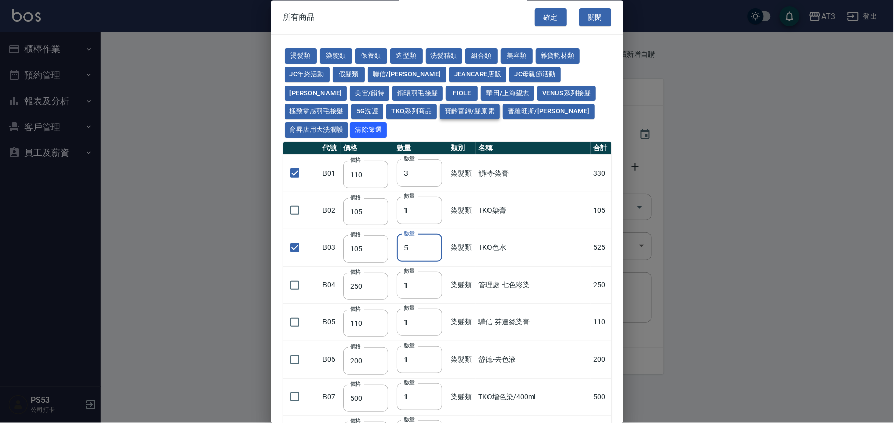
checkbox input "false"
type input "319"
type input "1"
type input "254"
checkbox input "false"
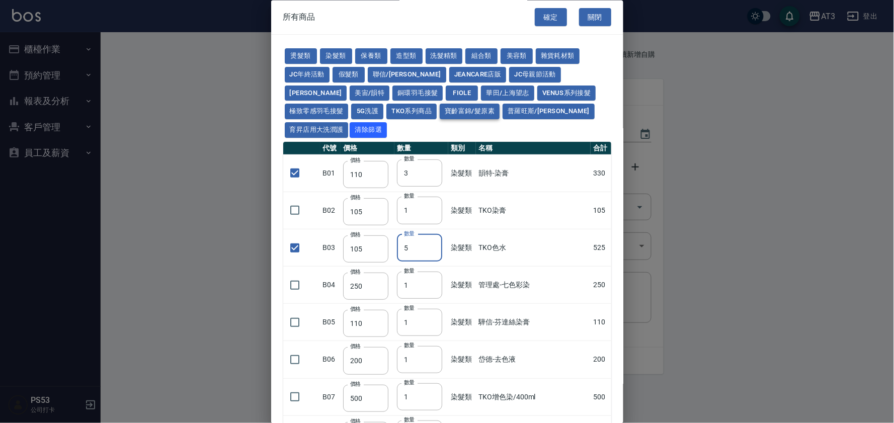
type input "1099"
type input "1"
type input "640"
type input "481"
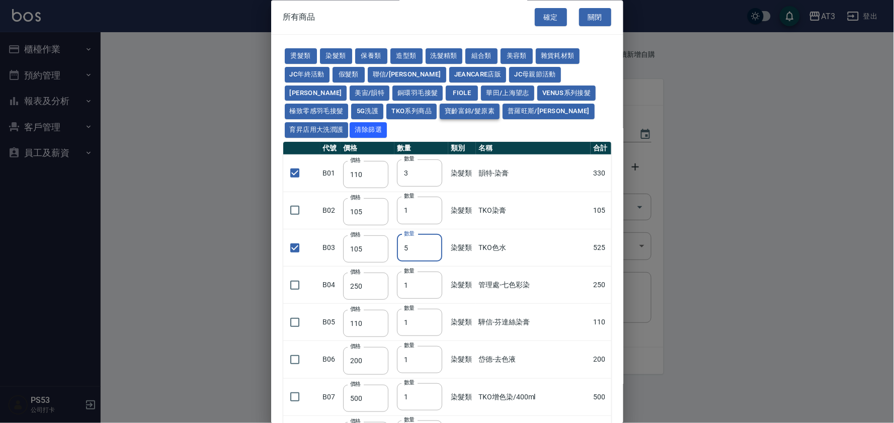
type input "481"
type input "317"
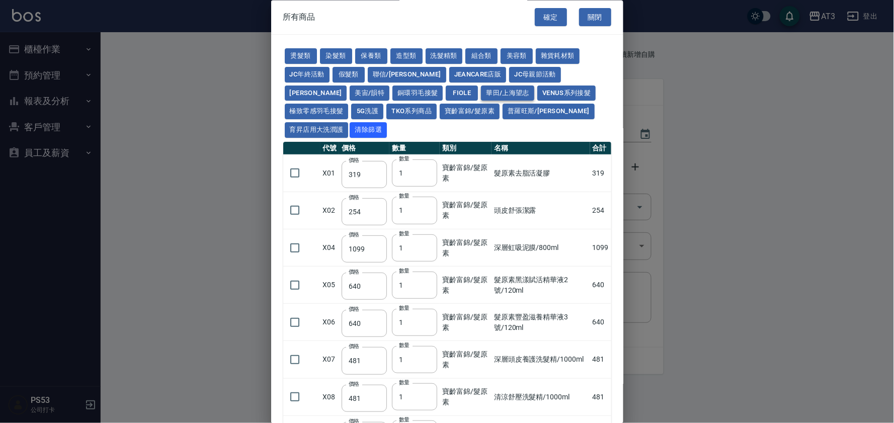
click at [481, 94] on button "華田/上海望志" at bounding box center [507, 94] width 53 height 16
type input "490"
type input "406"
type input "450"
type input "350"
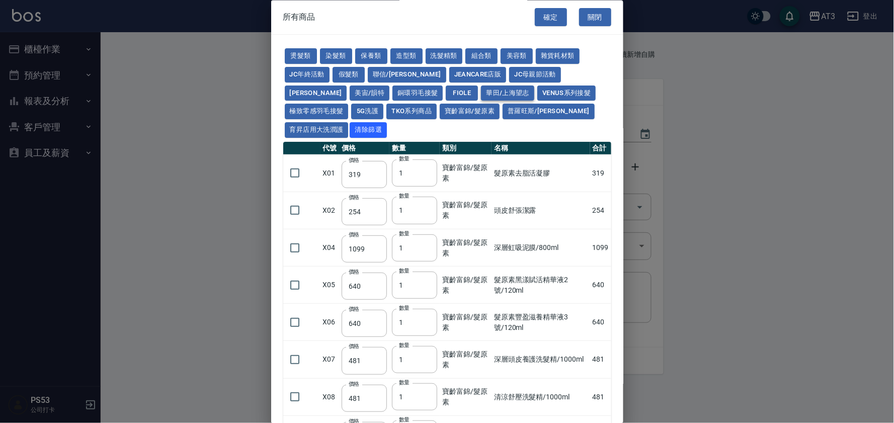
type input "500"
type input "450"
type input "3220"
type input "450"
type input "490"
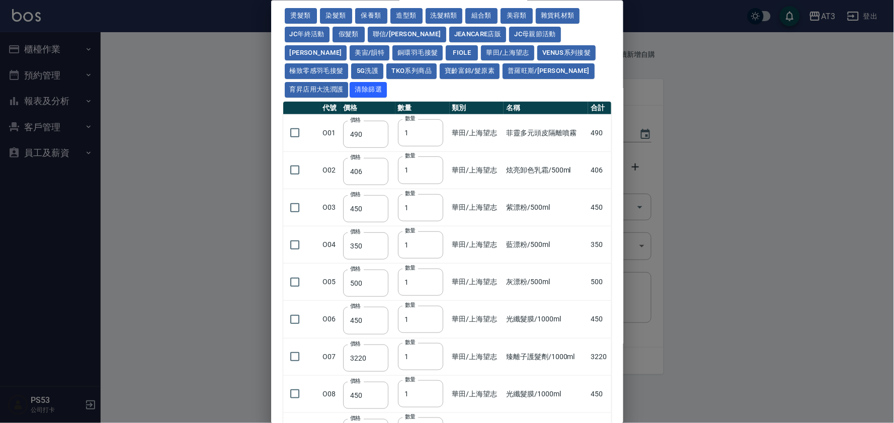
scroll to position [112, 0]
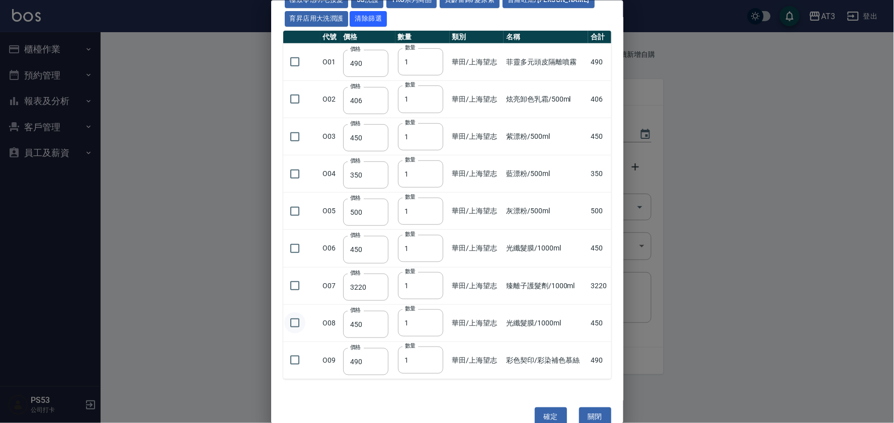
click at [295, 312] on input "checkbox" at bounding box center [294, 322] width 21 height 21
checkbox input "true"
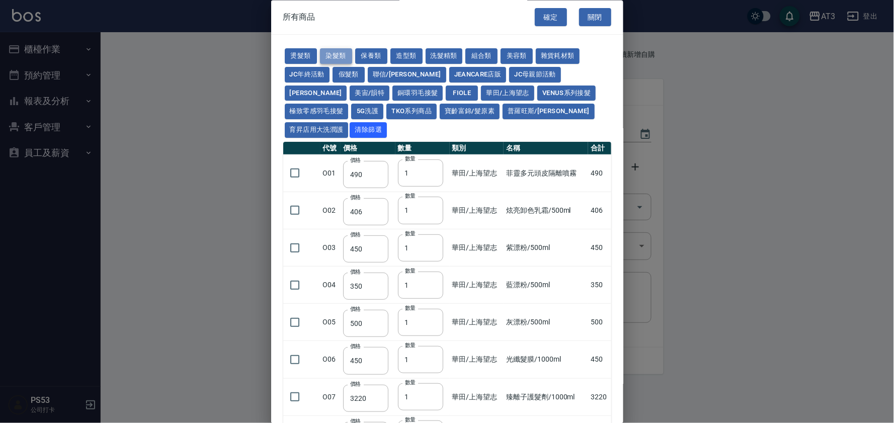
click at [328, 57] on button "染髮類" at bounding box center [336, 57] width 32 height 16
checkbox input "true"
type input "110"
type input "3"
type input "105"
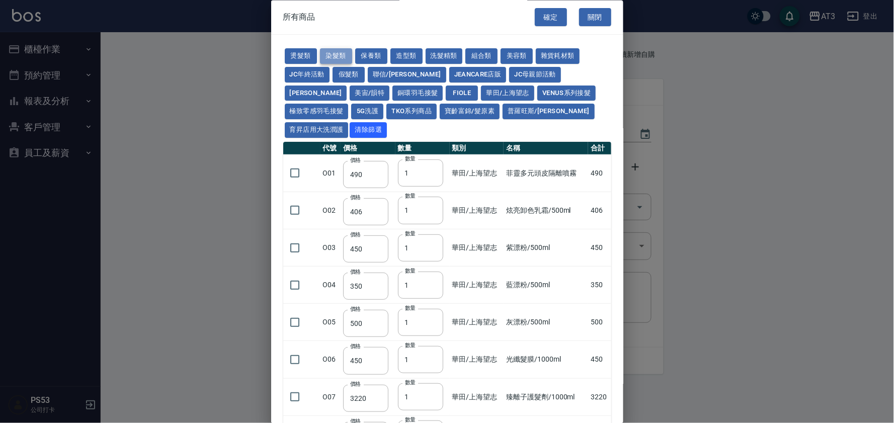
checkbox input "true"
type input "105"
type input "5"
type input "250"
type input "110"
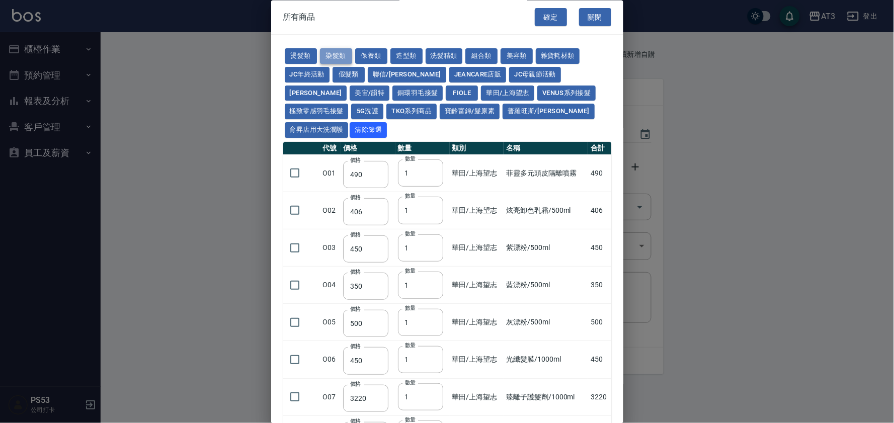
type input "200"
type input "500"
checkbox input "false"
type input "420"
type input "110"
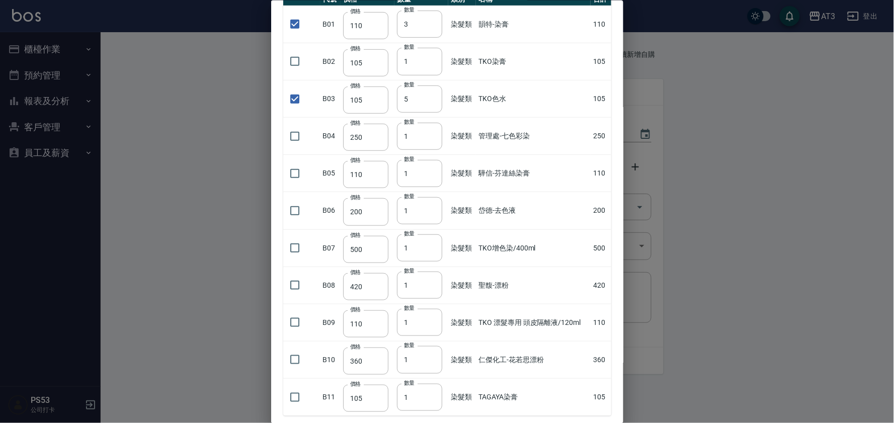
scroll to position [187, 0]
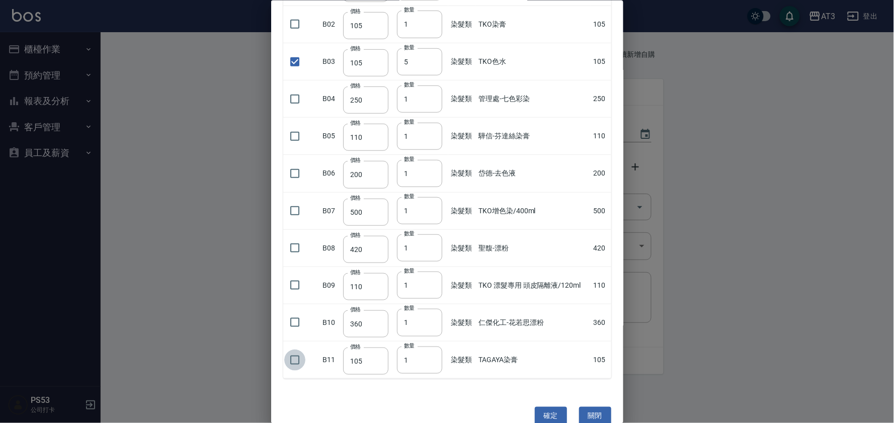
click at [292, 349] on input "checkbox" at bounding box center [294, 359] width 21 height 21
checkbox input "true"
drag, startPoint x: 416, startPoint y: 338, endPoint x: 395, endPoint y: 344, distance: 22.0
click at [397, 346] on input "1" at bounding box center [419, 359] width 45 height 27
type input "21"
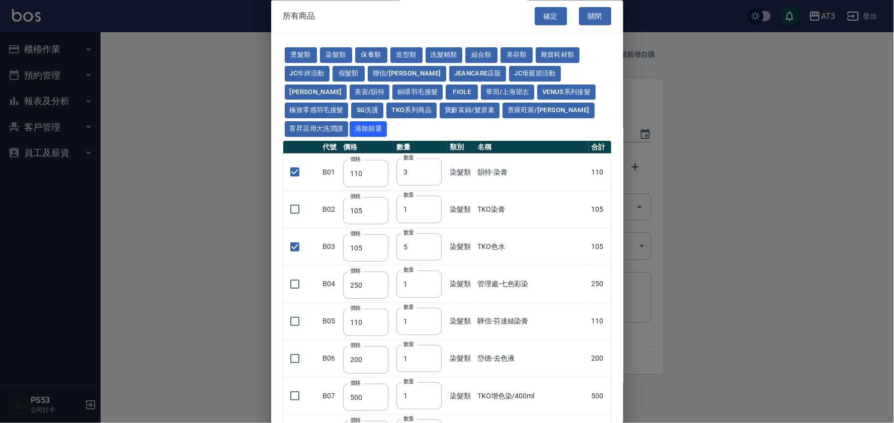
scroll to position [0, 0]
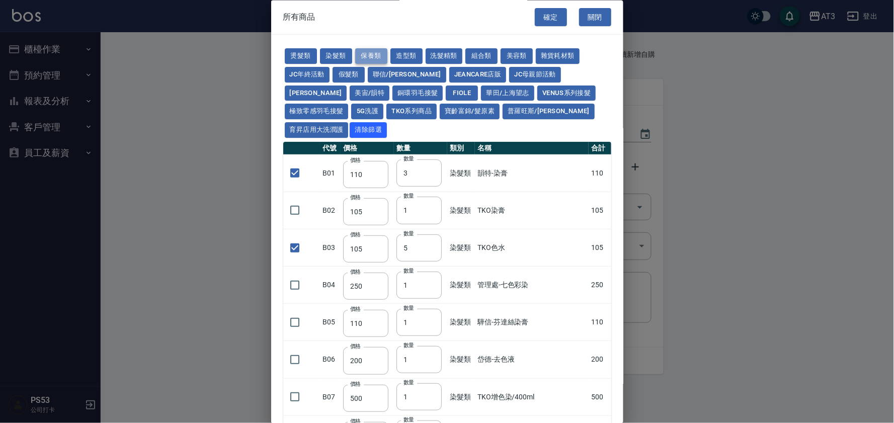
click at [375, 59] on button "保養類" at bounding box center [371, 57] width 32 height 16
checkbox input "false"
type input "60"
type input "1"
type input "100"
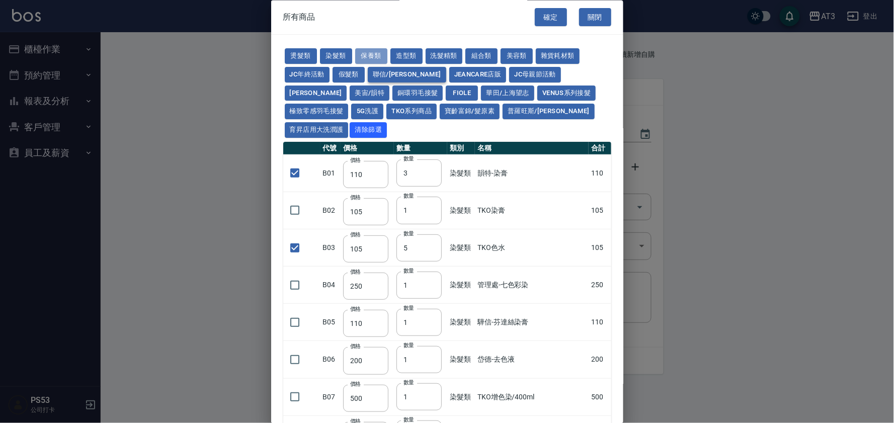
checkbox input "false"
type input "60"
type input "1"
type input "1170"
type input "1300"
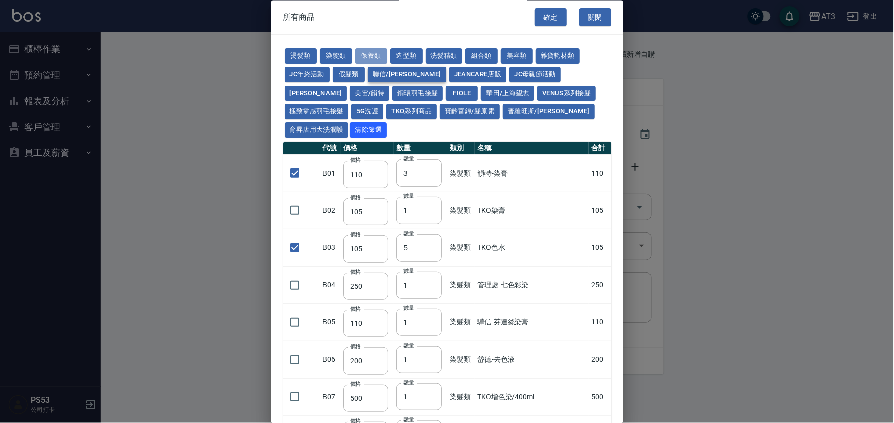
type input "50"
type input "150"
type input "1620"
type input "700"
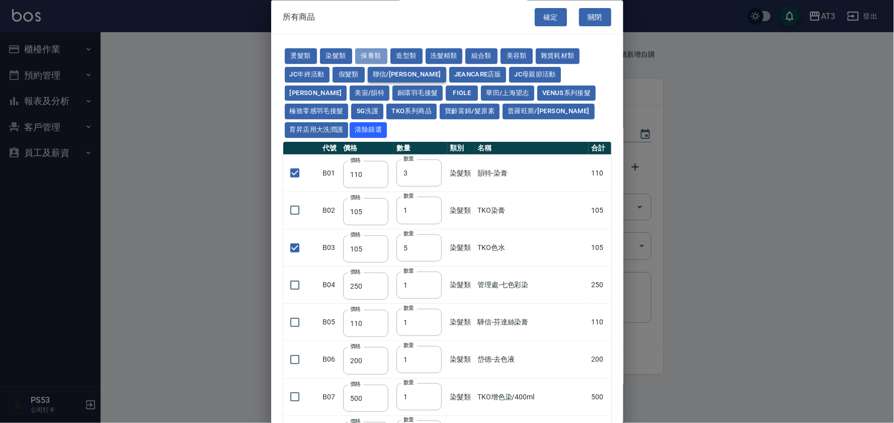
checkbox input "false"
type input "450"
type input "1"
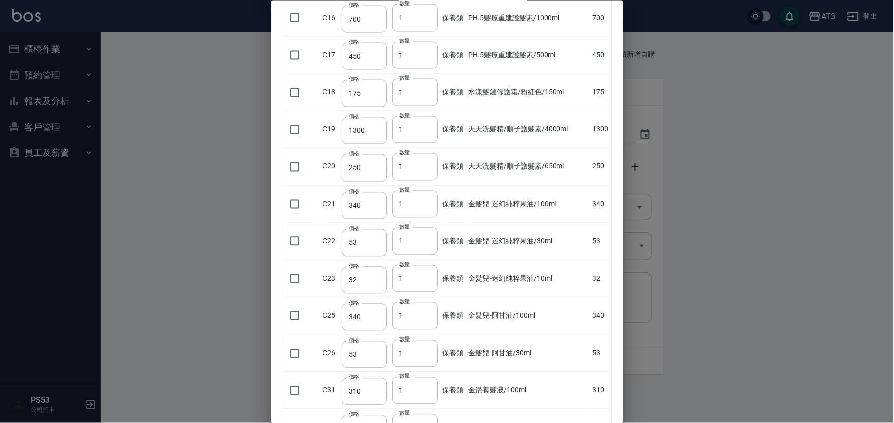
scroll to position [503, 0]
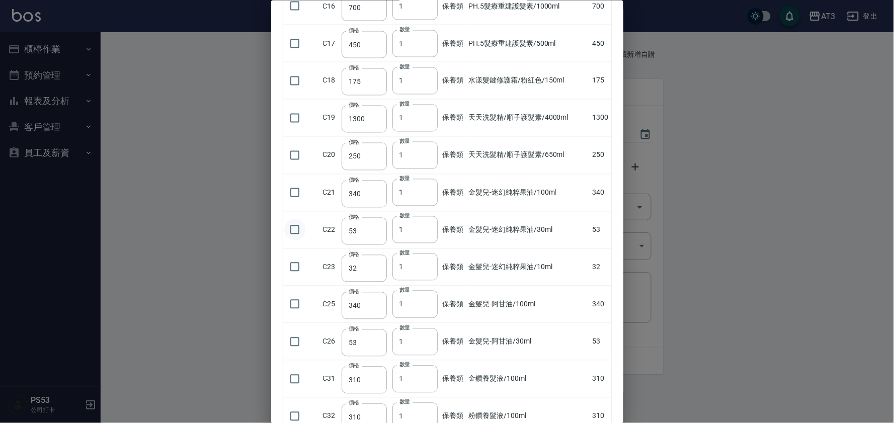
click at [292, 219] on input "checkbox" at bounding box center [294, 229] width 21 height 21
checkbox input "true"
drag, startPoint x: 408, startPoint y: 210, endPoint x: 394, endPoint y: 211, distance: 14.2
click at [394, 216] on input "1" at bounding box center [414, 229] width 45 height 27
type input "5"
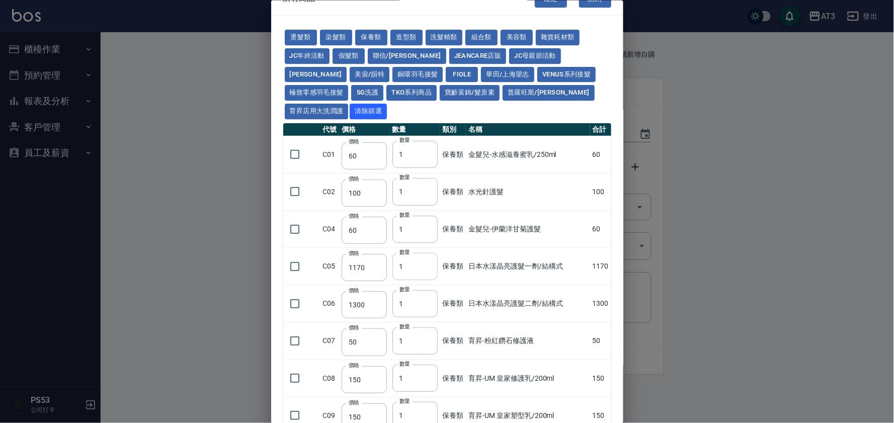
scroll to position [0, 0]
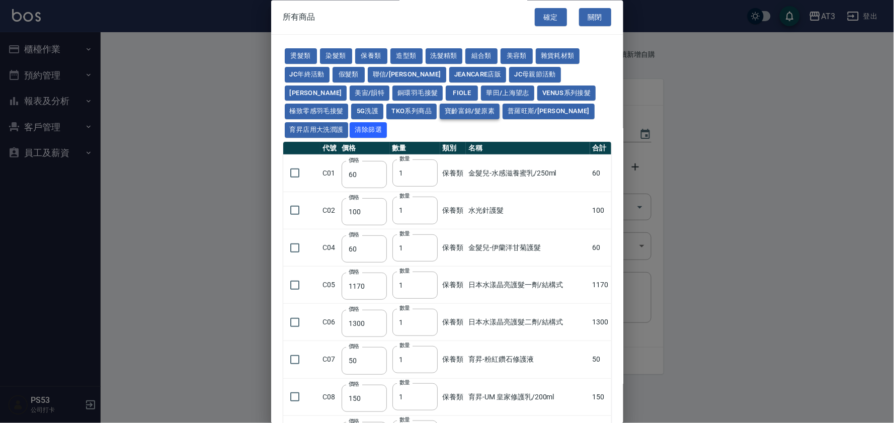
click at [440, 110] on button "寶齡富錦/髮原素" at bounding box center [470, 112] width 60 height 16
type input "319"
type input "254"
type input "1099"
type input "640"
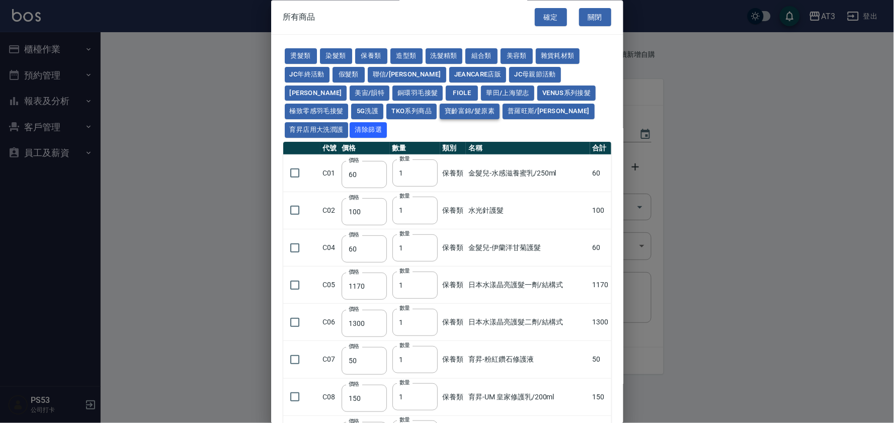
type input "640"
type input "481"
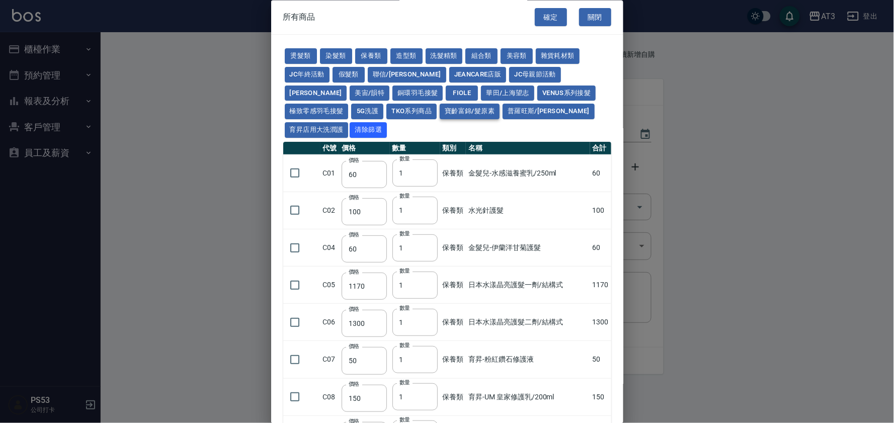
type input "481"
type input "317"
type input "448"
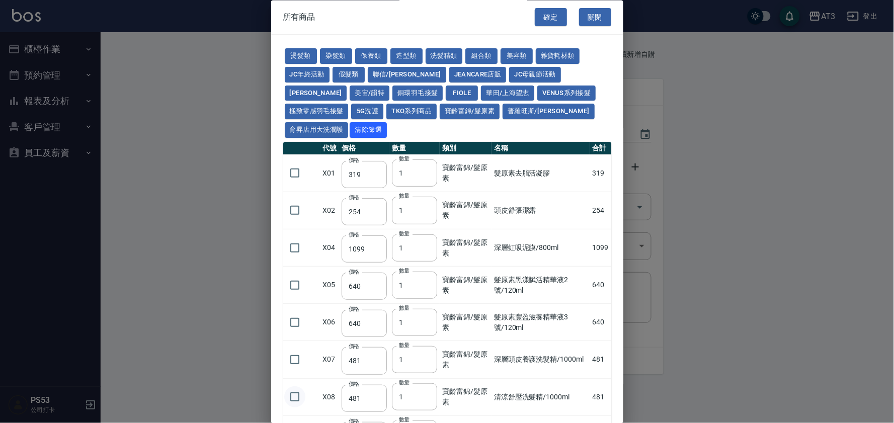
click at [291, 387] on input "checkbox" at bounding box center [294, 397] width 21 height 21
checkbox input "true"
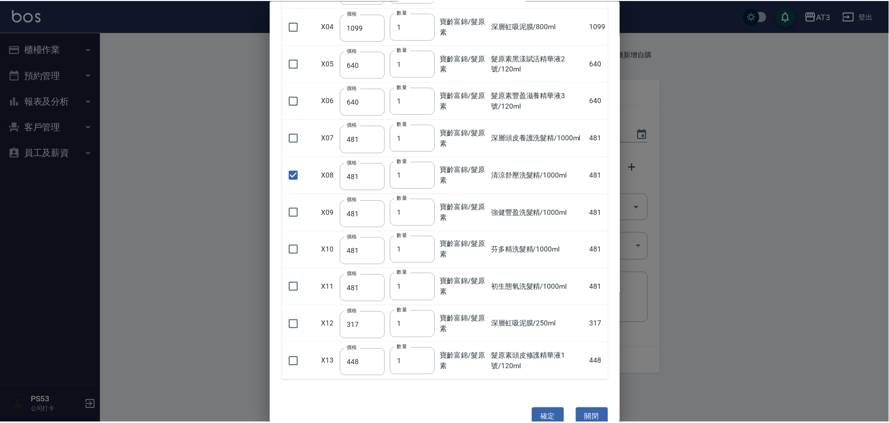
scroll to position [223, 0]
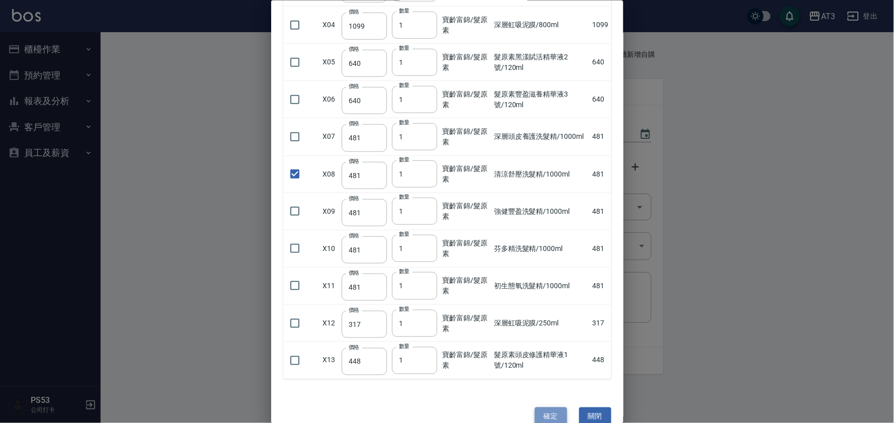
click at [547, 407] on button "確定" at bounding box center [551, 416] width 32 height 19
type input "金髮兒-溫塑/縮毛矯正1劑/1N/透明"
type input "190"
type input "3"
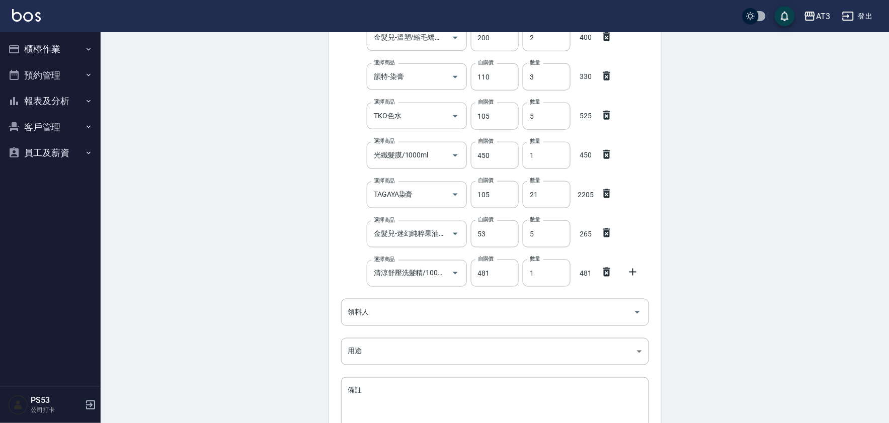
scroll to position [279, 0]
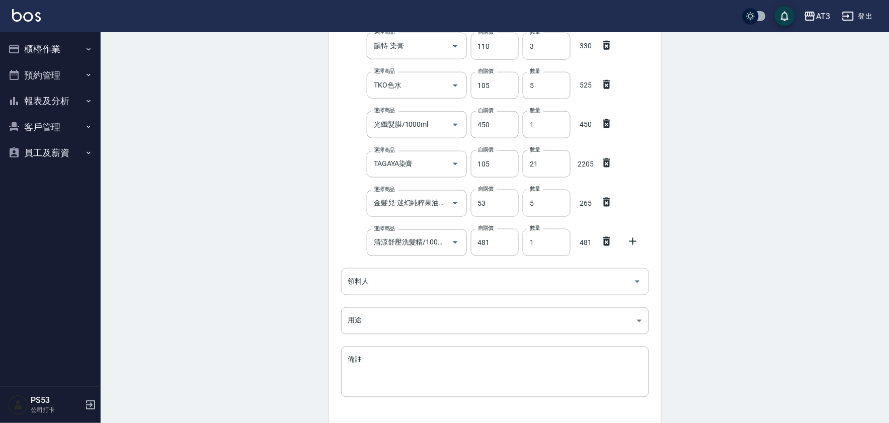
click at [372, 282] on input "領料人" at bounding box center [488, 282] width 284 height 18
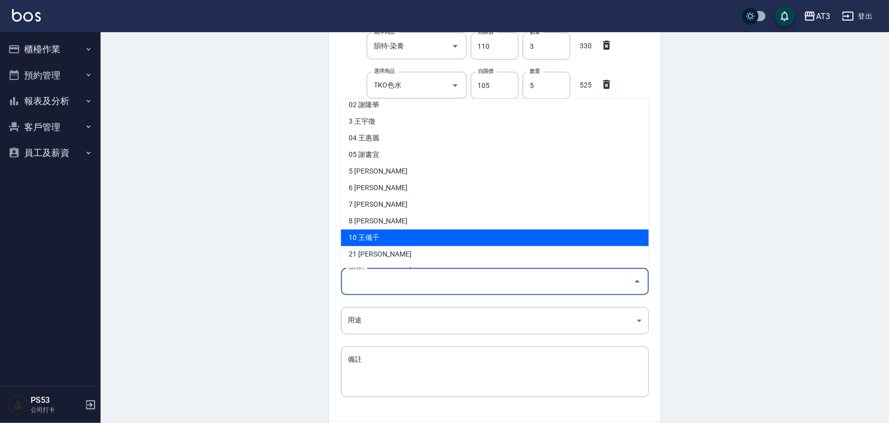
scroll to position [112, 0]
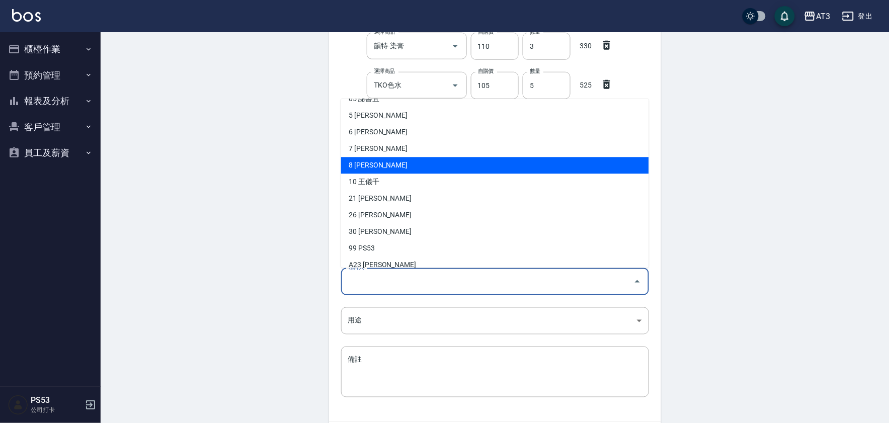
click at [380, 165] on li "8 [PERSON_NAME]" at bounding box center [495, 165] width 308 height 17
type input "江岢諭"
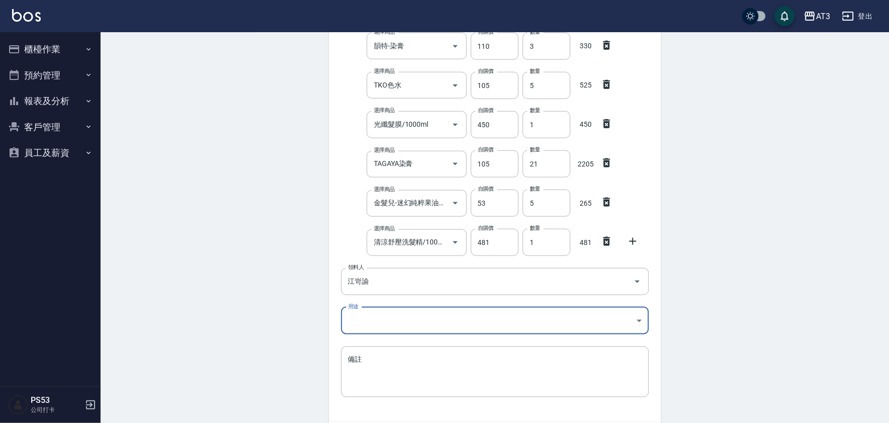
click at [383, 322] on body "AT3 登出 櫃檯作業 打帳單 帳單列表 營業儀表板 現金收支登錄 高階收支登錄 材料自購登錄 每日結帳 排班表 現場電腦打卡 預約管理 預約管理 單日預約紀…" at bounding box center [444, 105] width 889 height 768
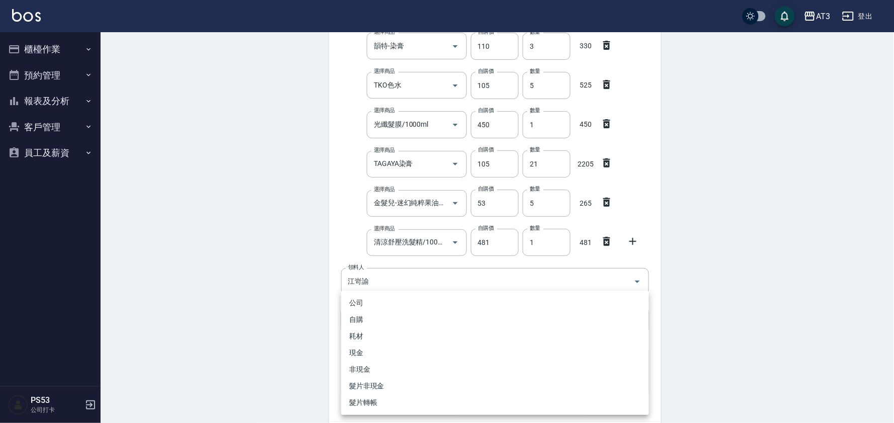
click at [390, 323] on li "自購" at bounding box center [495, 319] width 308 height 17
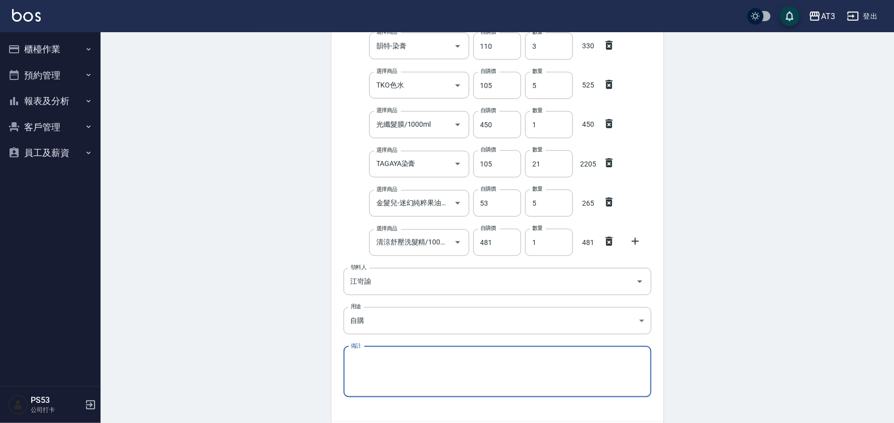
type input "自購"
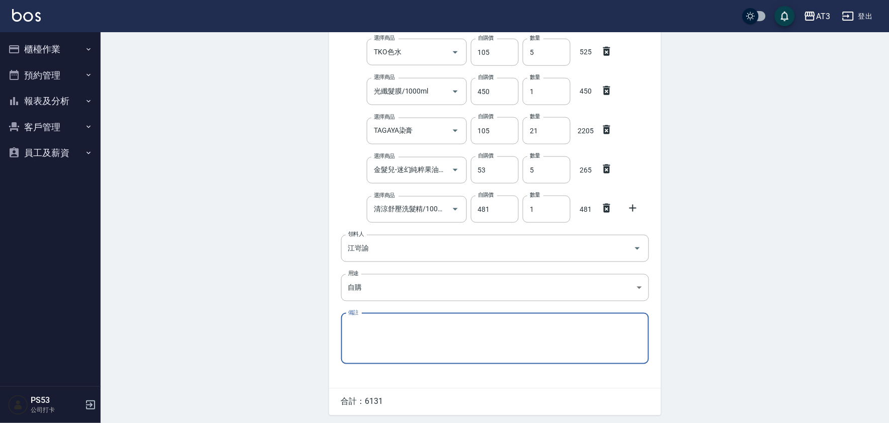
scroll to position [346, 0]
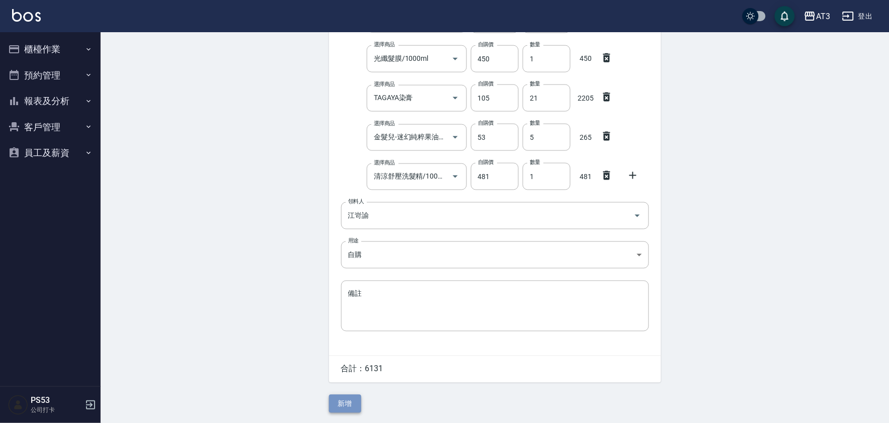
click at [341, 405] on button "新增" at bounding box center [345, 404] width 32 height 19
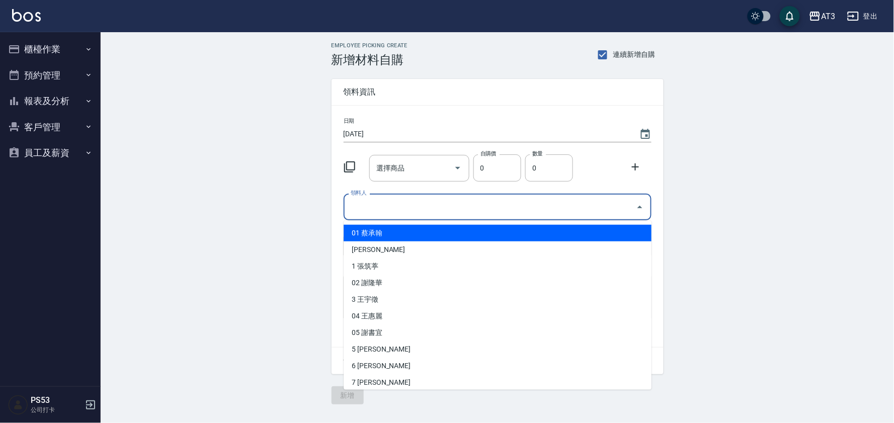
click at [397, 209] on input "領料人" at bounding box center [490, 207] width 284 height 18
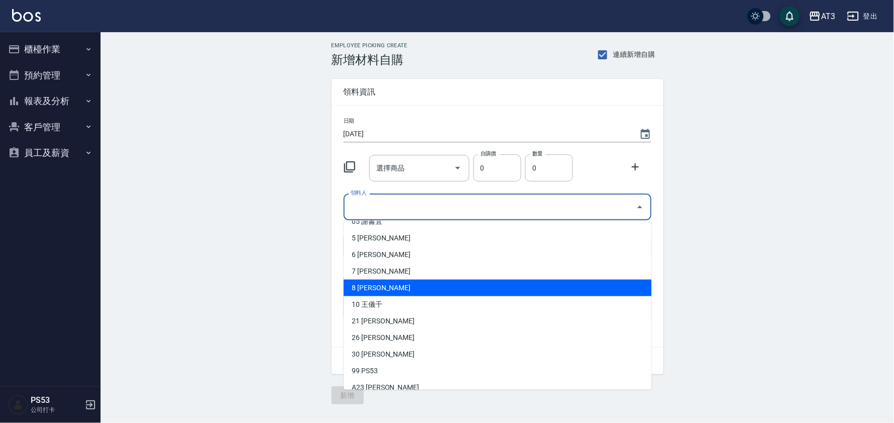
scroll to position [112, 0]
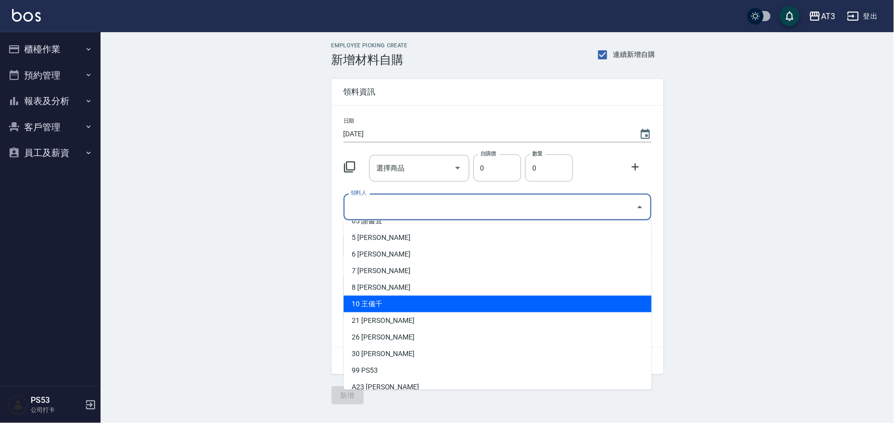
click at [401, 302] on li "10 王儀千" at bounding box center [498, 304] width 308 height 17
type input "王儀千"
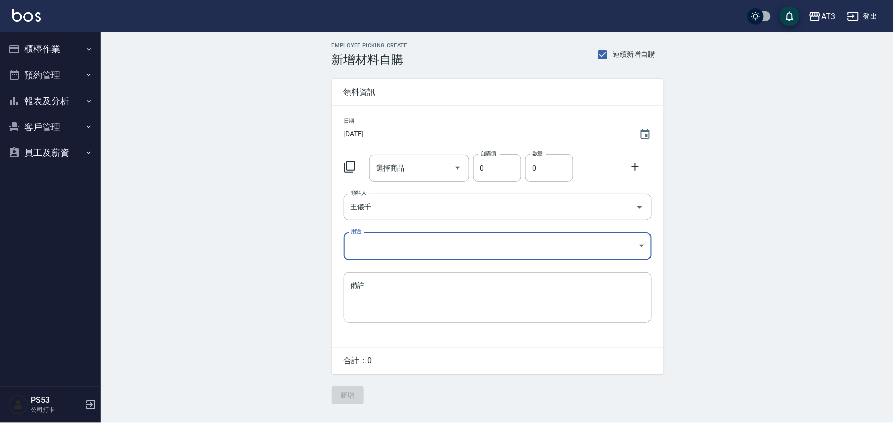
click at [396, 248] on body "AT3 登出 櫃檯作業 打帳單 帳單列表 營業儀表板 現金收支登錄 高階收支登錄 材料自購登錄 每日結帳 排班表 現場電腦打卡 預約管理 預約管理 單日預約紀…" at bounding box center [447, 211] width 894 height 423
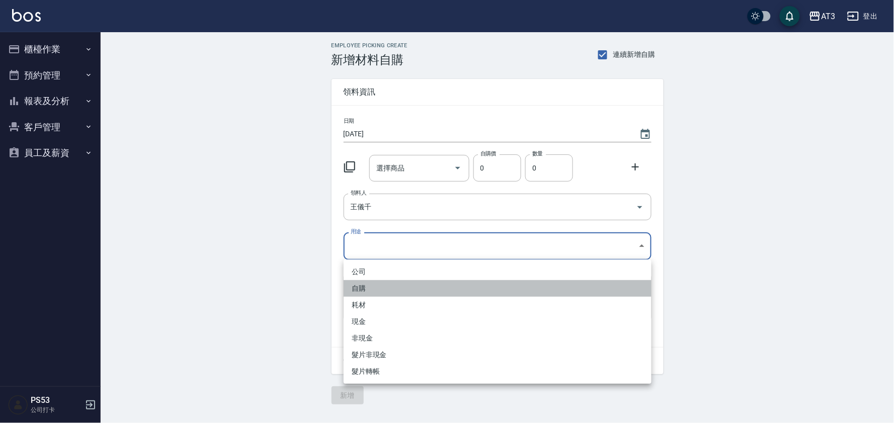
click at [383, 285] on li "自購" at bounding box center [498, 288] width 308 height 17
type input "自購"
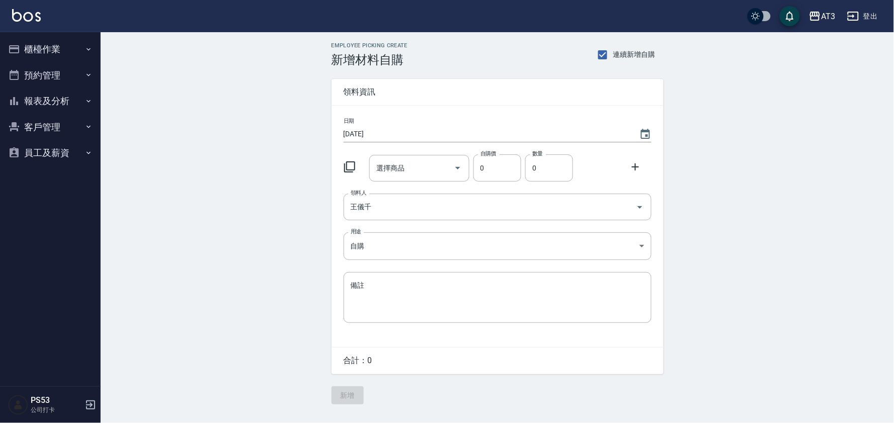
click at [349, 168] on icon at bounding box center [350, 167] width 12 height 12
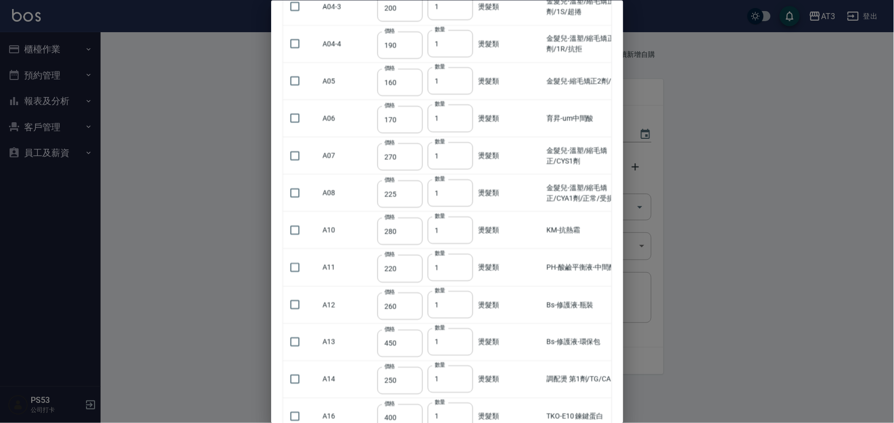
scroll to position [335, 0]
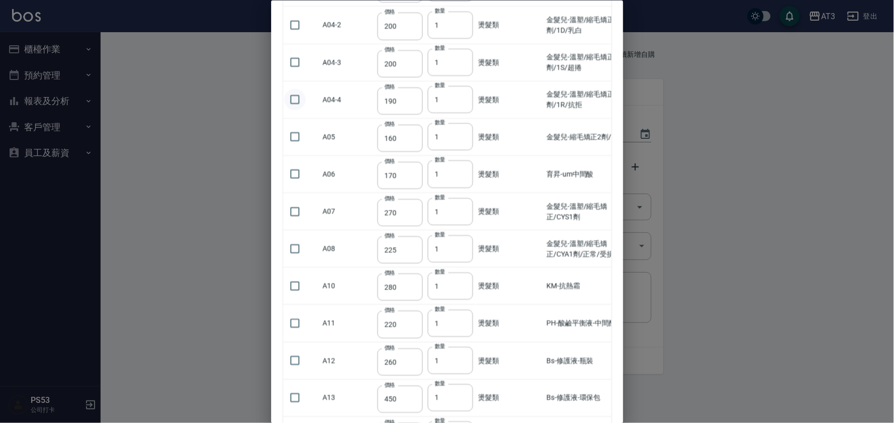
click at [291, 89] on input "checkbox" at bounding box center [294, 99] width 21 height 21
checkbox input "true"
drag, startPoint x: 426, startPoint y: 86, endPoint x: 419, endPoint y: 82, distance: 8.6
click at [423, 86] on tr "A04-4 價格 190 價格 數量 1 數量 燙髮類 金髮兒-溫塑/縮毛矯正1劑/1R/抗拒 190" at bounding box center [469, 99] width 373 height 37
type input "5"
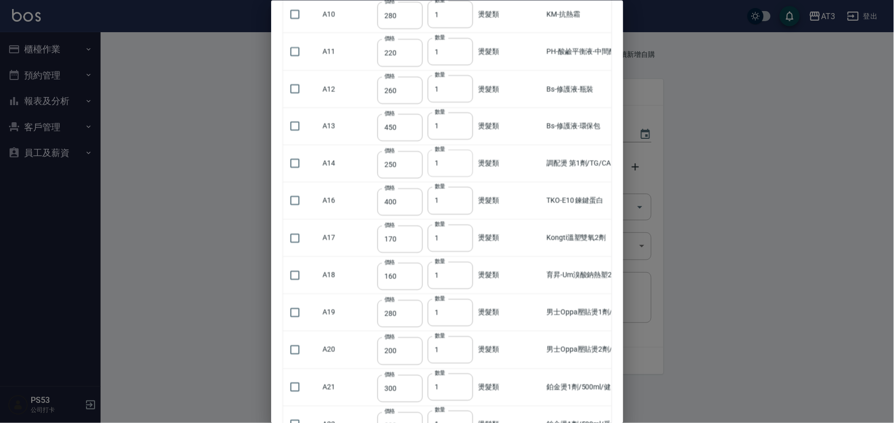
scroll to position [615, 0]
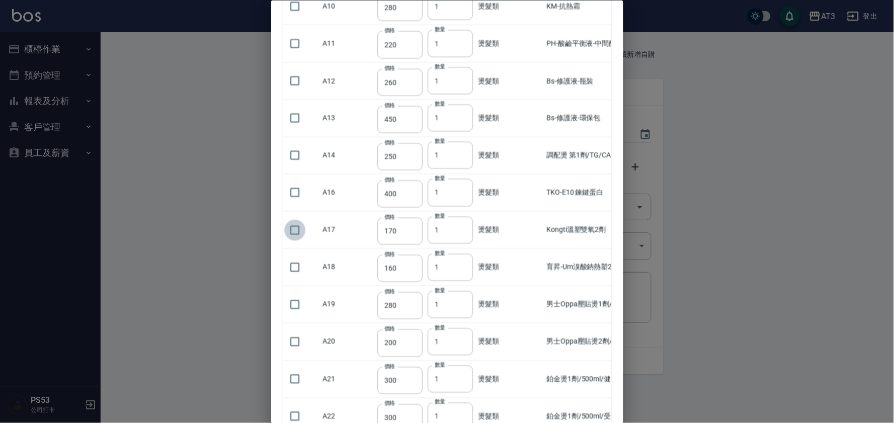
click at [294, 219] on input "checkbox" at bounding box center [294, 229] width 21 height 21
checkbox input "true"
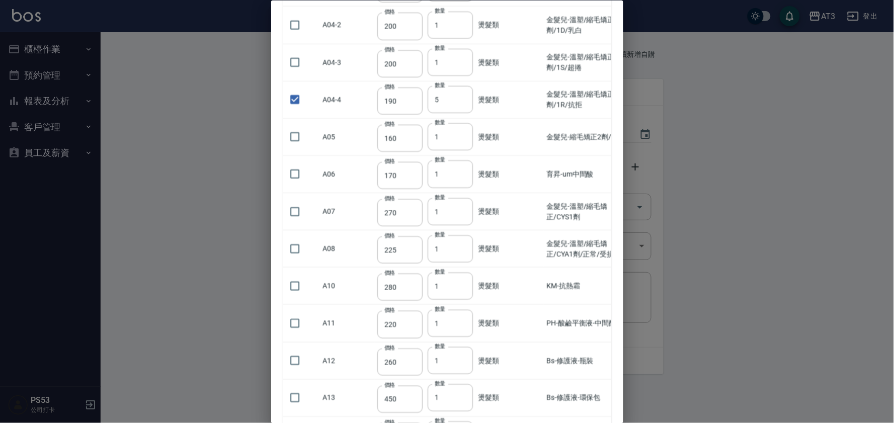
scroll to position [279, 0]
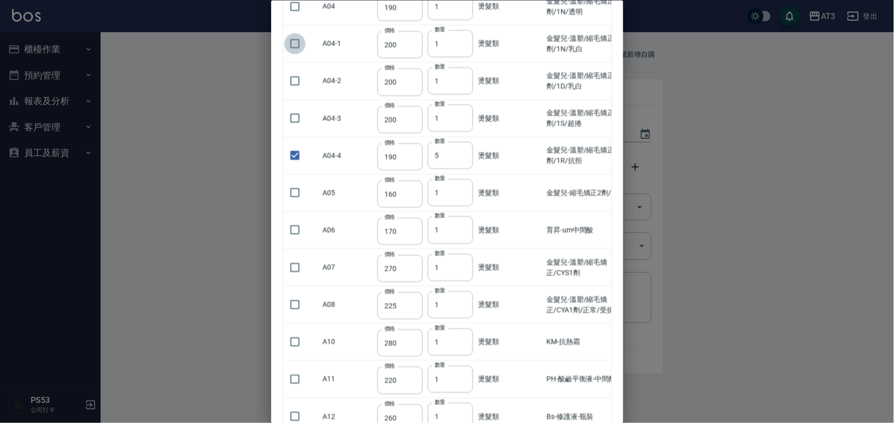
click at [294, 33] on input "checkbox" at bounding box center [294, 43] width 21 height 21
checkbox input "true"
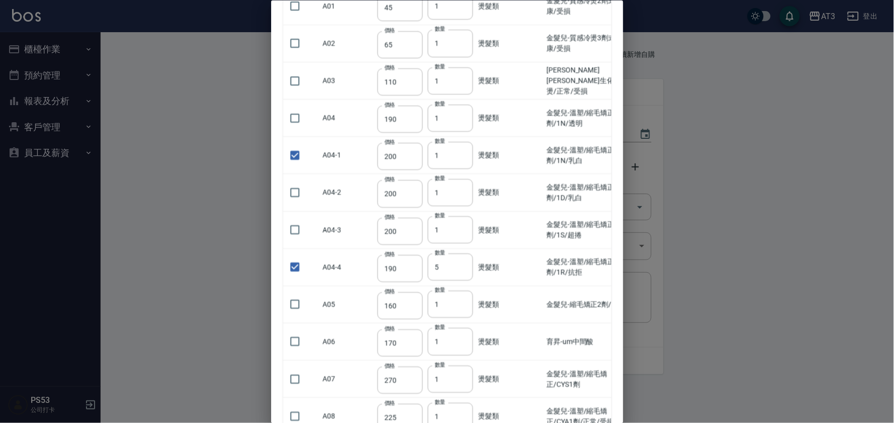
scroll to position [0, 0]
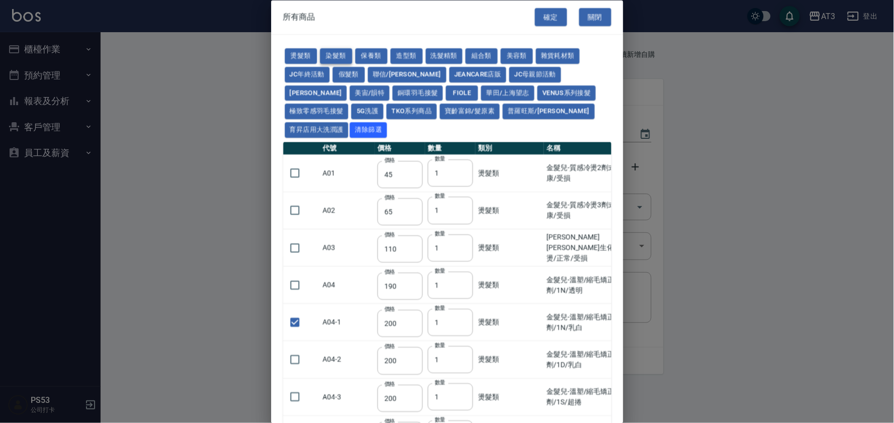
click at [333, 56] on button "染髮類" at bounding box center [336, 57] width 32 height 16
type input "110"
type input "105"
type input "250"
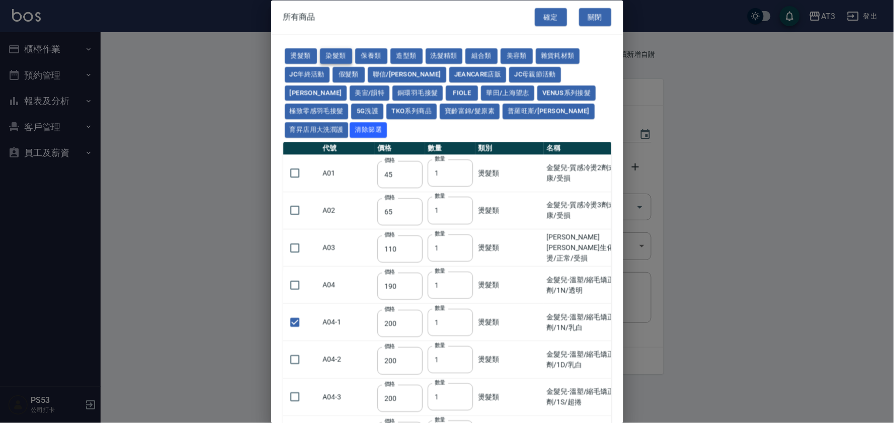
checkbox input "false"
type input "110"
type input "500"
checkbox input "false"
type input "420"
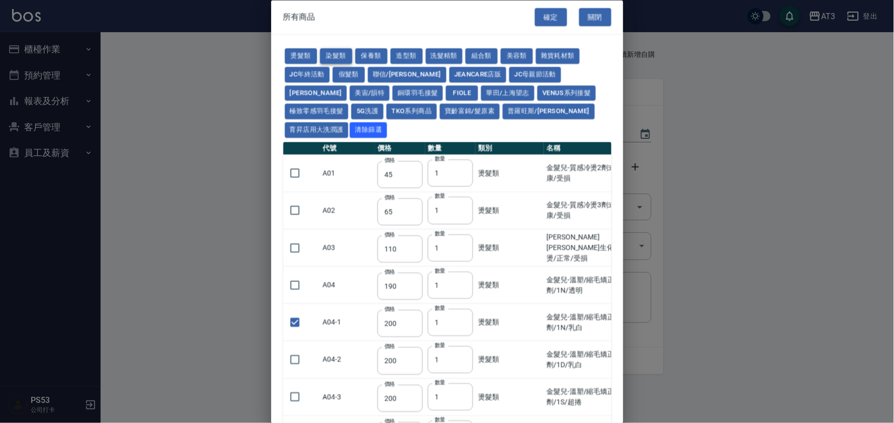
type input "1"
type input "110"
type input "360"
type input "105"
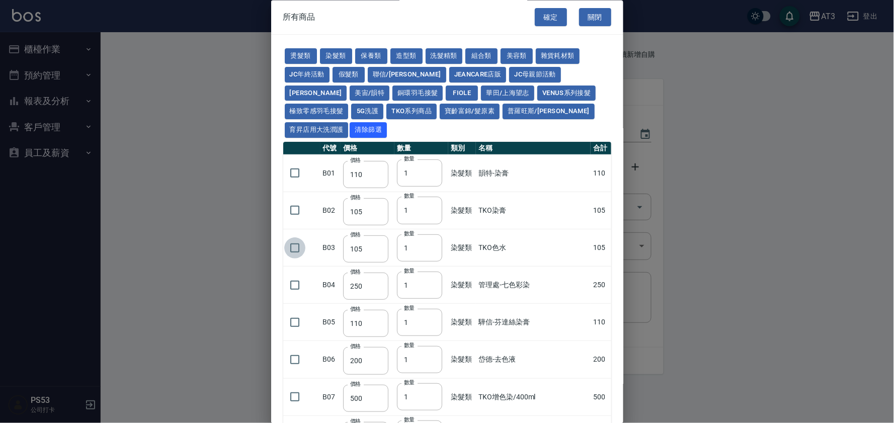
click at [295, 237] on input "checkbox" at bounding box center [294, 247] width 21 height 21
checkbox input "true"
type input "2"
click at [429, 234] on input "2" at bounding box center [419, 247] width 45 height 27
click at [406, 58] on button "造型類" at bounding box center [406, 57] width 32 height 16
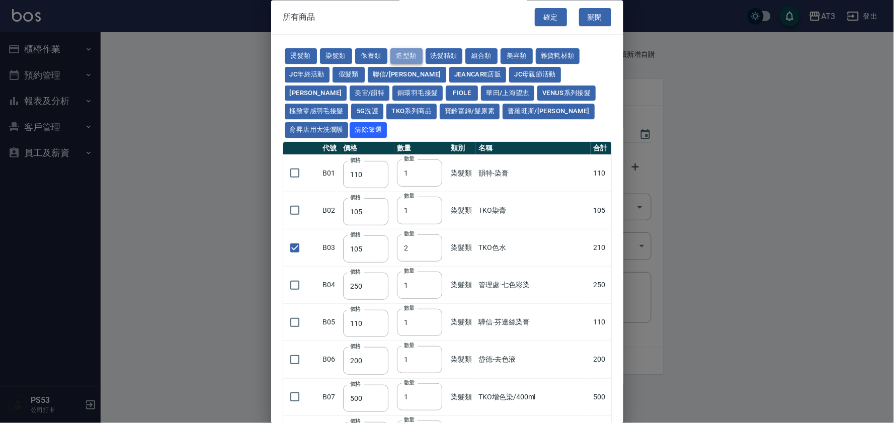
type input "110"
checkbox input "false"
type input "65"
type input "1"
type input "338"
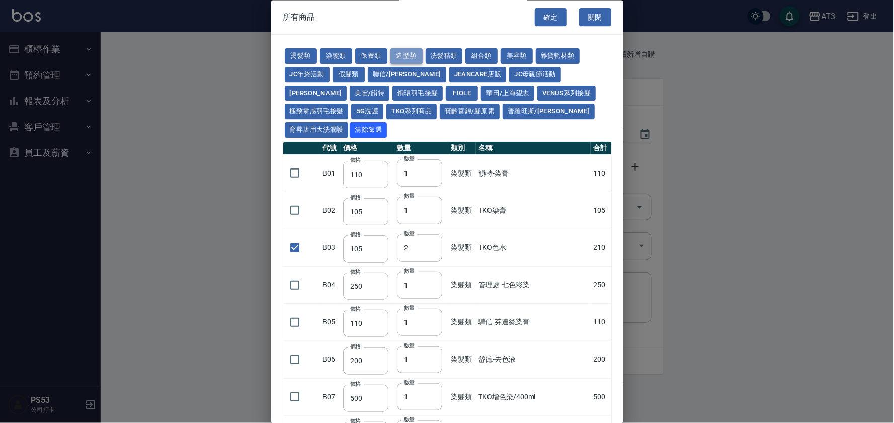
type input "280"
type input "130"
type input "70"
type input "290"
type input "300"
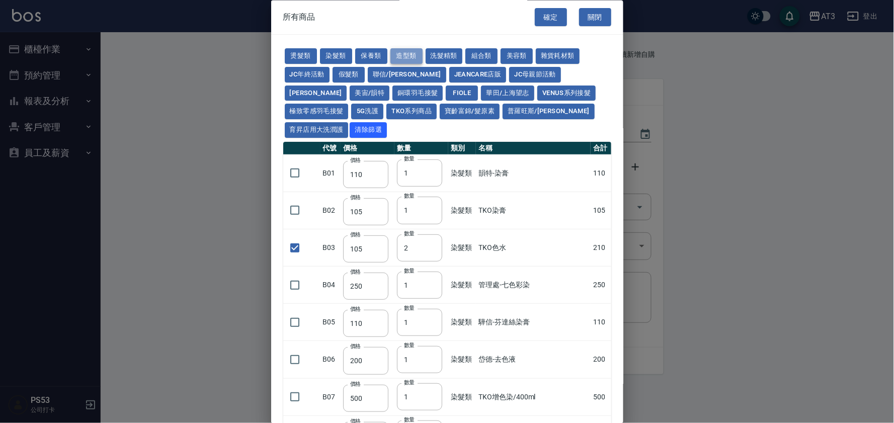
type input "50"
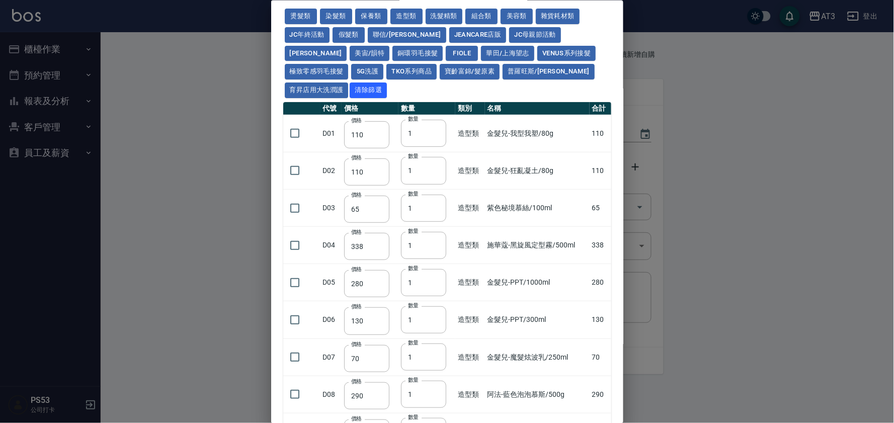
scroll to position [37, 0]
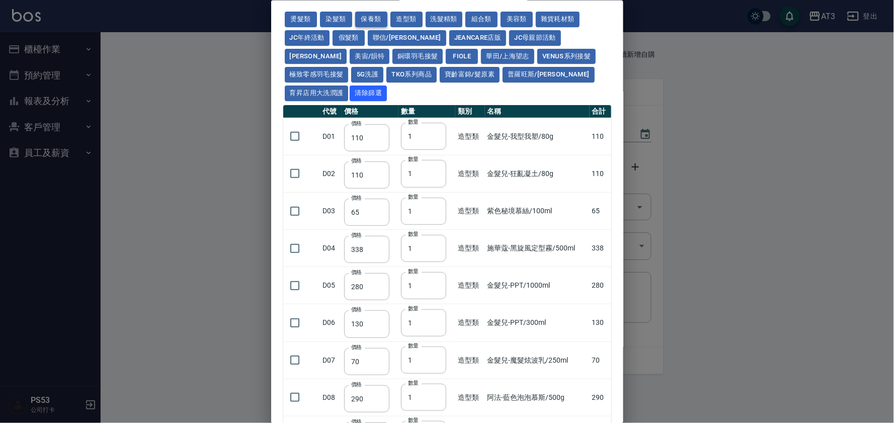
click at [373, 15] on button "保養類" at bounding box center [371, 20] width 32 height 16
type input "60"
type input "100"
type input "60"
type input "1170"
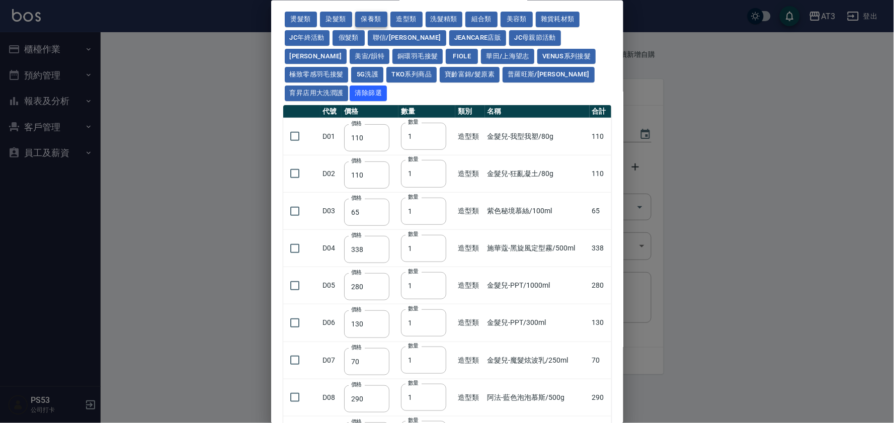
type input "1300"
type input "50"
type input "150"
type input "1620"
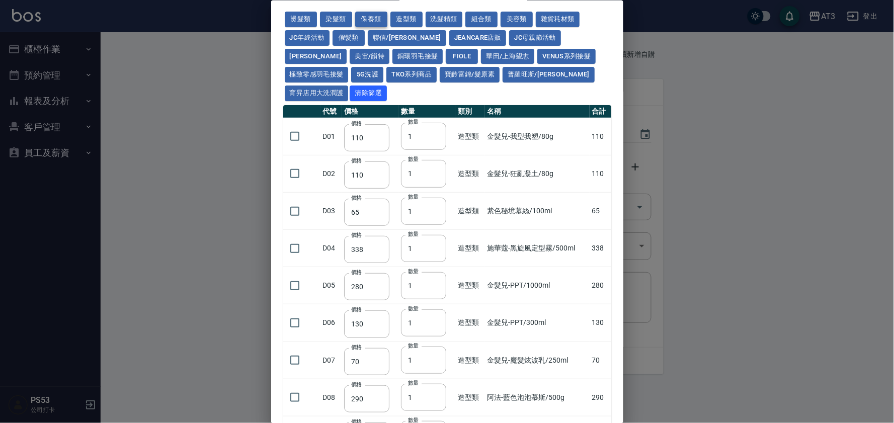
type input "700"
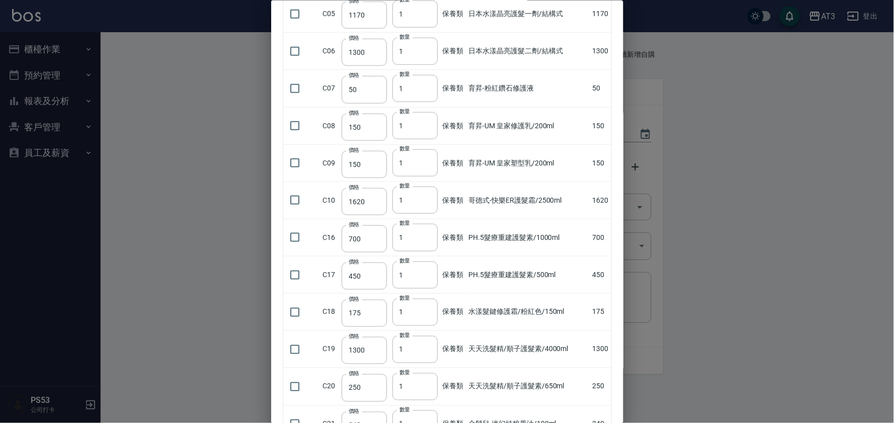
scroll to position [279, 0]
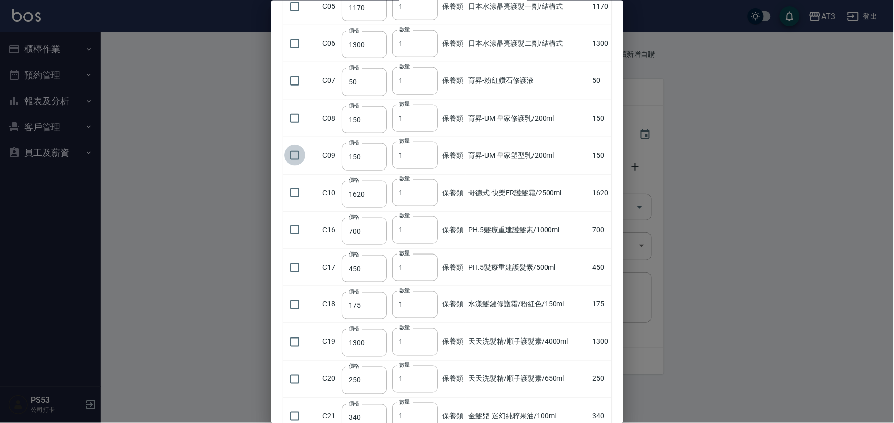
click at [294, 145] on input "checkbox" at bounding box center [294, 155] width 21 height 21
checkbox input "true"
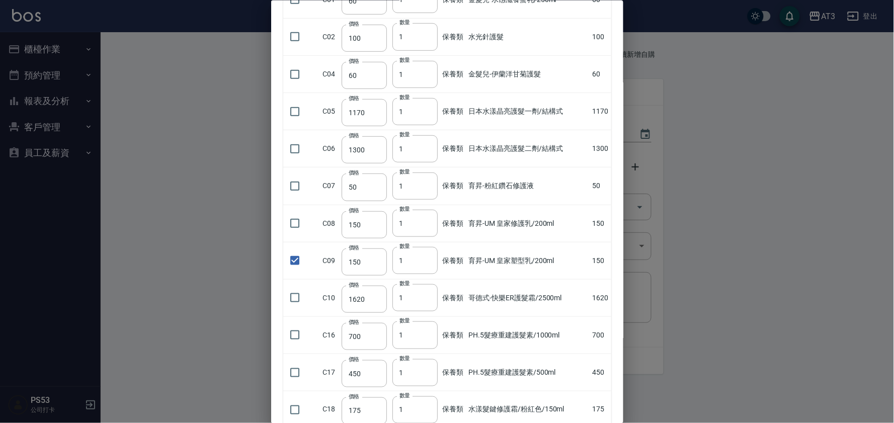
scroll to position [0, 0]
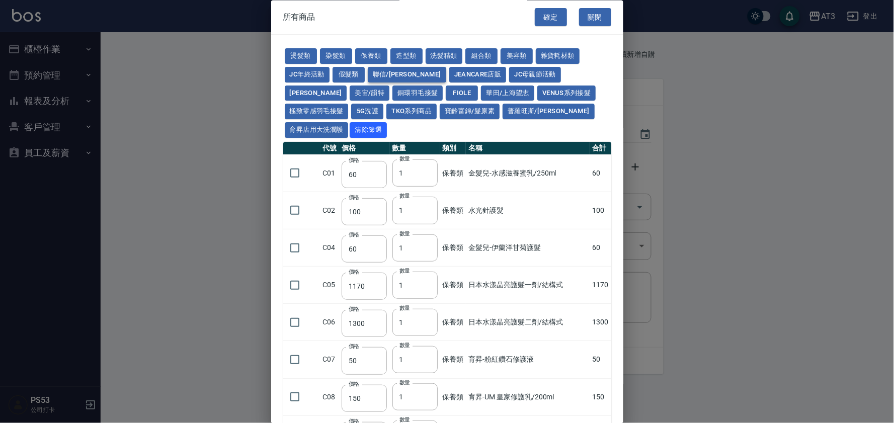
drag, startPoint x: 383, startPoint y: 76, endPoint x: 388, endPoint y: 76, distance: 5.1
click at [386, 76] on button "聯信/鳥慧" at bounding box center [407, 75] width 78 height 16
type input "500"
type input "324"
type input "250"
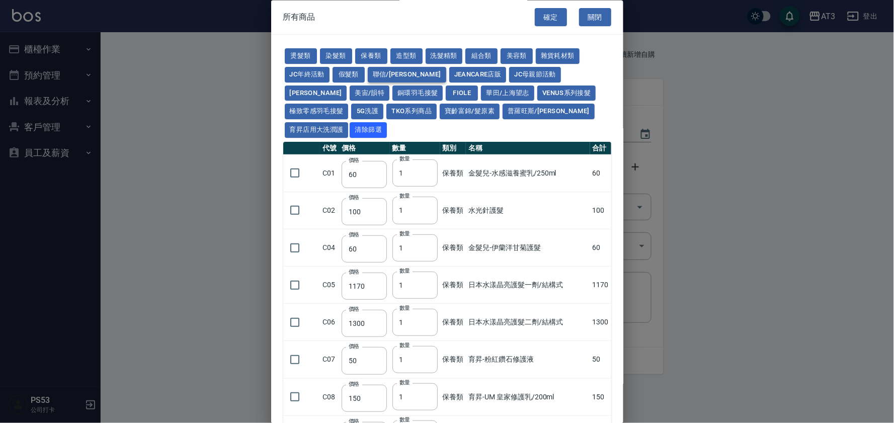
type input "2520"
type input "700"
type input "420"
type input "280"
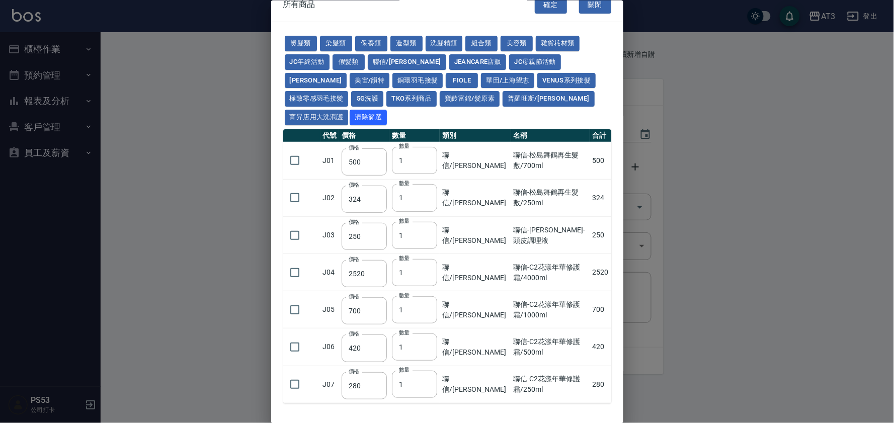
scroll to position [37, 0]
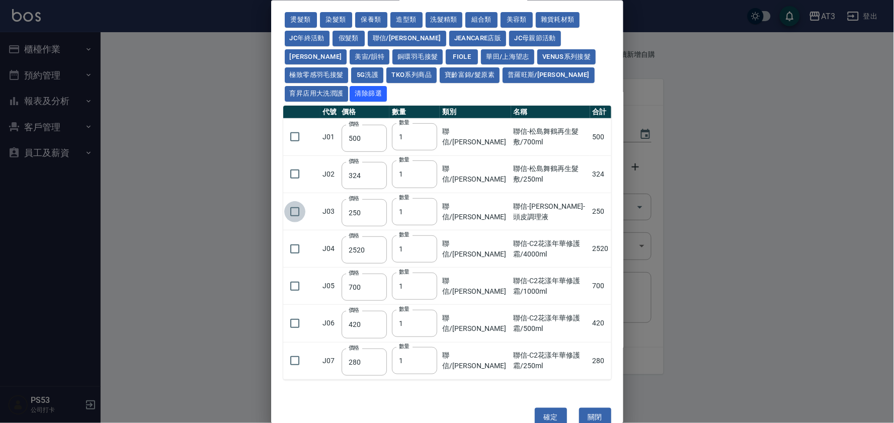
drag, startPoint x: 298, startPoint y: 191, endPoint x: 304, endPoint y: 189, distance: 7.0
click at [300, 201] on input "checkbox" at bounding box center [294, 211] width 21 height 21
checkbox input "true"
drag, startPoint x: 469, startPoint y: 76, endPoint x: 629, endPoint y: 397, distance: 358.8
click at [503, 76] on button "普羅旺斯/麗媛" at bounding box center [549, 75] width 92 height 16
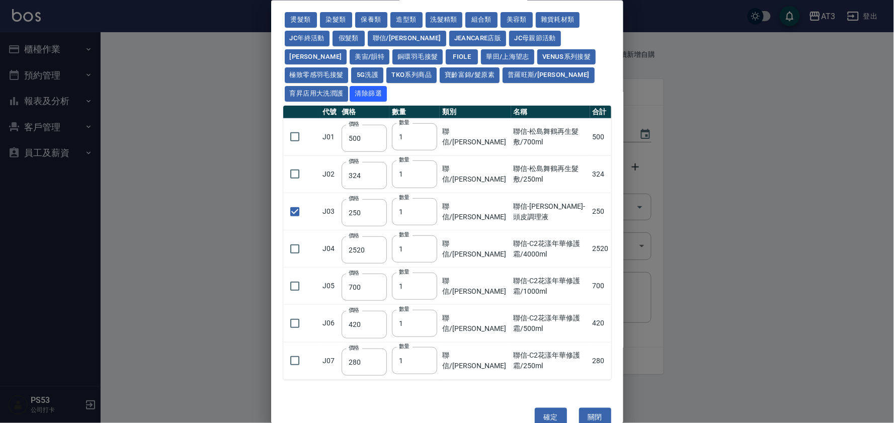
type input "308"
checkbox input "false"
type input "308"
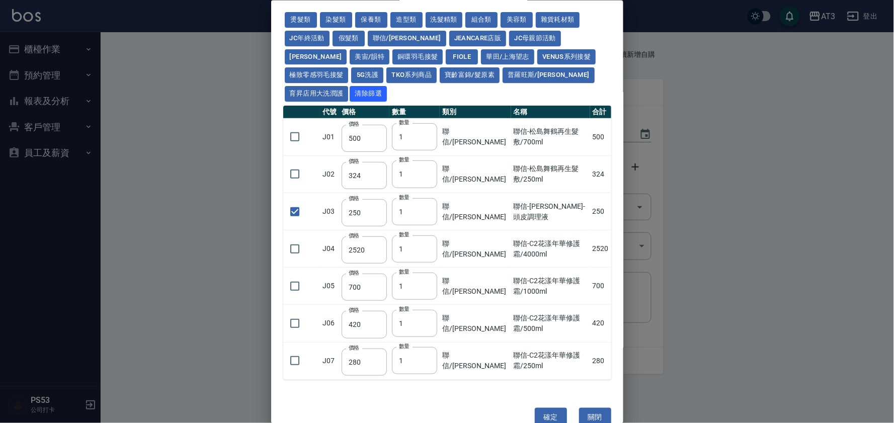
type input "273"
type input "168"
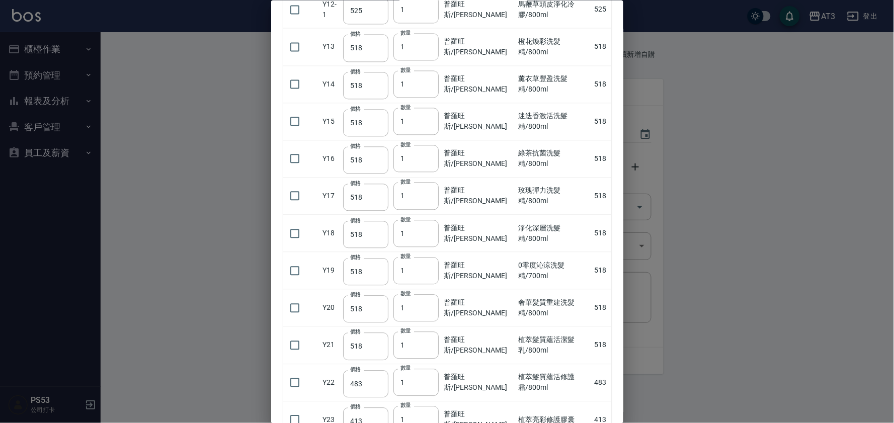
scroll to position [596, 0]
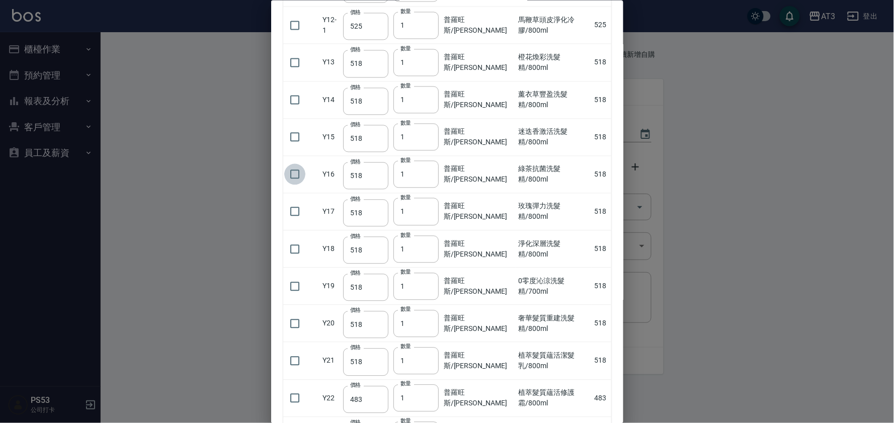
click at [296, 164] on input "checkbox" at bounding box center [294, 174] width 21 height 21
checkbox input "true"
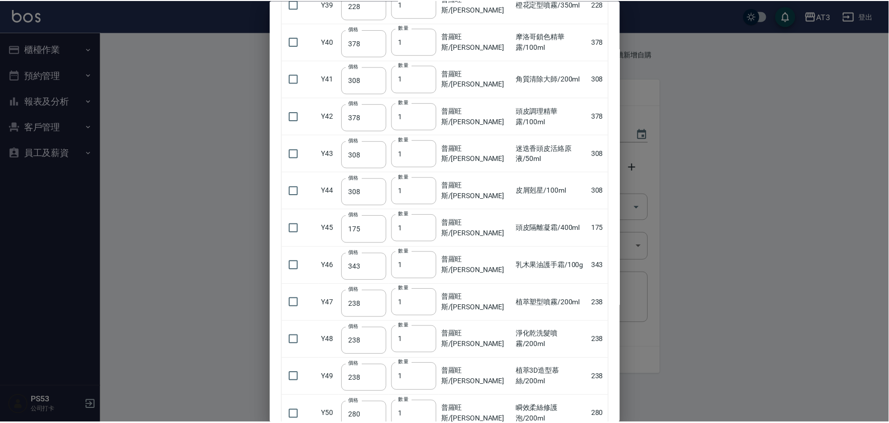
scroll to position [1717, 0]
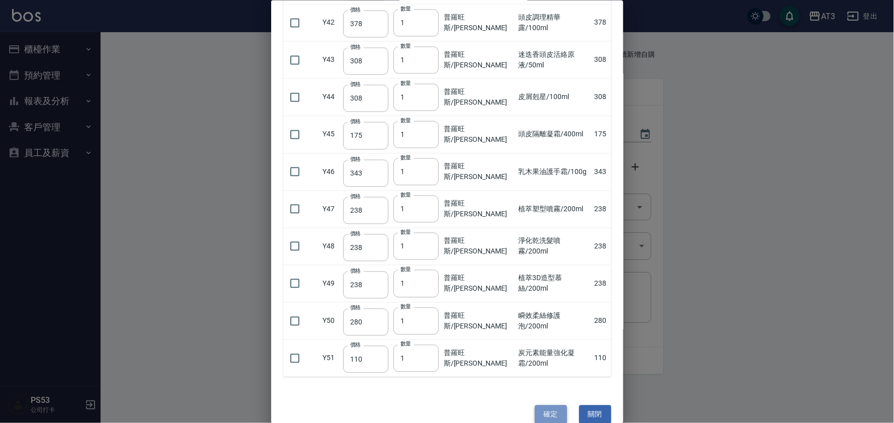
click at [541, 405] on button "確定" at bounding box center [551, 414] width 32 height 19
type input "金髮兒-溫塑/縮毛矯正1劑/1R/抗拒"
type input "190"
type input "5"
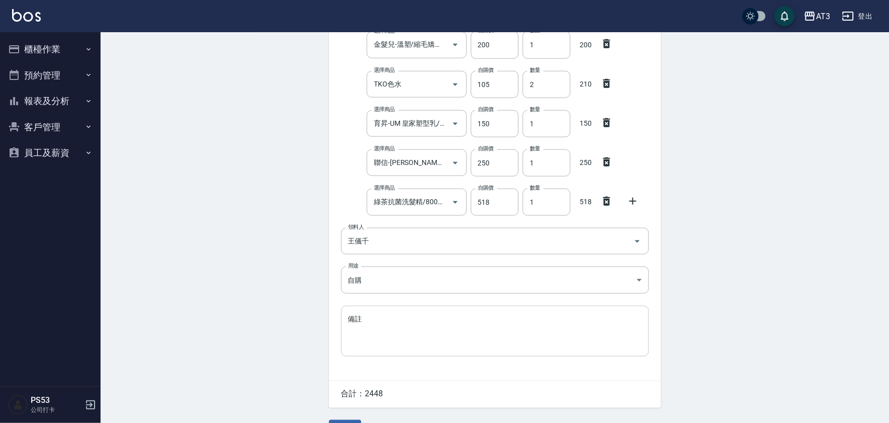
scroll to position [223, 0]
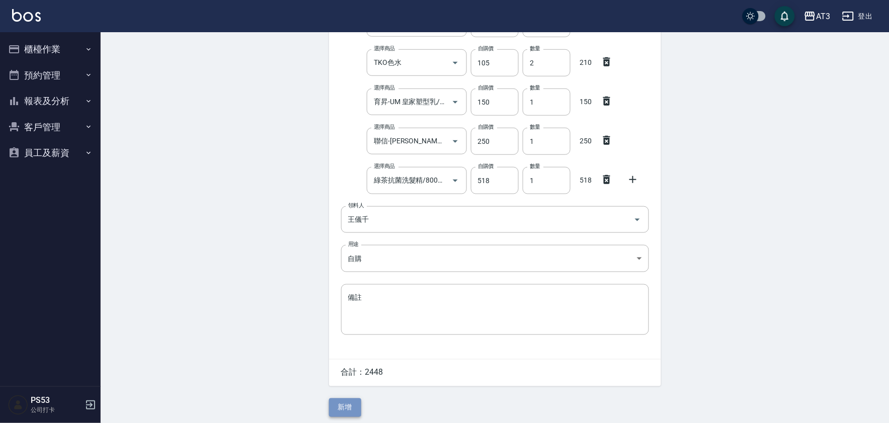
click at [343, 410] on button "新增" at bounding box center [345, 407] width 32 height 19
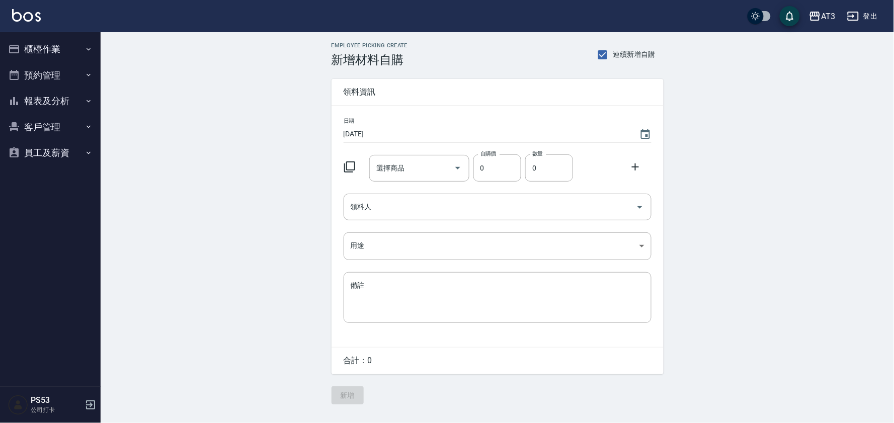
click at [48, 98] on button "報表及分析" at bounding box center [50, 101] width 93 height 26
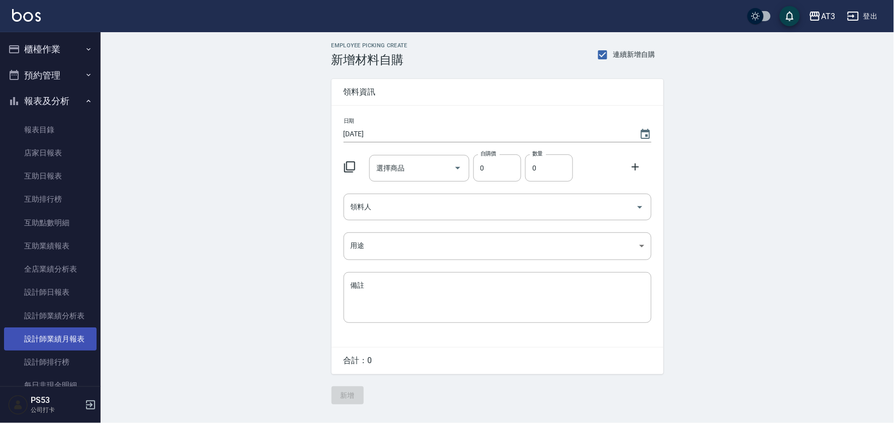
click at [69, 337] on link "設計師業績月報表" at bounding box center [50, 338] width 93 height 23
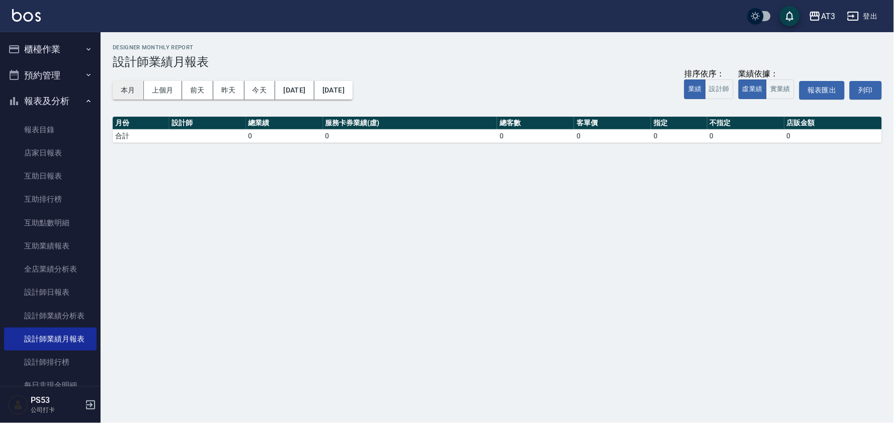
click at [128, 87] on button "本月" at bounding box center [128, 90] width 31 height 19
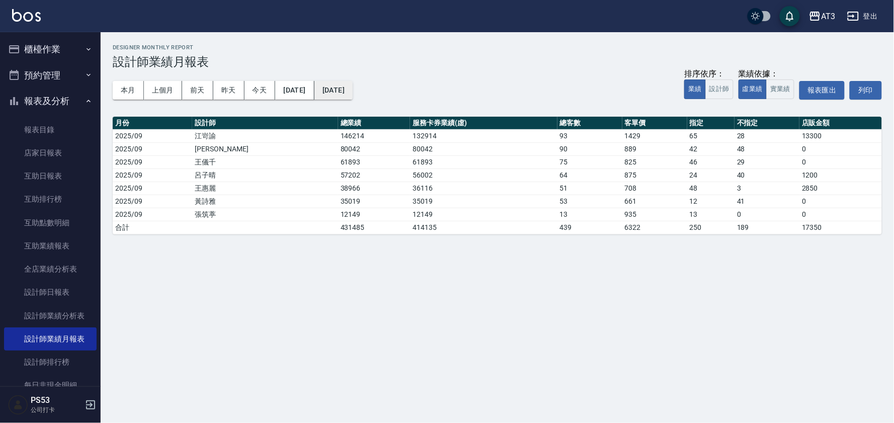
click at [353, 86] on button "[DATE]" at bounding box center [333, 90] width 38 height 19
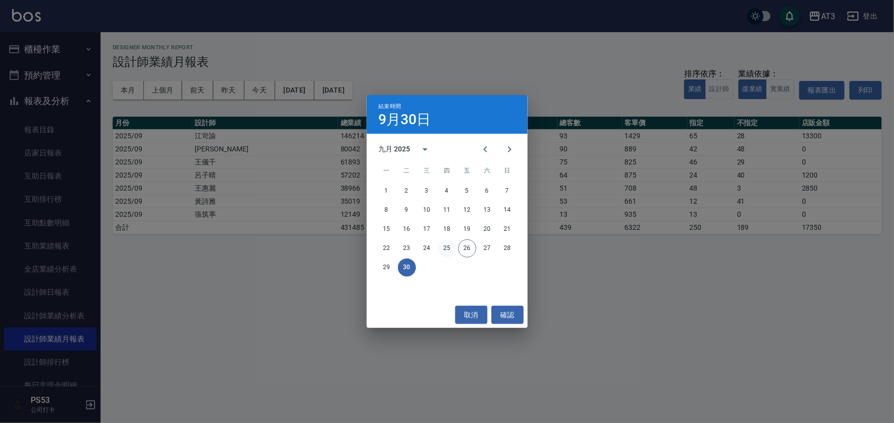
click at [446, 252] on button "25" at bounding box center [447, 248] width 18 height 18
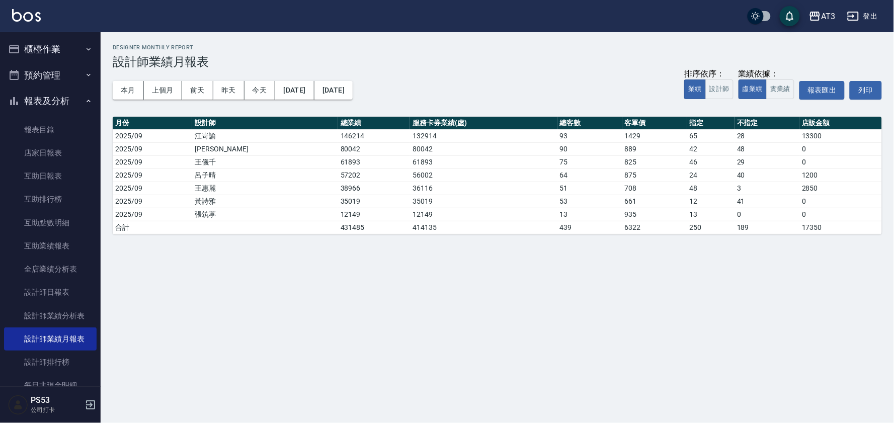
click at [59, 48] on button "櫃檯作業" at bounding box center [50, 49] width 93 height 26
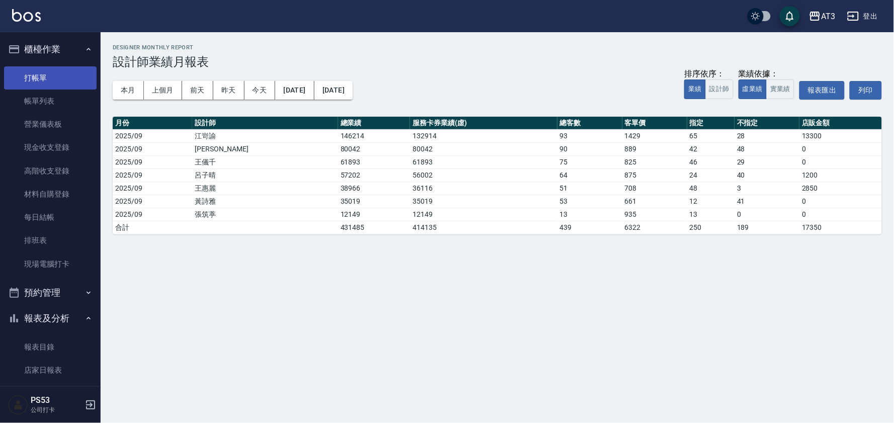
click at [44, 76] on link "打帳單" at bounding box center [50, 77] width 93 height 23
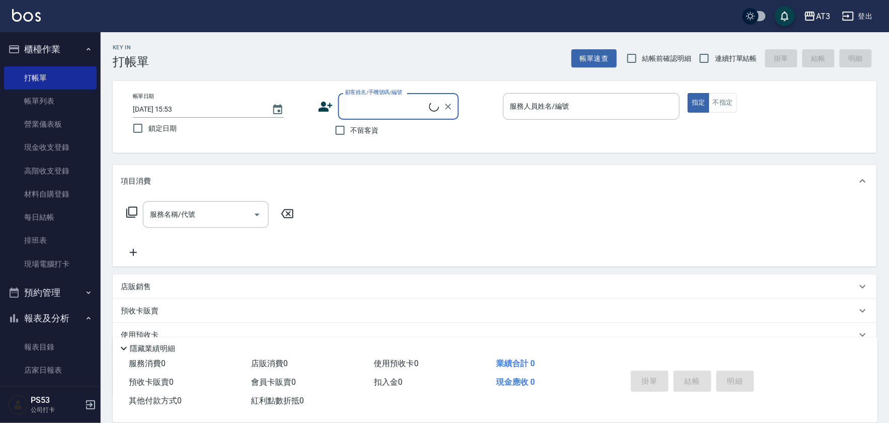
click at [360, 99] on input "顧客姓名/手機號碼/編號" at bounding box center [386, 107] width 87 height 18
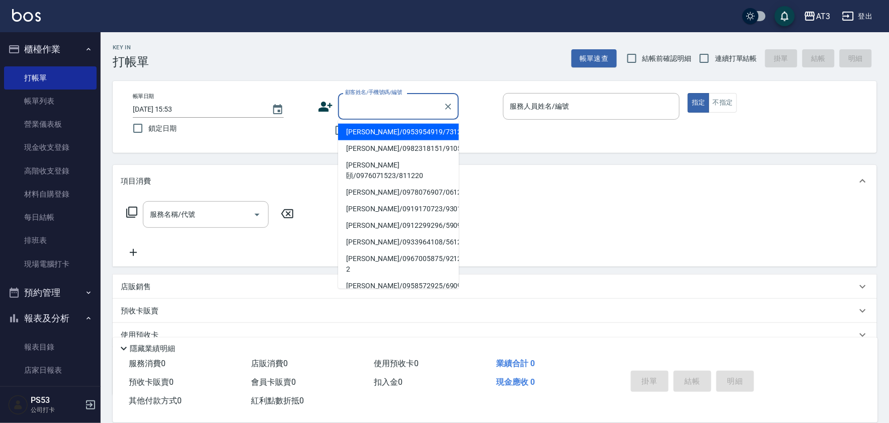
click at [324, 107] on icon at bounding box center [325, 107] width 14 height 10
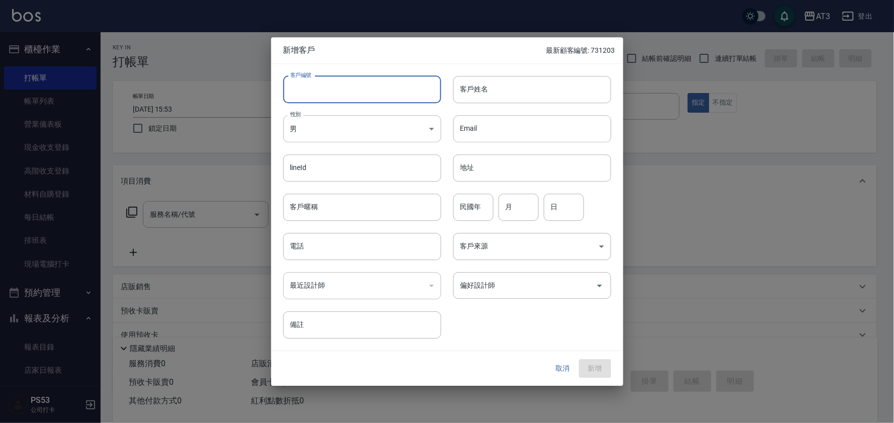
click at [333, 95] on input "客戶編號" at bounding box center [362, 89] width 158 height 27
type input "00728"
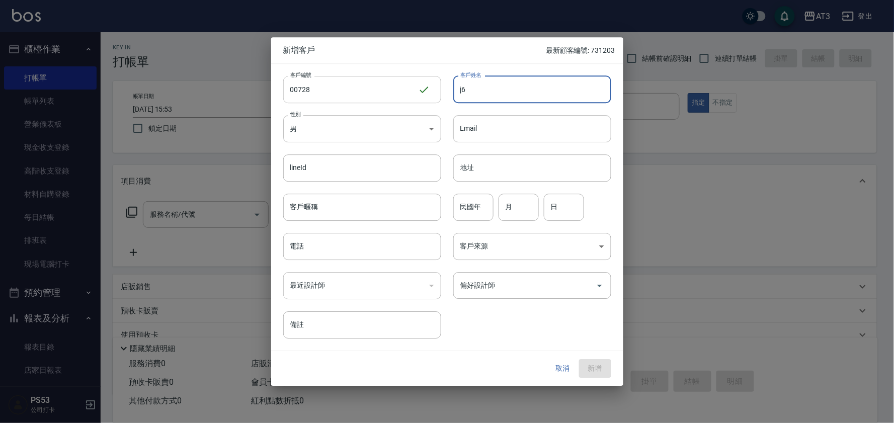
type input "j"
type input "[PERSON_NAME]"
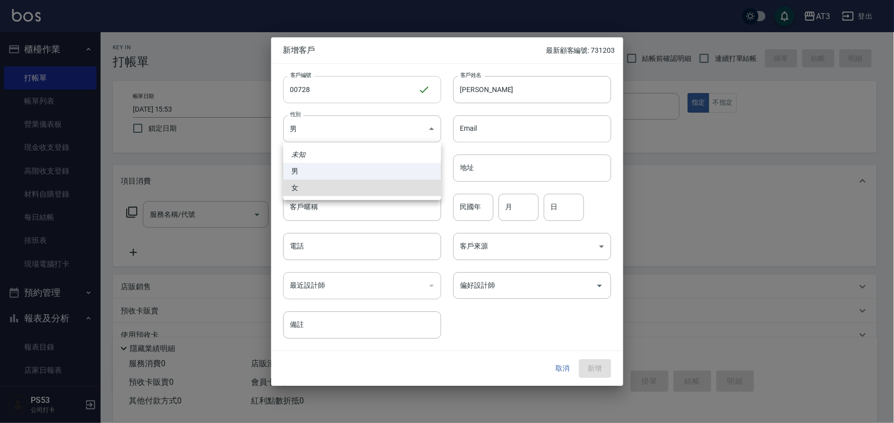
type input "[DEMOGRAPHIC_DATA]"
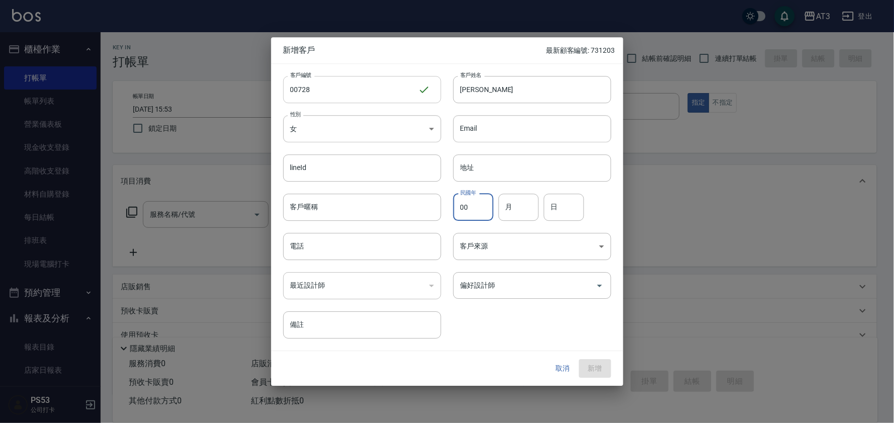
type input "00"
type input "07"
type input "28"
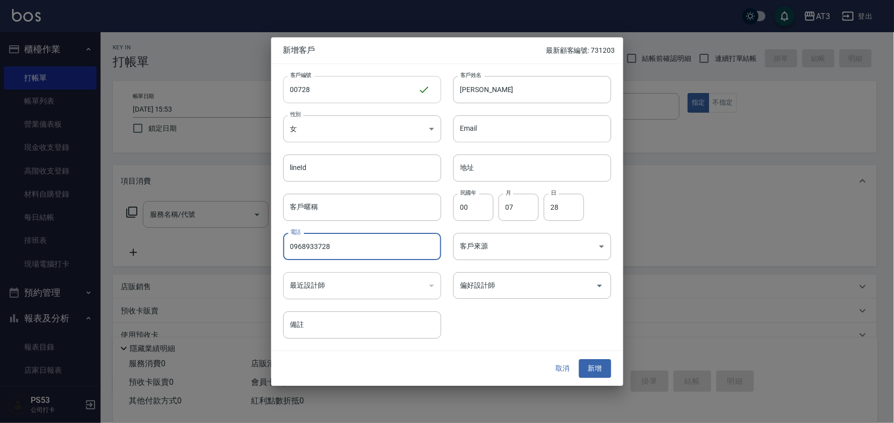
type input "0968933728"
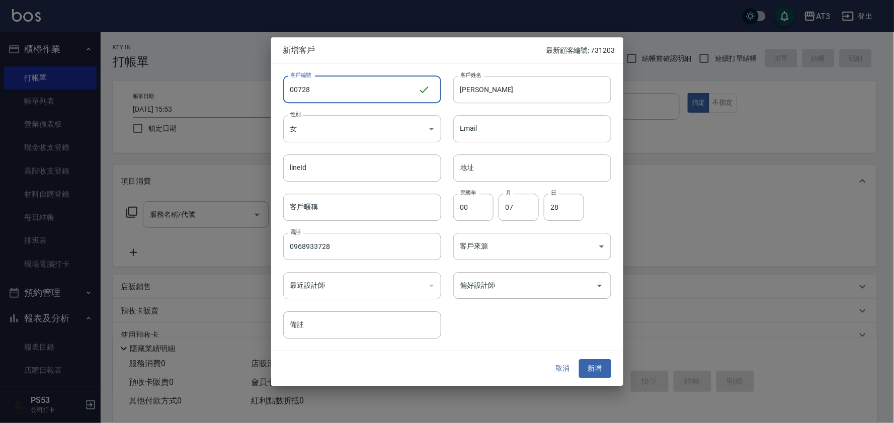
click at [292, 89] on input "00728" at bounding box center [350, 89] width 135 height 27
type input "000728"
click at [597, 369] on button "新增" at bounding box center [595, 369] width 32 height 19
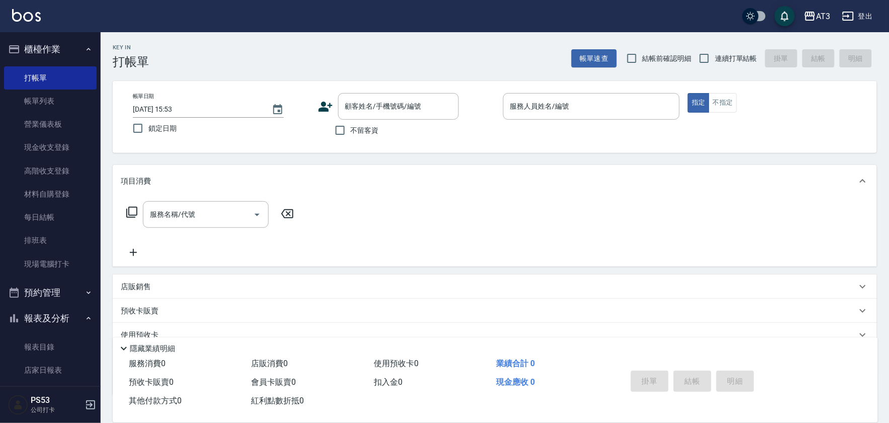
click at [325, 111] on icon at bounding box center [325, 107] width 14 height 10
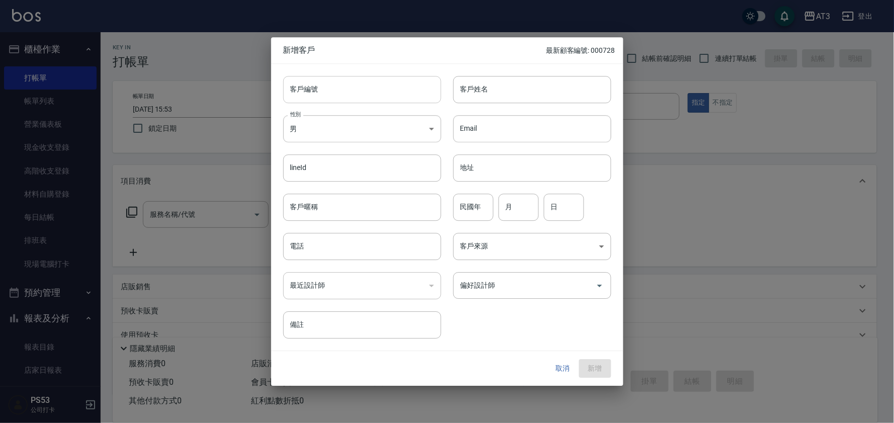
click at [335, 90] on input "客戶編號" at bounding box center [362, 89] width 158 height 27
drag, startPoint x: 336, startPoint y: 90, endPoint x: 197, endPoint y: 98, distance: 139.6
click at [197, 98] on div "新增客戶 最新顧客編號: 000728 客戶編號 4061* ​ 客戶編號 客戶姓名 客戶姓名 性別 男 [DEMOGRAPHIC_DATA] 性別 Emai…" at bounding box center [447, 211] width 894 height 423
type input "640619"
type input "[PERSON_NAME]"
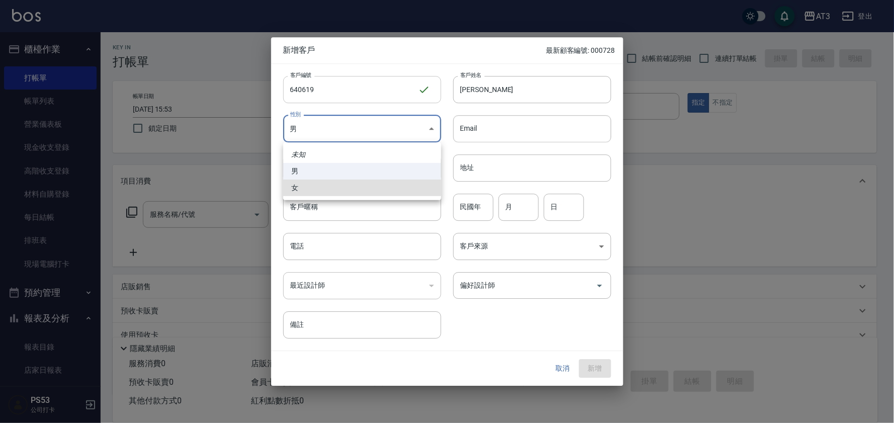
type input "[DEMOGRAPHIC_DATA]"
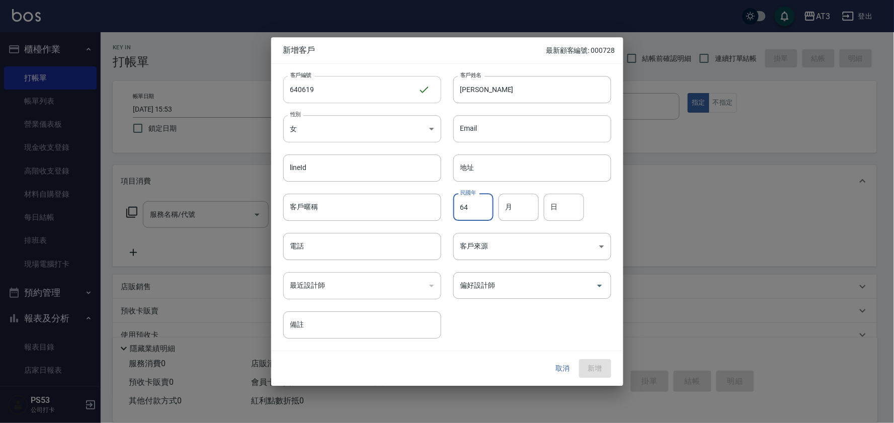
type input "64"
type input "06"
type input "19"
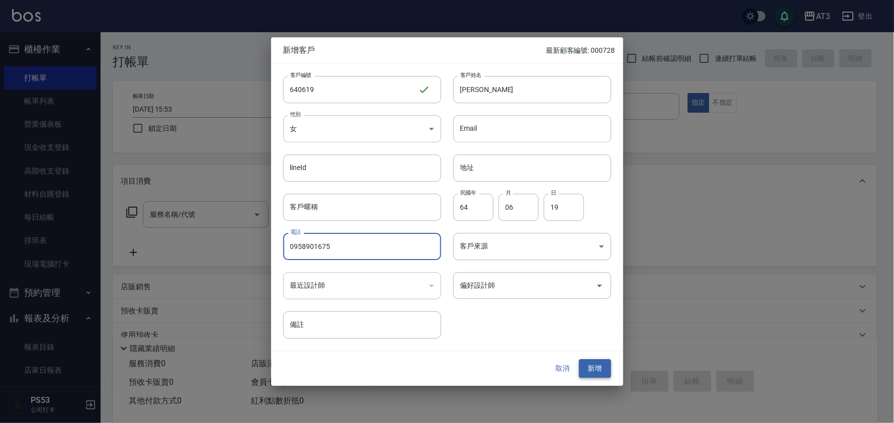
type input "0958901675"
click at [597, 363] on button "新增" at bounding box center [595, 369] width 32 height 19
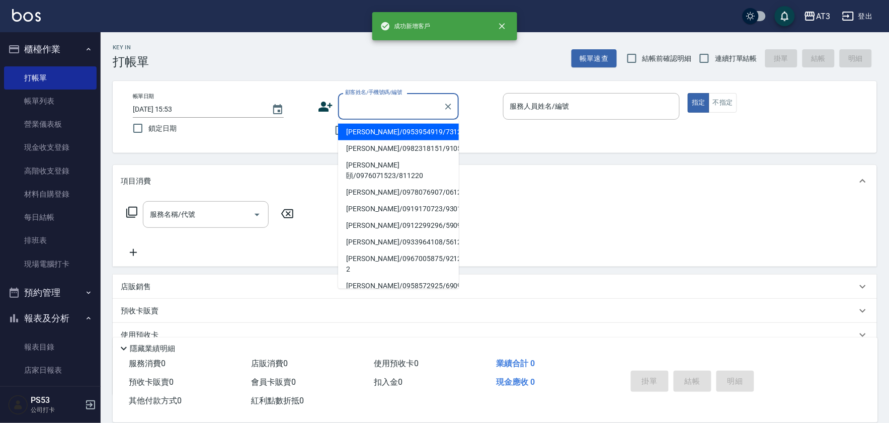
click at [394, 111] on input "顧客姓名/手機號碼/編號" at bounding box center [391, 107] width 97 height 18
click at [323, 106] on icon at bounding box center [325, 107] width 14 height 10
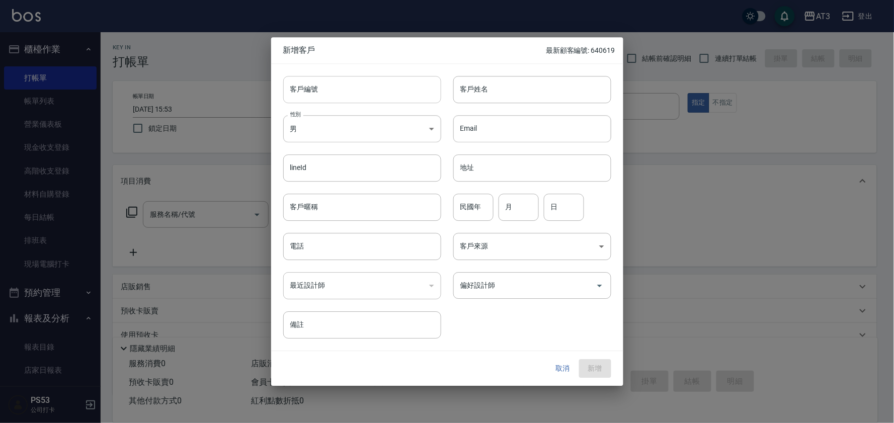
click at [328, 97] on input "客戶編號" at bounding box center [362, 89] width 158 height 27
type input "590530"
type input "[PERSON_NAME]"
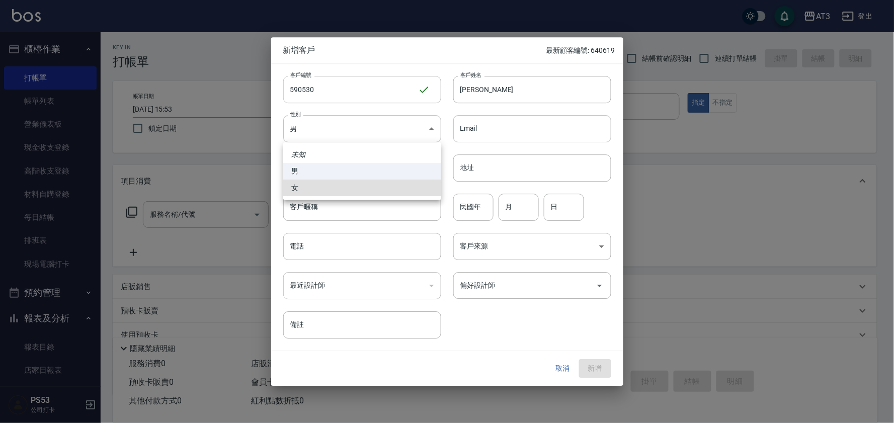
type input "[DEMOGRAPHIC_DATA]"
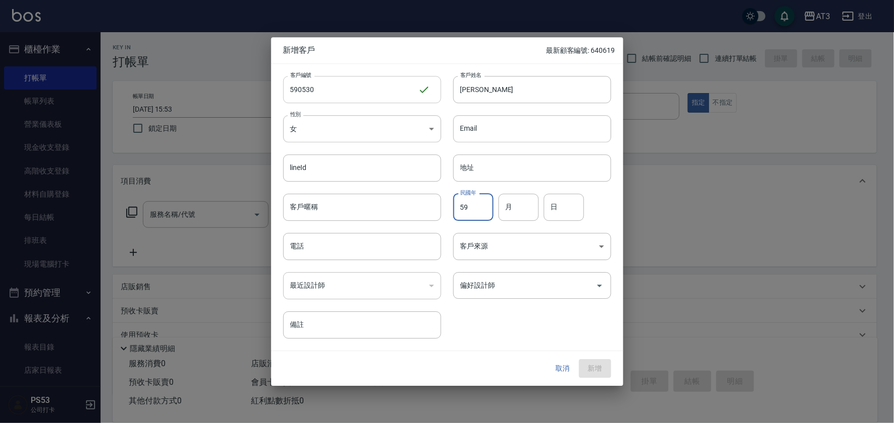
type input "59"
type input "05"
type input "30"
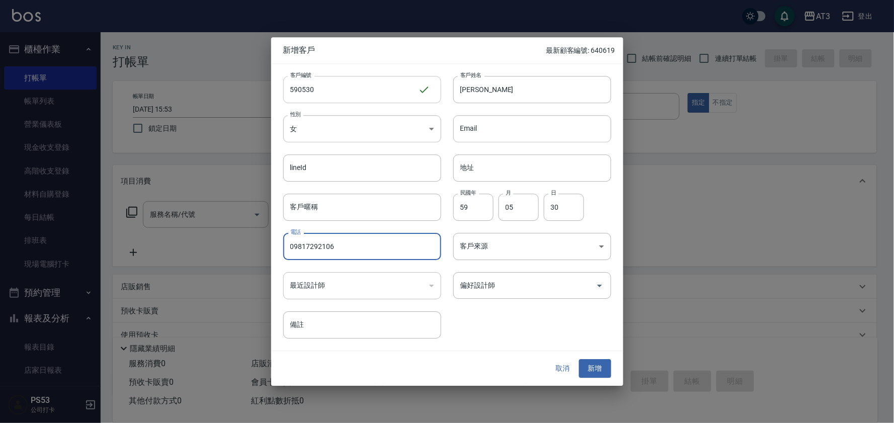
type input "09817292106"
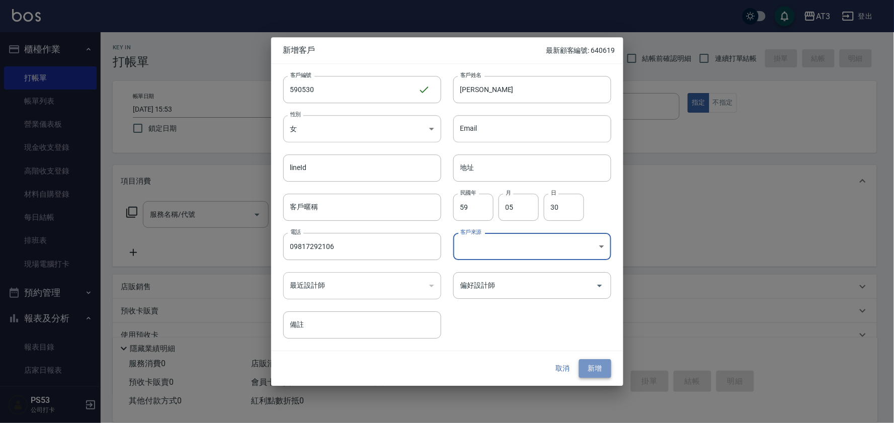
click at [590, 369] on button "新增" at bounding box center [595, 369] width 32 height 19
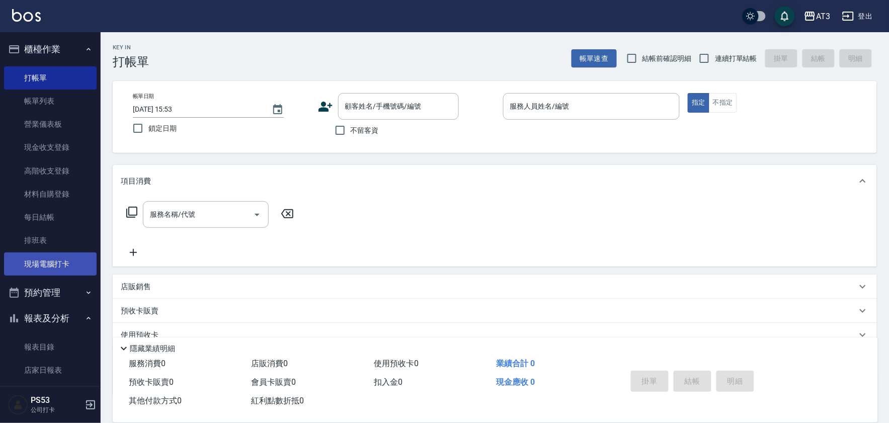
click at [83, 256] on link "現場電腦打卡" at bounding box center [50, 264] width 93 height 23
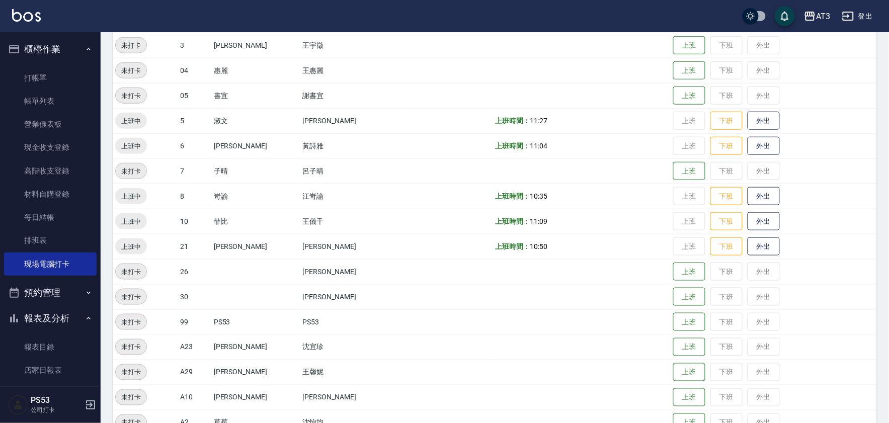
scroll to position [279, 0]
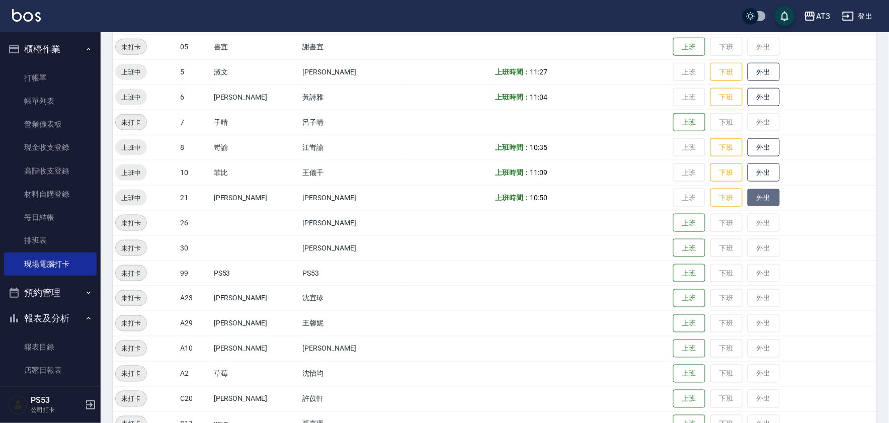
click at [748, 201] on button "外出" at bounding box center [764, 198] width 32 height 18
click at [748, 173] on button "外出" at bounding box center [764, 173] width 32 height 18
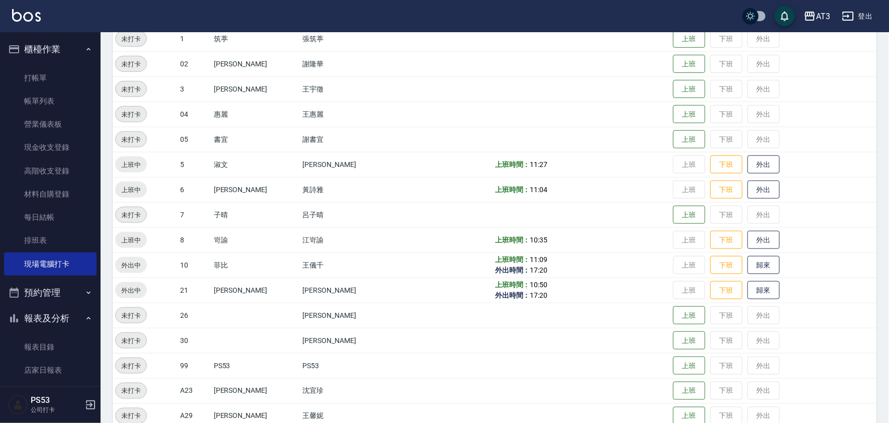
scroll to position [0, 0]
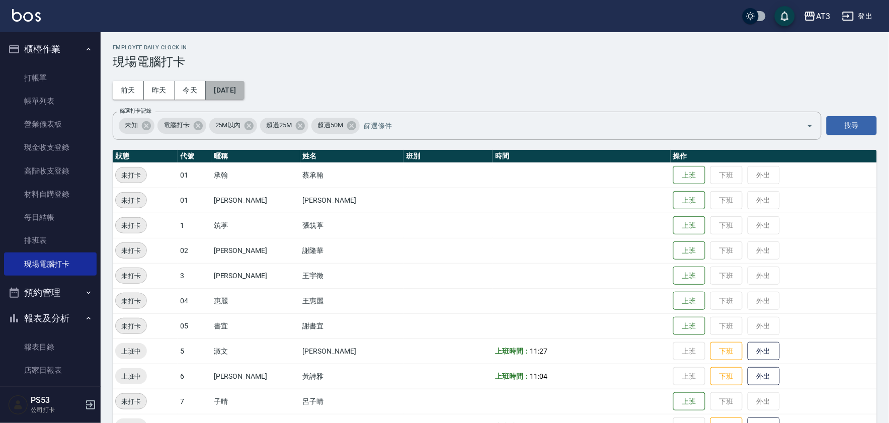
click at [237, 95] on button "[DATE]" at bounding box center [225, 90] width 38 height 19
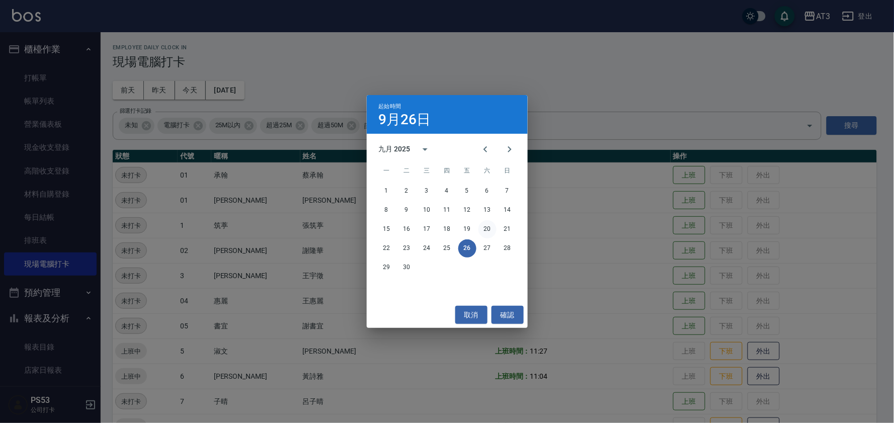
click at [491, 233] on button "20" at bounding box center [487, 229] width 18 height 18
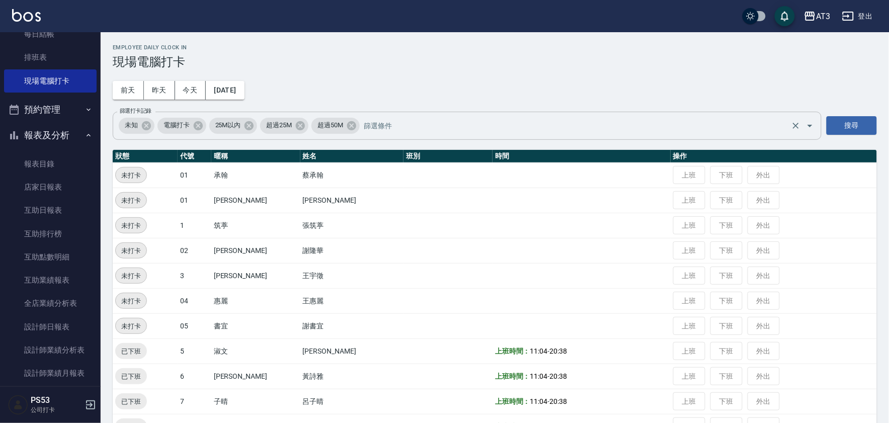
scroll to position [279, 0]
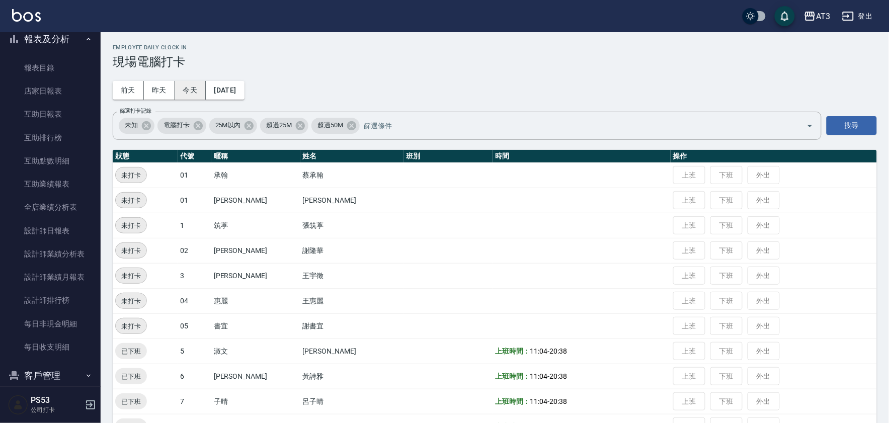
click at [194, 88] on button "今天" at bounding box center [190, 90] width 31 height 19
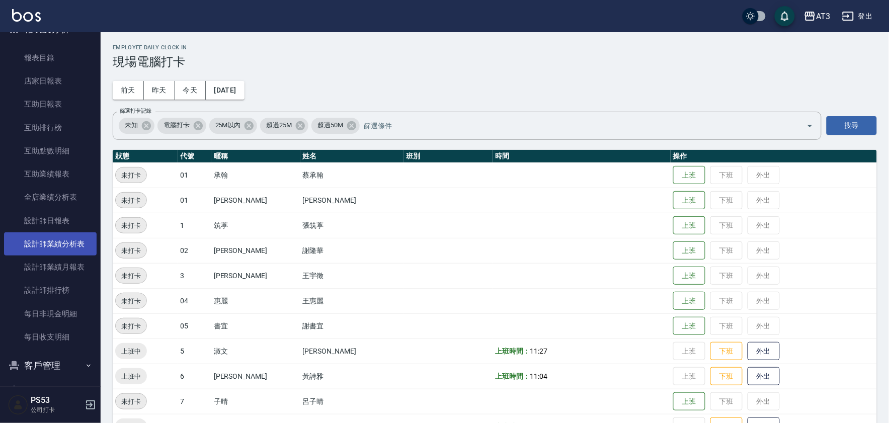
scroll to position [319, 0]
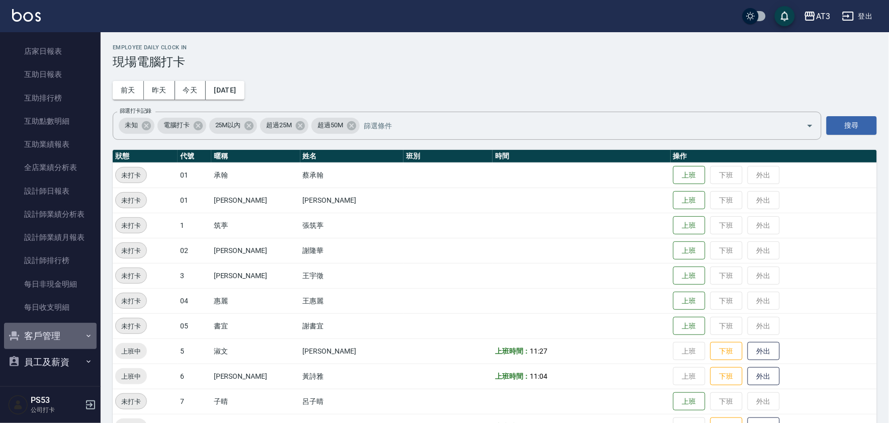
click at [63, 338] on button "客戶管理" at bounding box center [50, 336] width 93 height 26
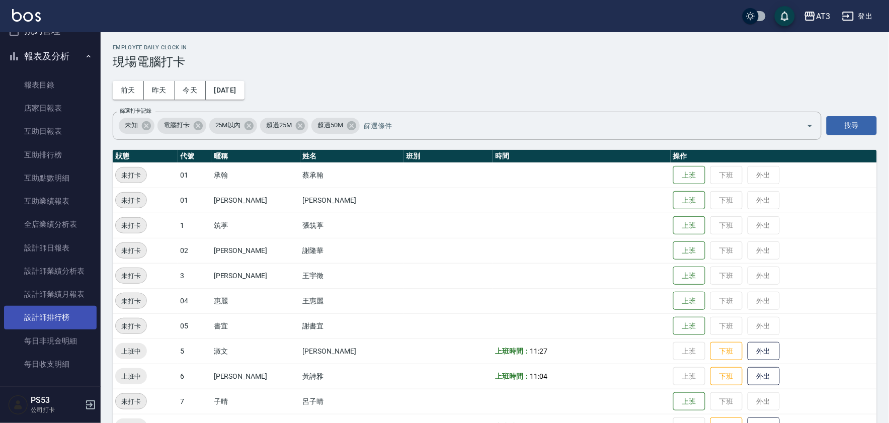
scroll to position [318, 0]
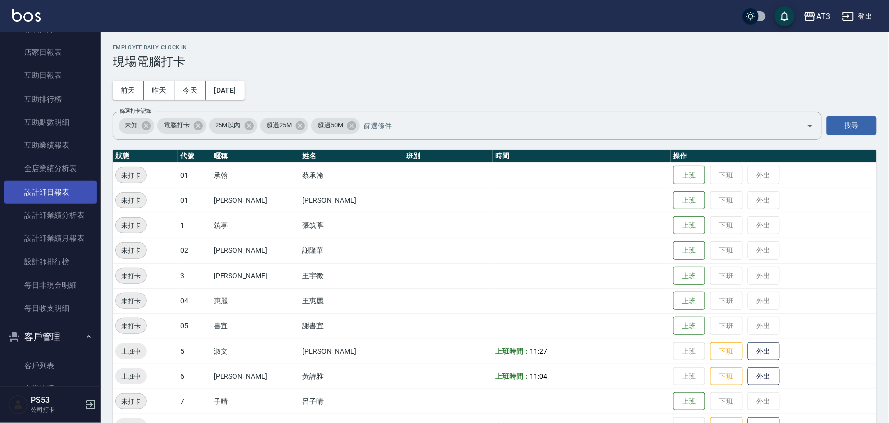
click at [51, 195] on link "設計師日報表" at bounding box center [50, 192] width 93 height 23
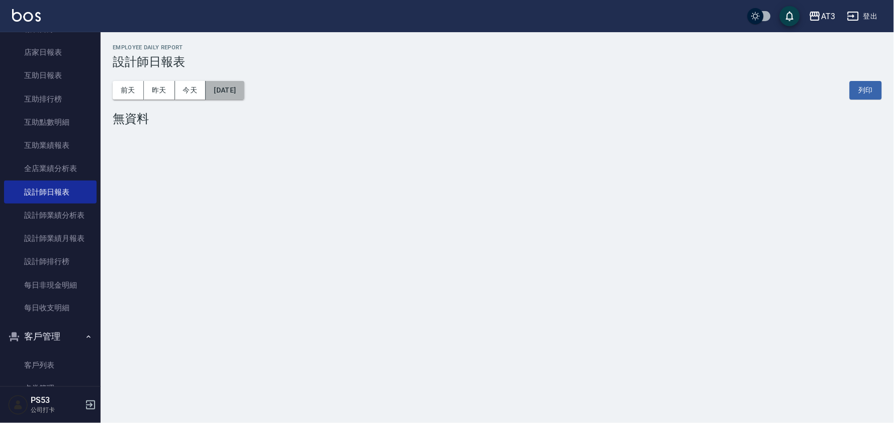
click at [227, 91] on button "[DATE]" at bounding box center [225, 90] width 38 height 19
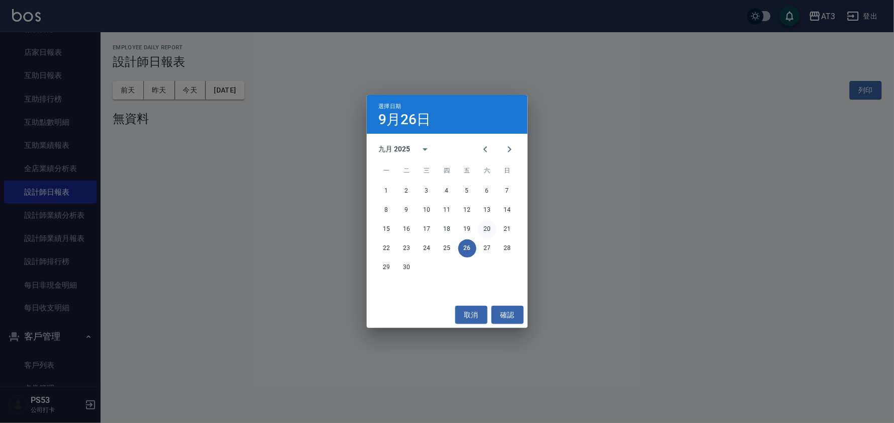
click at [482, 224] on button "20" at bounding box center [487, 229] width 18 height 18
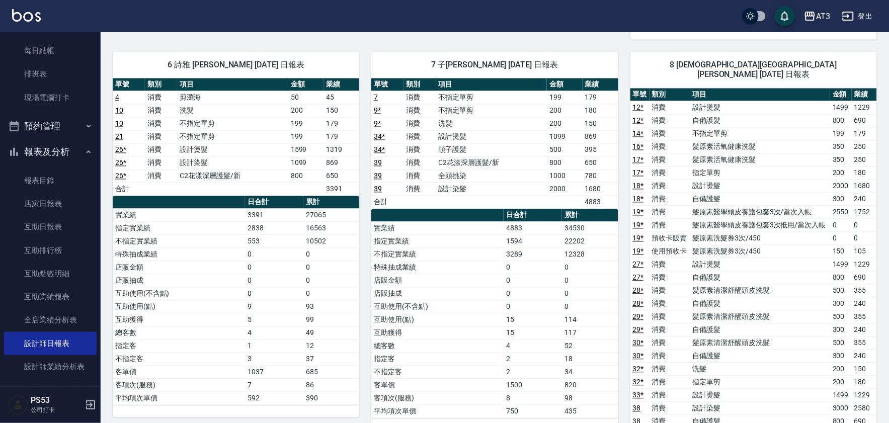
scroll to position [150, 0]
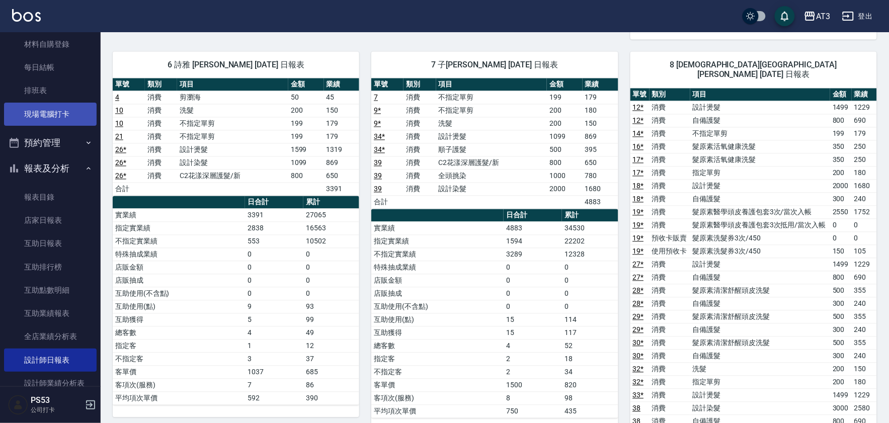
click at [53, 114] on link "現場電腦打卡" at bounding box center [50, 114] width 93 height 23
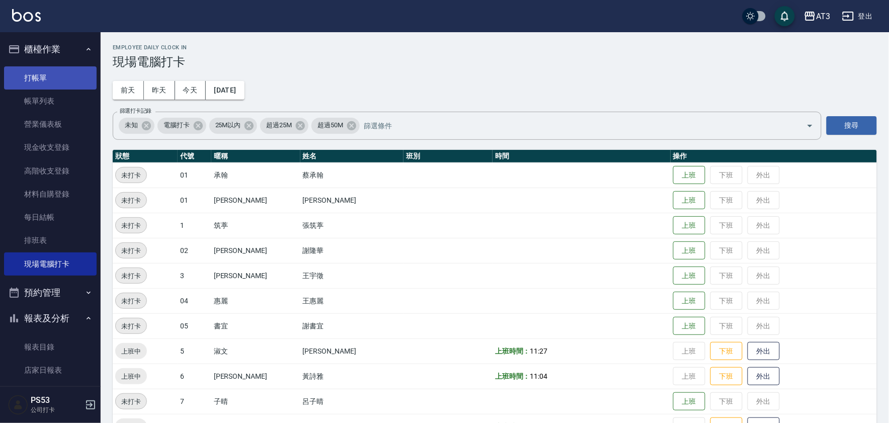
click at [36, 84] on link "打帳單" at bounding box center [50, 77] width 93 height 23
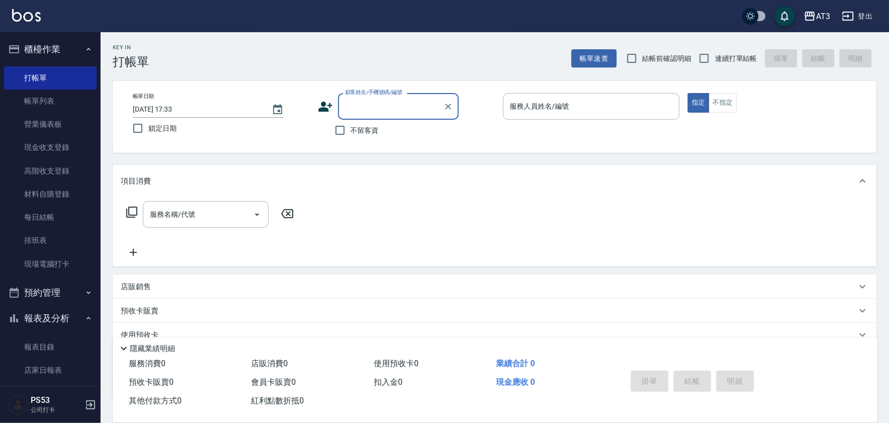
click at [327, 108] on icon at bounding box center [325, 107] width 14 height 10
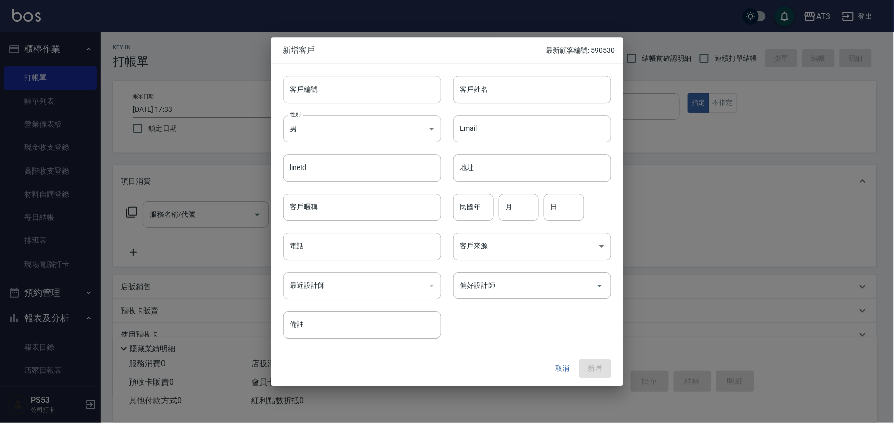
click at [338, 82] on input "客戶編號" at bounding box center [362, 89] width 158 height 27
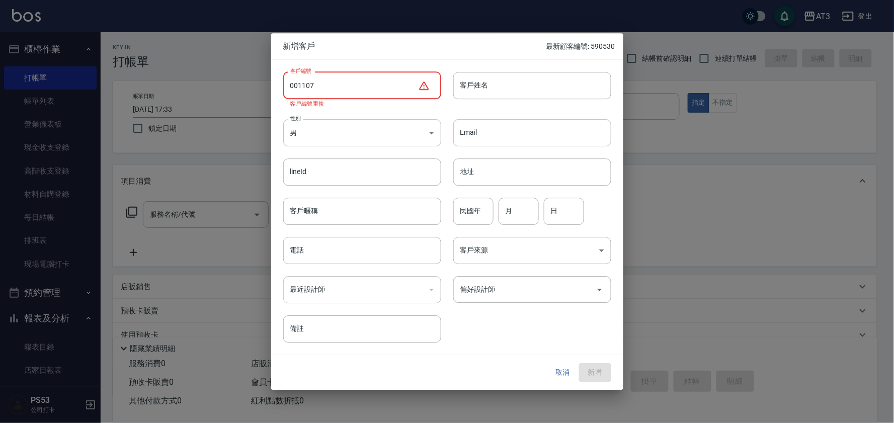
type input "001107"
click at [338, 82] on input "001107" at bounding box center [350, 85] width 135 height 27
click at [315, 252] on input "電話" at bounding box center [362, 250] width 158 height 27
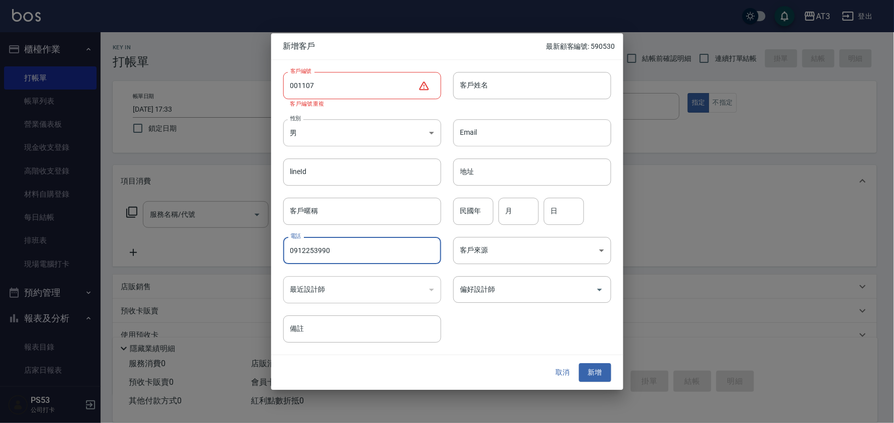
type input "0912253990"
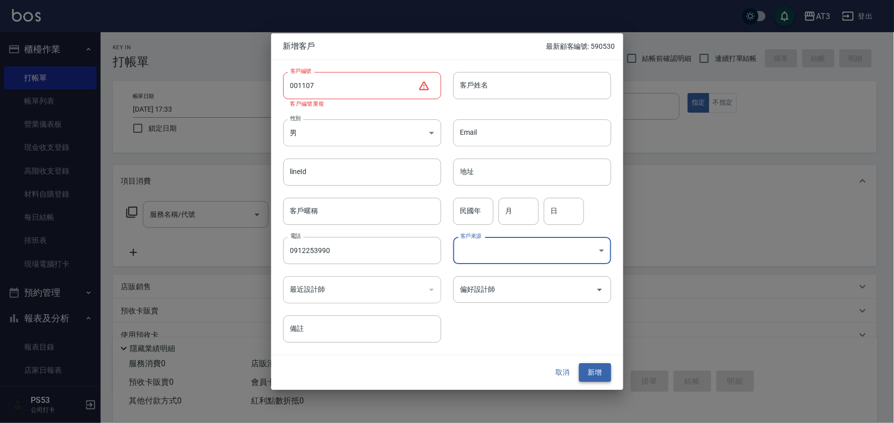
click at [593, 373] on button "新增" at bounding box center [595, 373] width 32 height 19
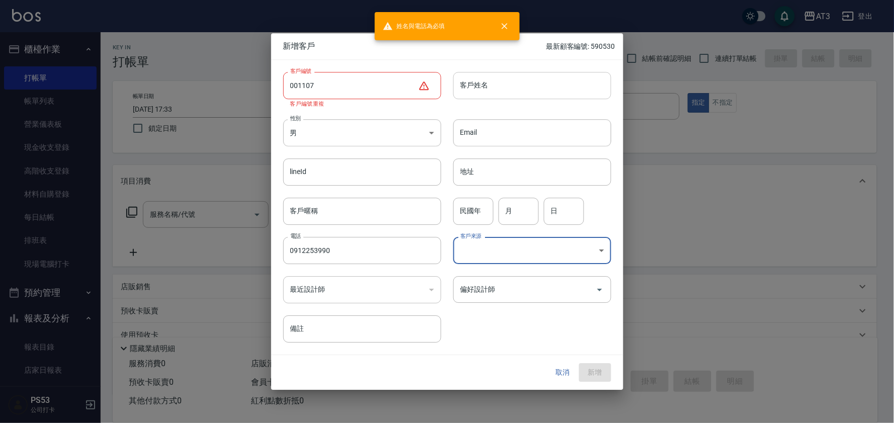
click at [496, 96] on input "客戶姓名" at bounding box center [532, 85] width 158 height 27
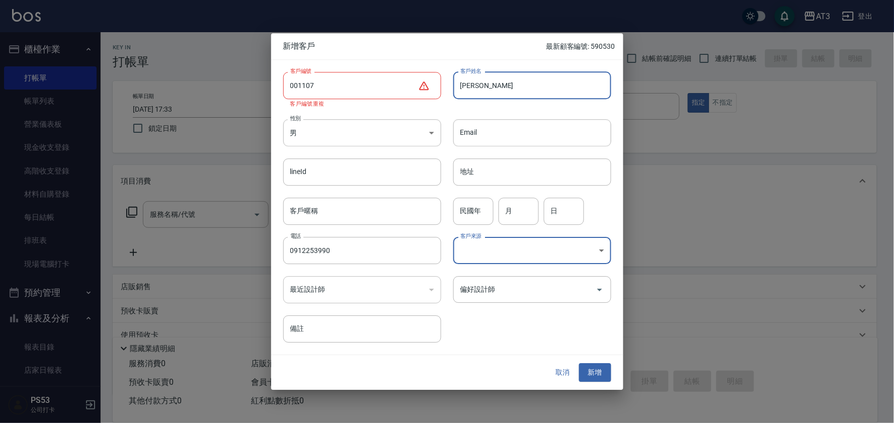
type input "[PERSON_NAME]"
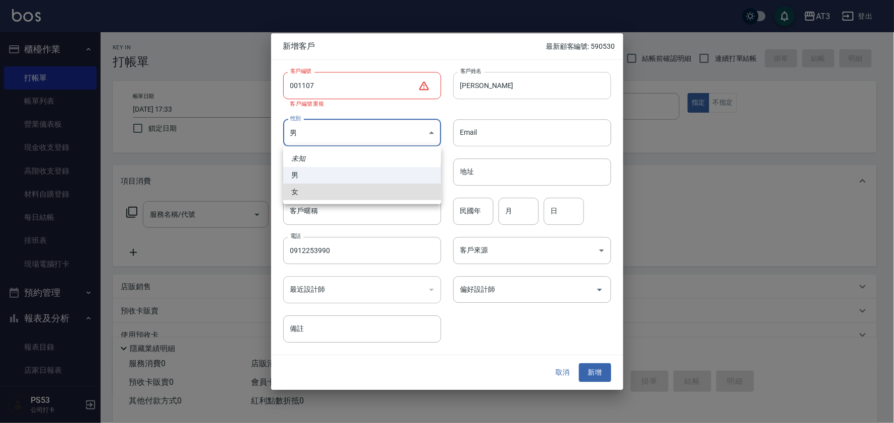
type input "[DEMOGRAPHIC_DATA]"
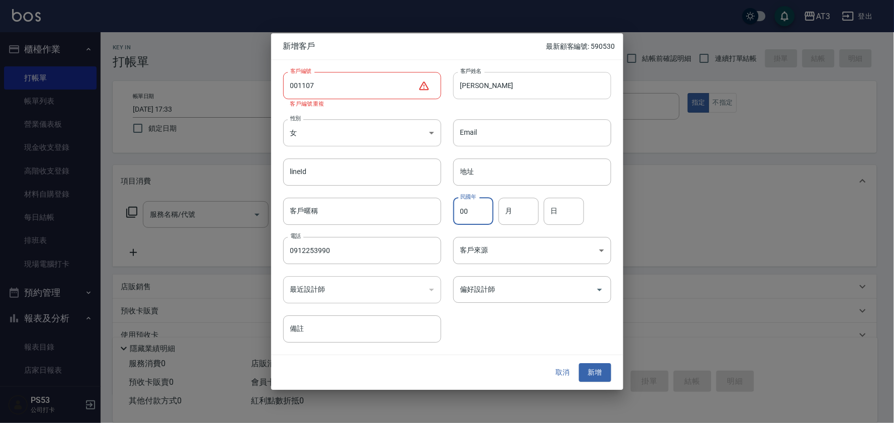
type input "00"
type input "11"
type input "07"
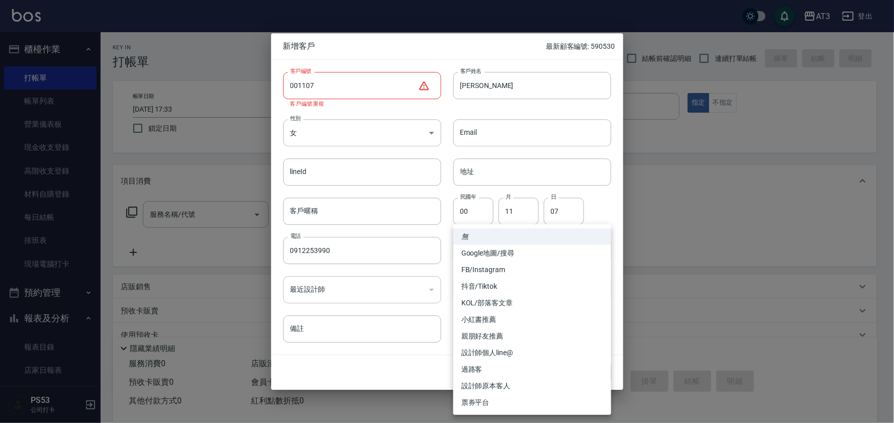
click at [331, 88] on div at bounding box center [447, 211] width 894 height 423
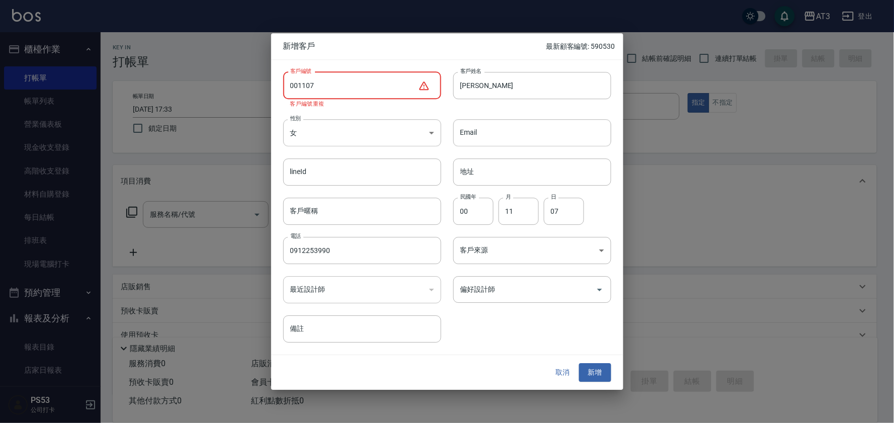
click at [337, 86] on input "001107" at bounding box center [350, 85] width 135 height 27
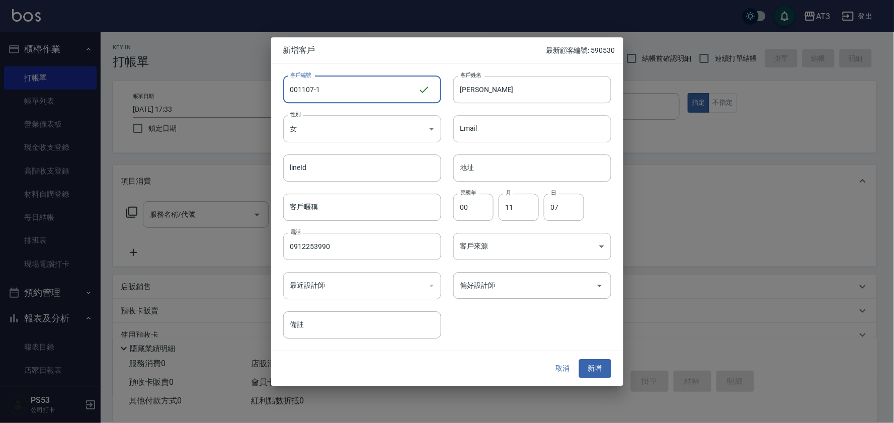
type input "001107-1"
click at [605, 365] on button "新增" at bounding box center [595, 369] width 32 height 19
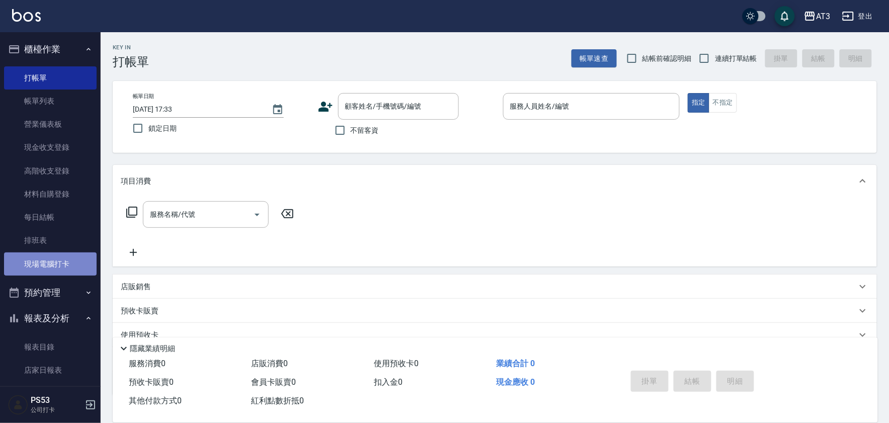
click at [56, 265] on link "現場電腦打卡" at bounding box center [50, 264] width 93 height 23
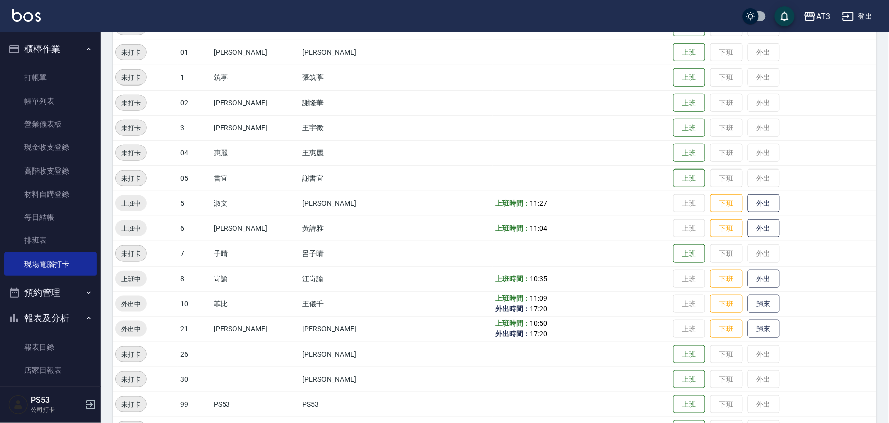
scroll to position [168, 0]
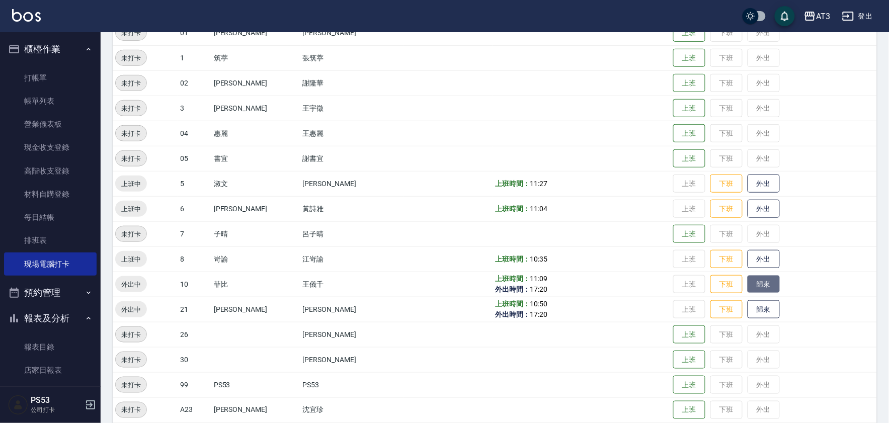
click at [748, 288] on button "歸來" at bounding box center [764, 285] width 32 height 18
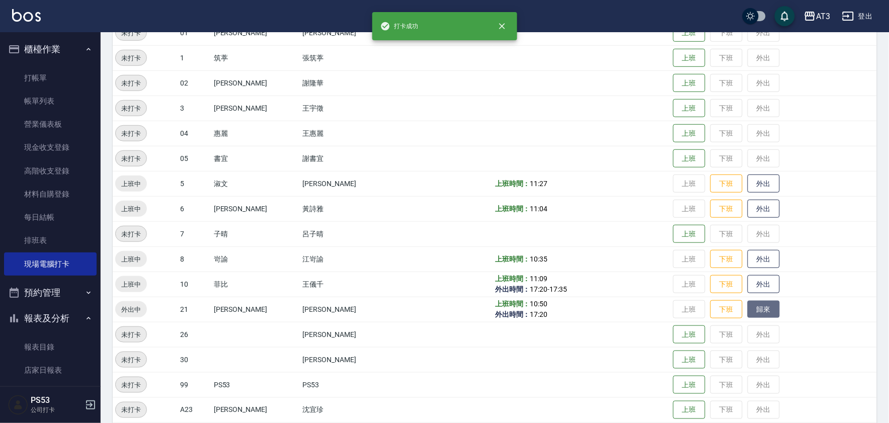
click at [748, 310] on button "歸來" at bounding box center [764, 310] width 32 height 18
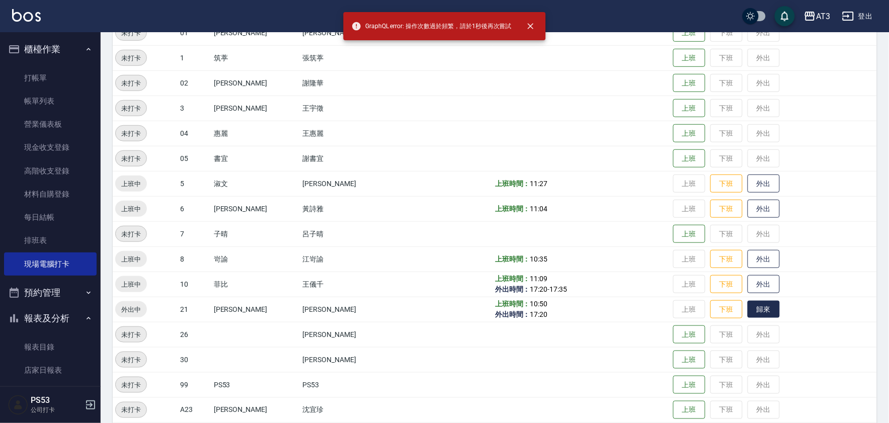
click at [748, 305] on button "歸來" at bounding box center [764, 310] width 32 height 18
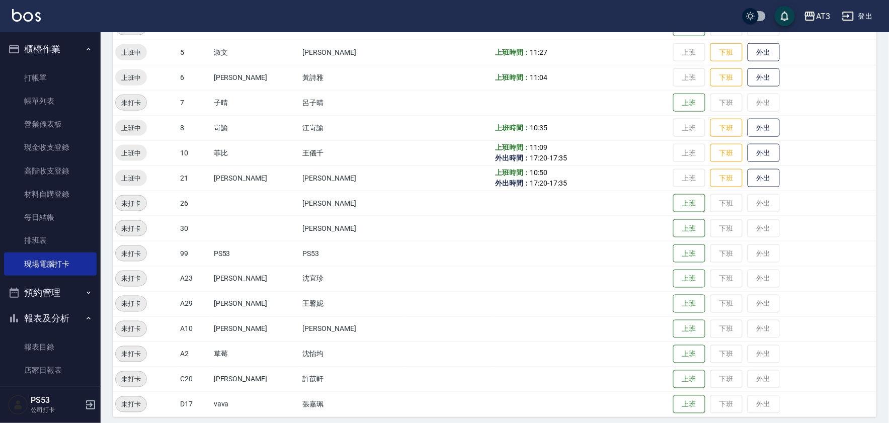
scroll to position [305, 0]
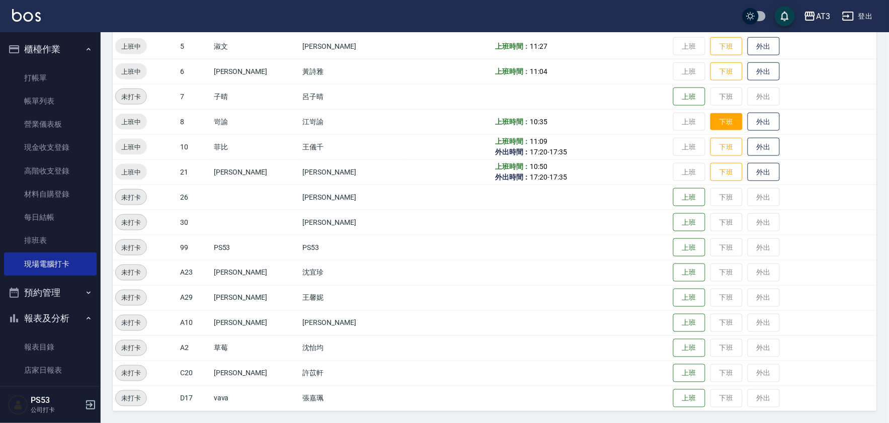
click at [710, 119] on button "下班" at bounding box center [726, 122] width 32 height 18
